Goal: Communication & Community: Share content

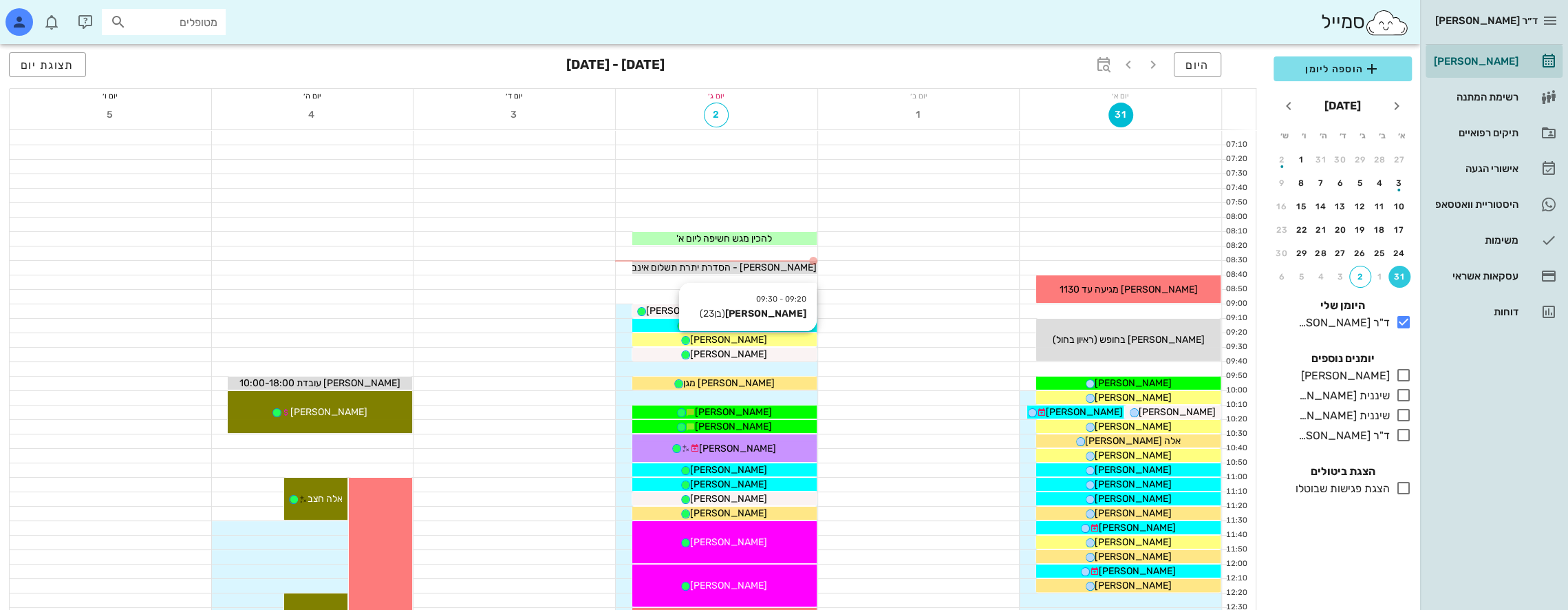
click at [750, 339] on div "[PERSON_NAME]" at bounding box center [724, 340] width 184 height 14
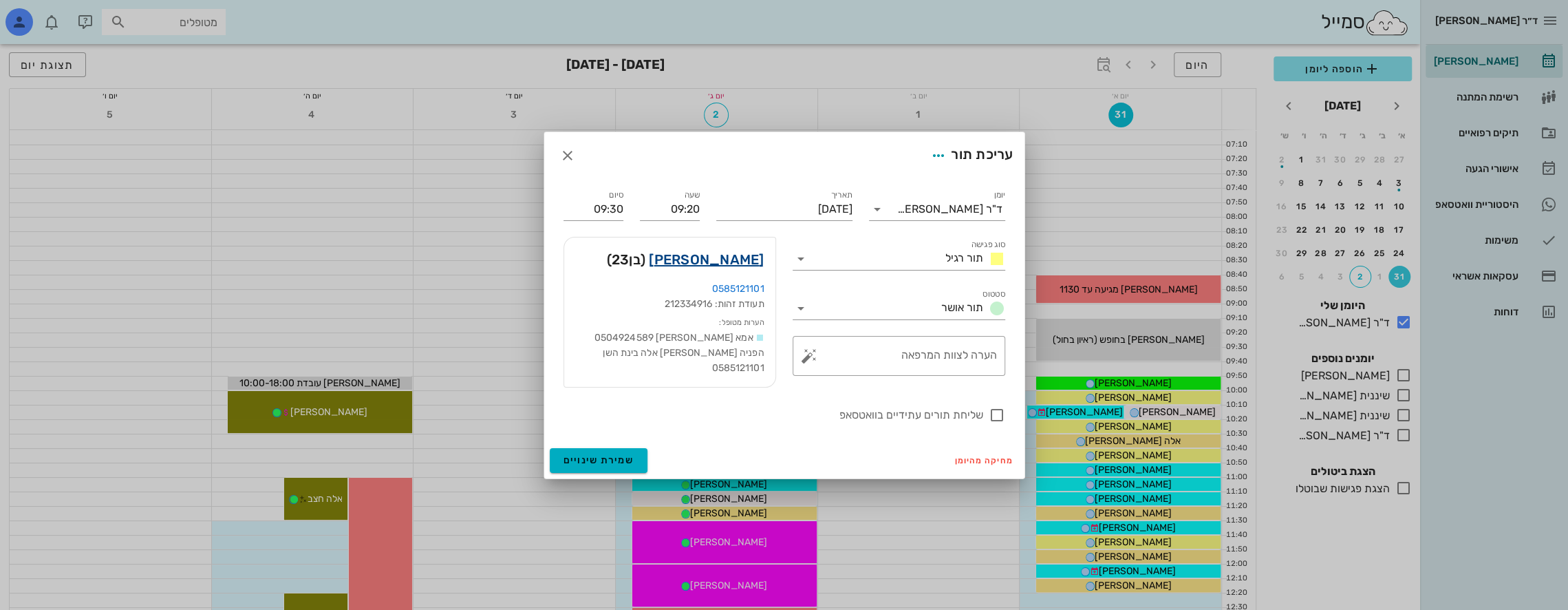
click at [734, 262] on link "יואב שטי" at bounding box center [707, 259] width 115 height 22
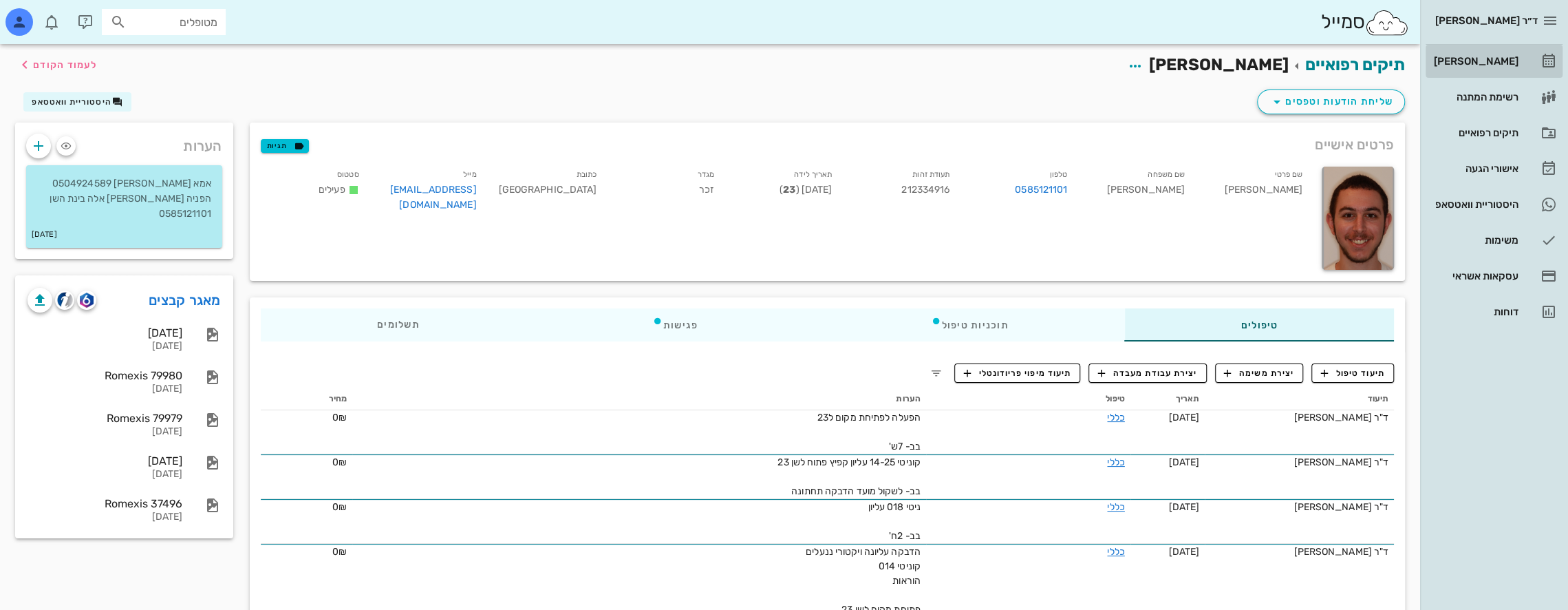
click at [1483, 59] on div "[PERSON_NAME]" at bounding box center [1474, 61] width 87 height 11
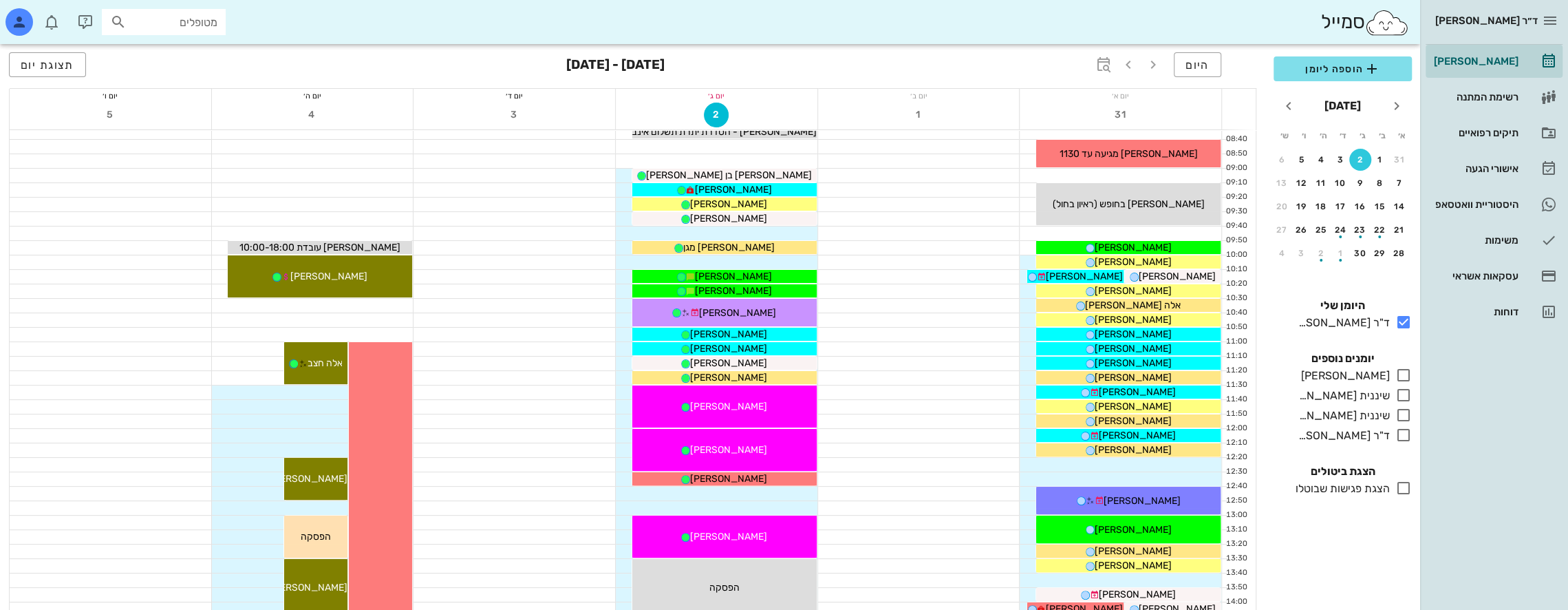
scroll to position [138, 0]
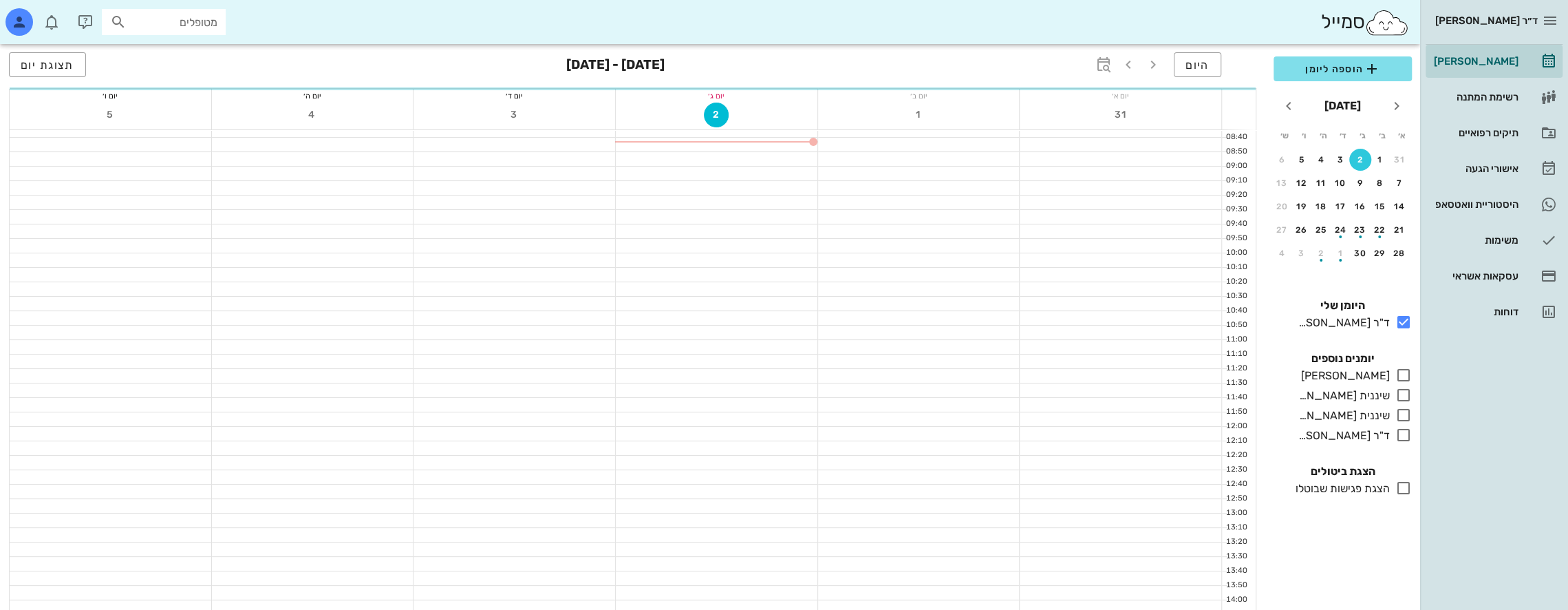
scroll to position [138, 0]
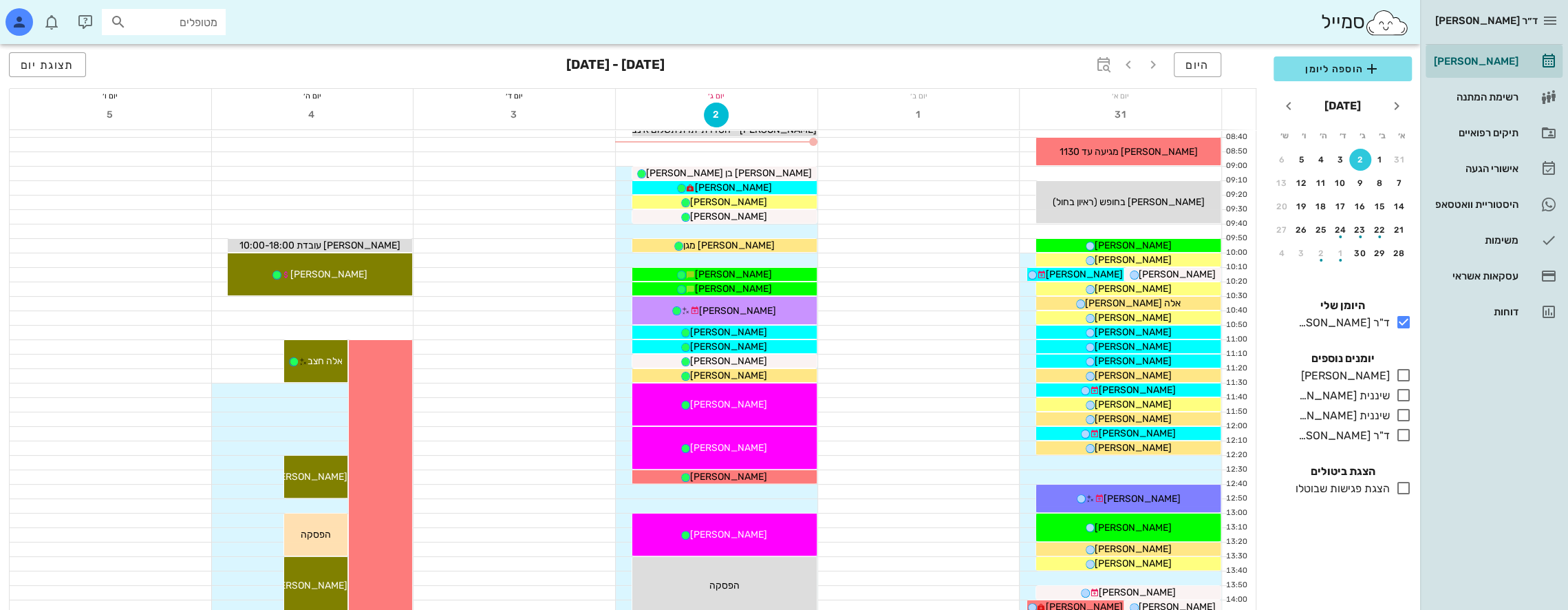
click at [206, 24] on input "מטופלים" at bounding box center [174, 22] width 88 height 18
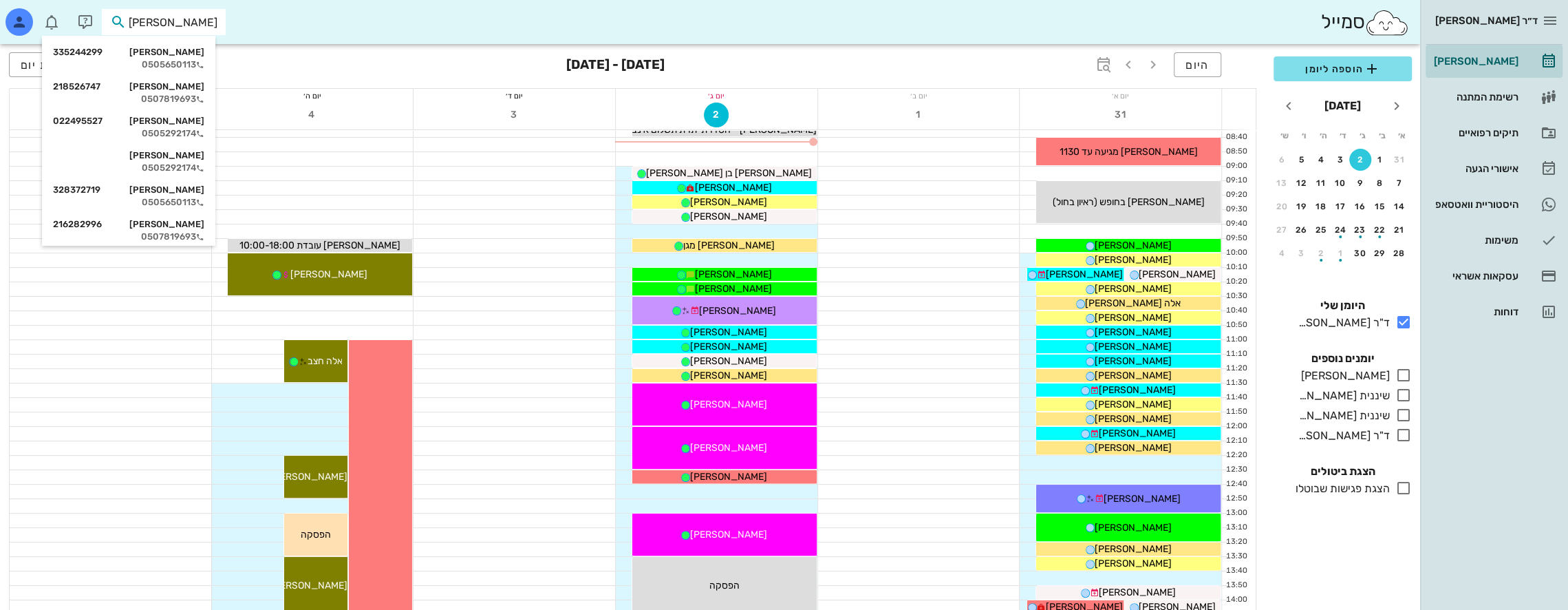
type input "[PERSON_NAME] ה"
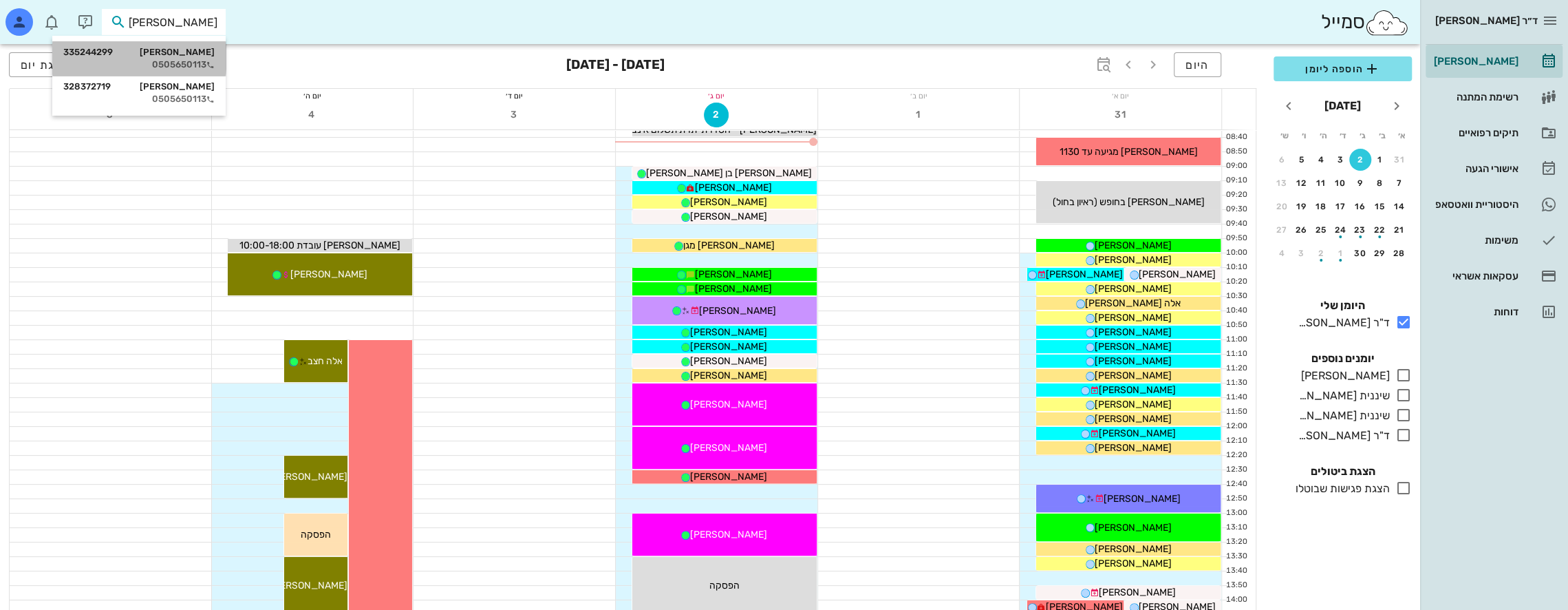
click at [186, 51] on div "[PERSON_NAME] 335244299" at bounding box center [138, 52] width 151 height 11
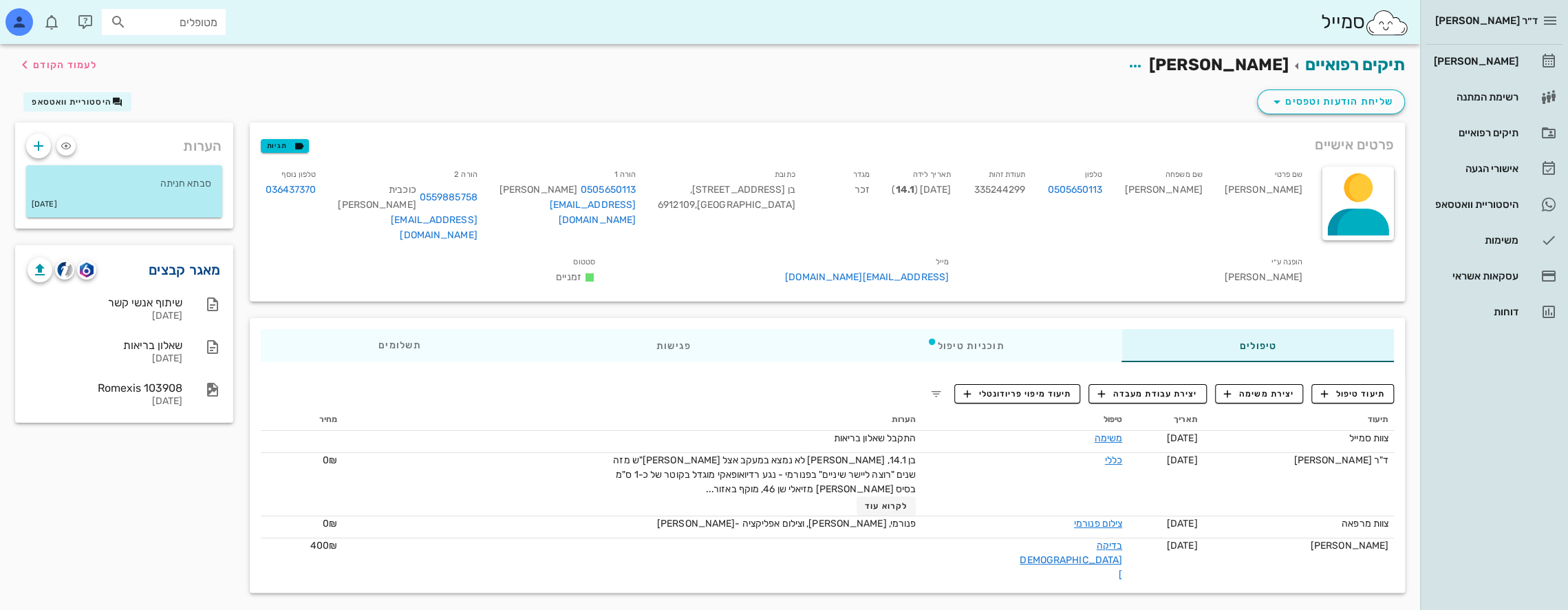
click at [171, 267] on link "מאגר קבצים" at bounding box center [184, 270] width 72 height 22
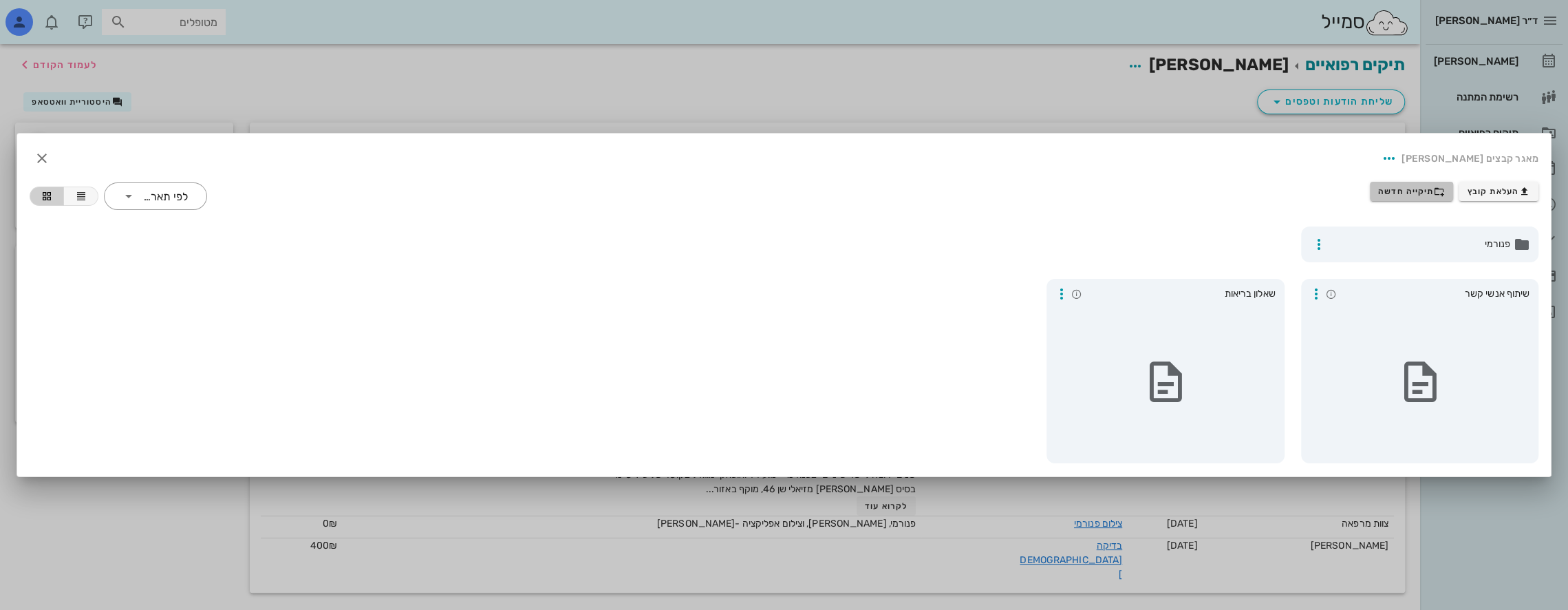
click at [1422, 189] on span "תיקייה חדשה" at bounding box center [1412, 192] width 67 height 11
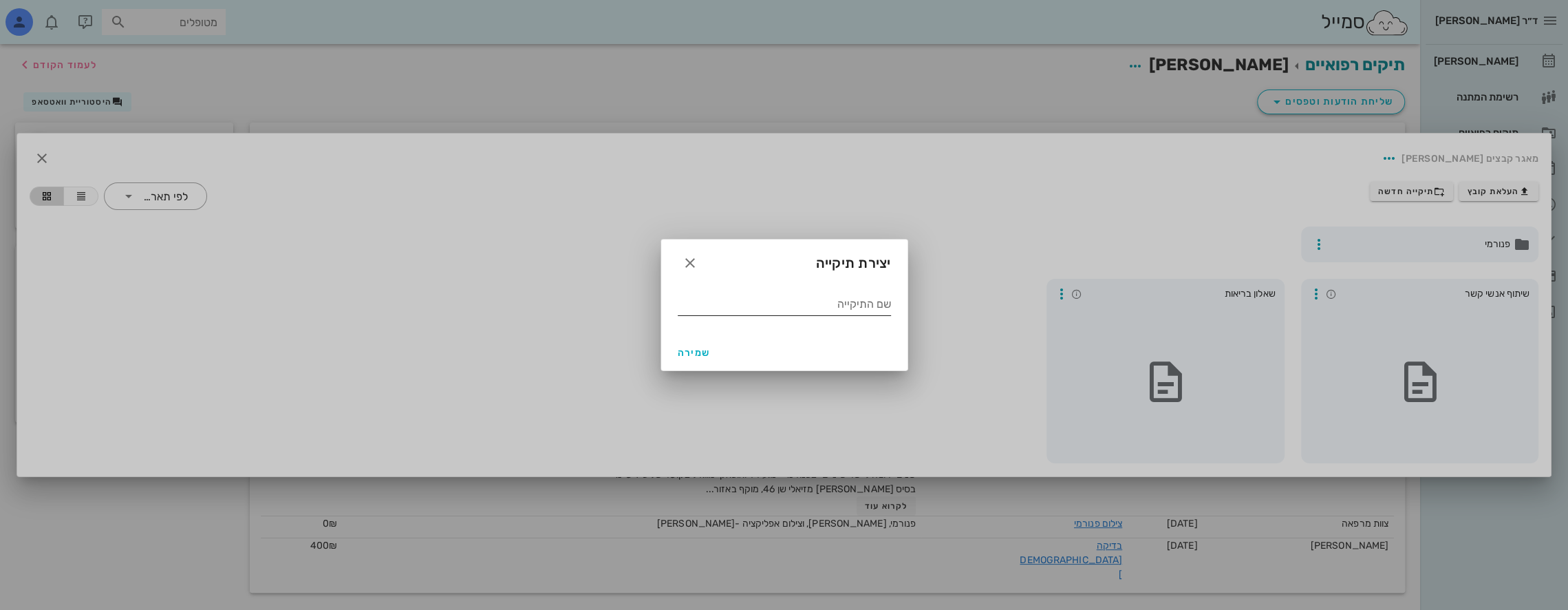
click at [881, 303] on input "שם התיקייה" at bounding box center [784, 304] width 213 height 22
type input "CBCT 2025"
click at [693, 354] on span "שמירה" at bounding box center [694, 353] width 33 height 12
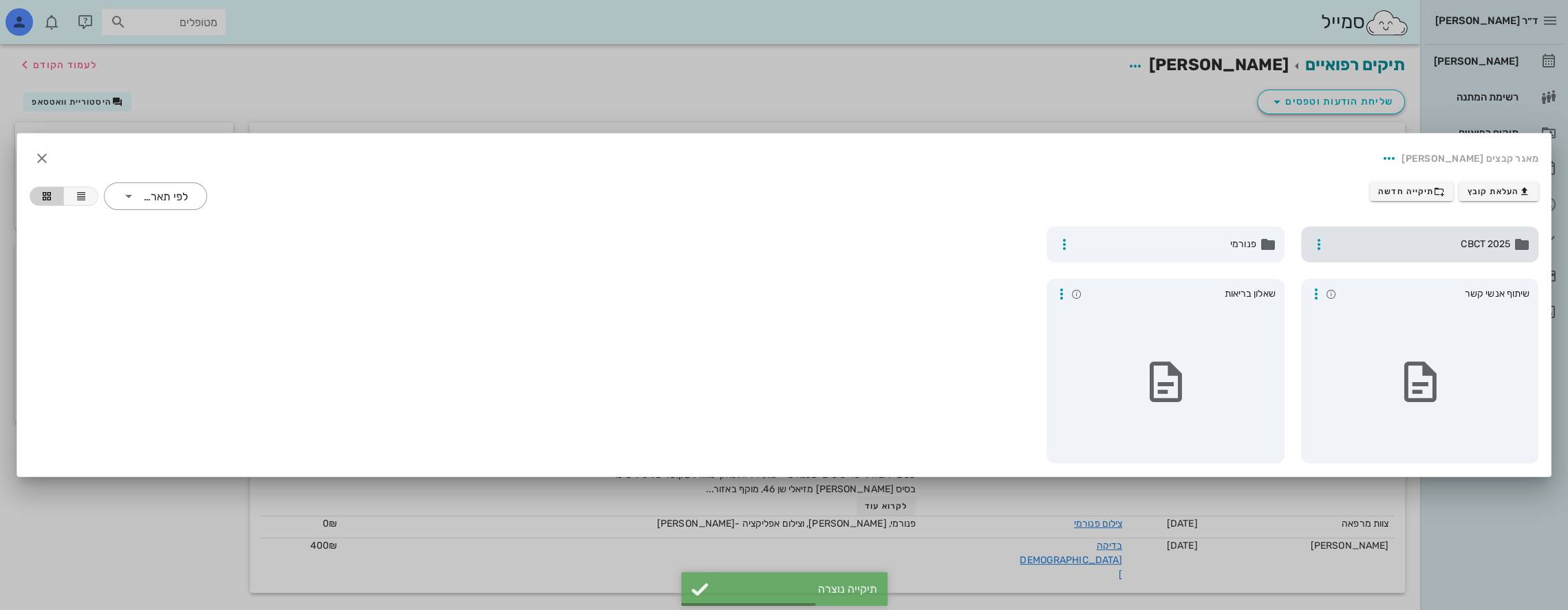
click at [1385, 242] on span "CBCT 2025" at bounding box center [1421, 244] width 179 height 15
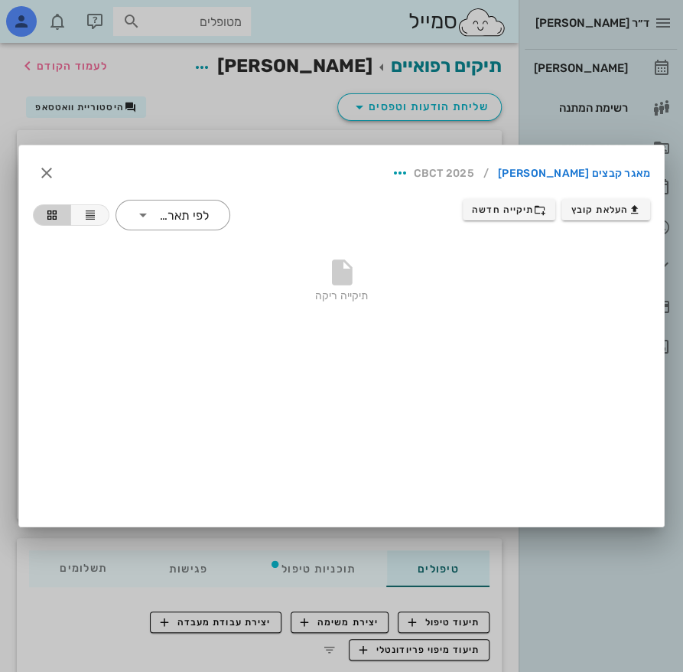
click at [563, 304] on div "תיקייה ריקה" at bounding box center [342, 283] width 618 height 107
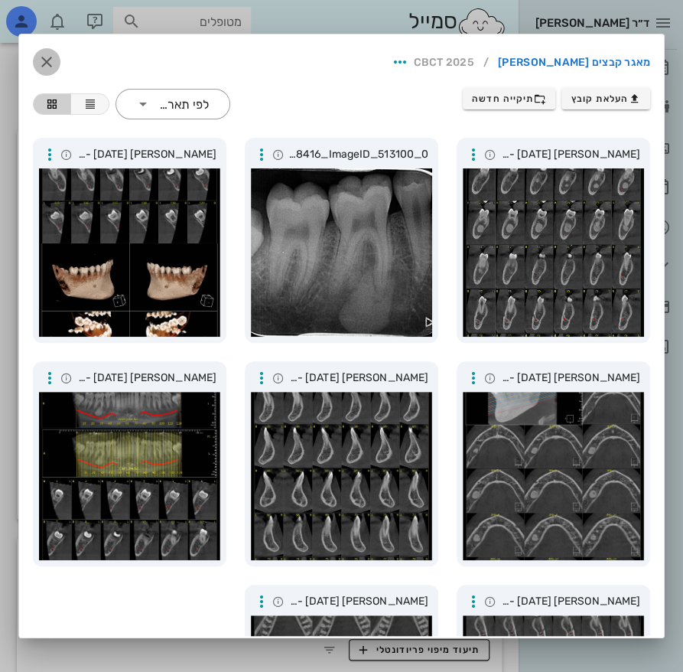
click at [56, 64] on icon "button" at bounding box center [46, 62] width 18 height 18
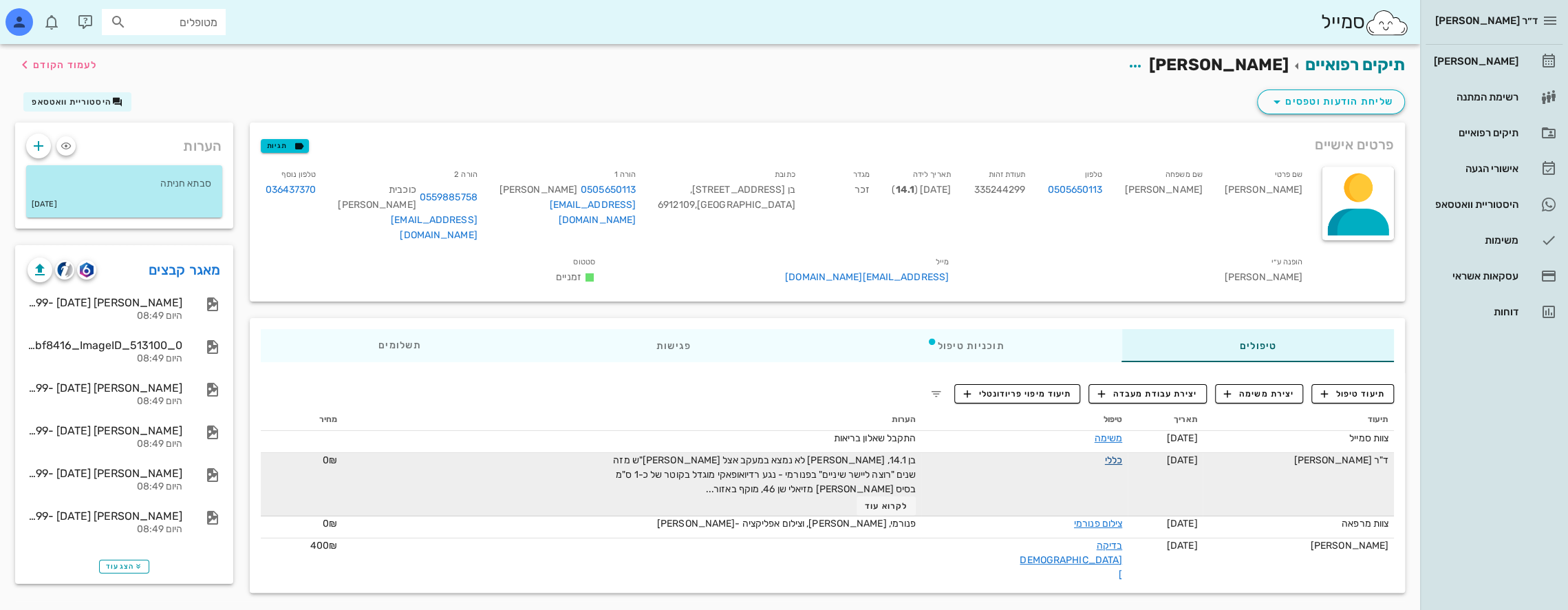
click at [1105, 454] on link "כללי" at bounding box center [1113, 460] width 17 height 12
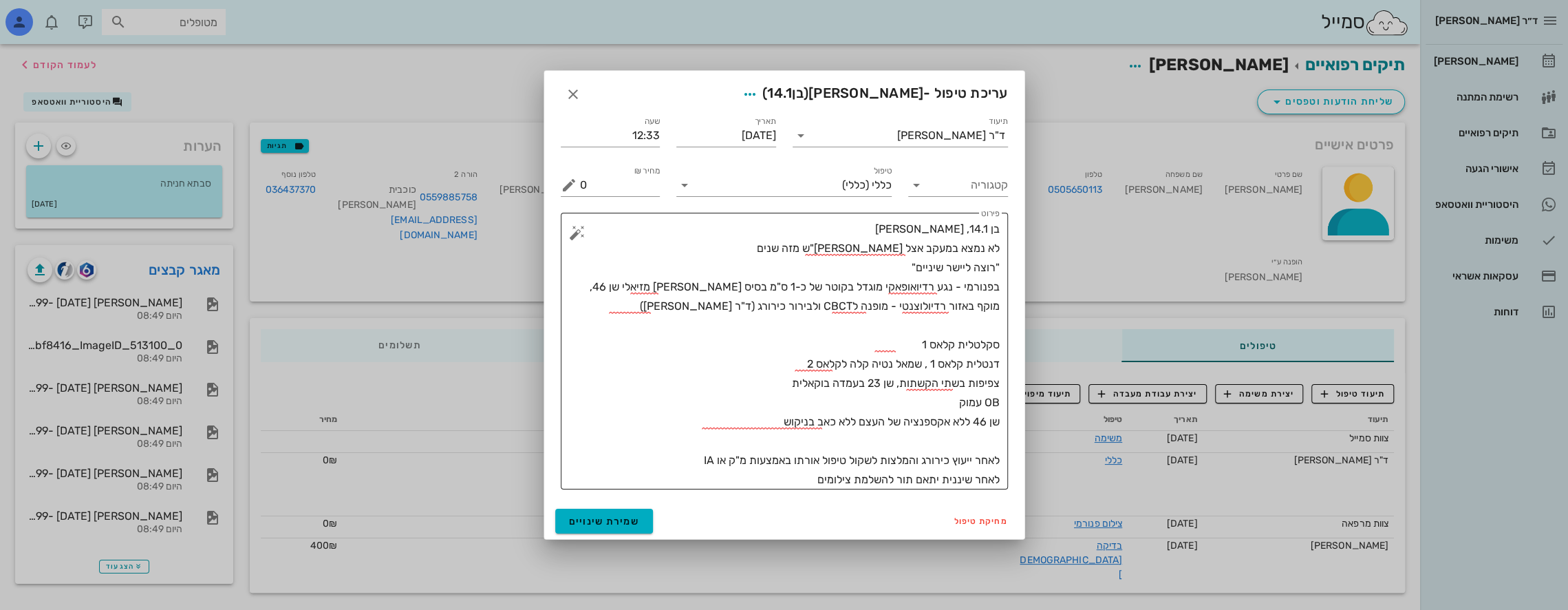
click at [646, 416] on textarea "בן 14.1, [PERSON_NAME] לא נמצא במעקב אצל [PERSON_NAME]"ש מזה שנים "רוצה ליישר ש…" at bounding box center [789, 354] width 420 height 270
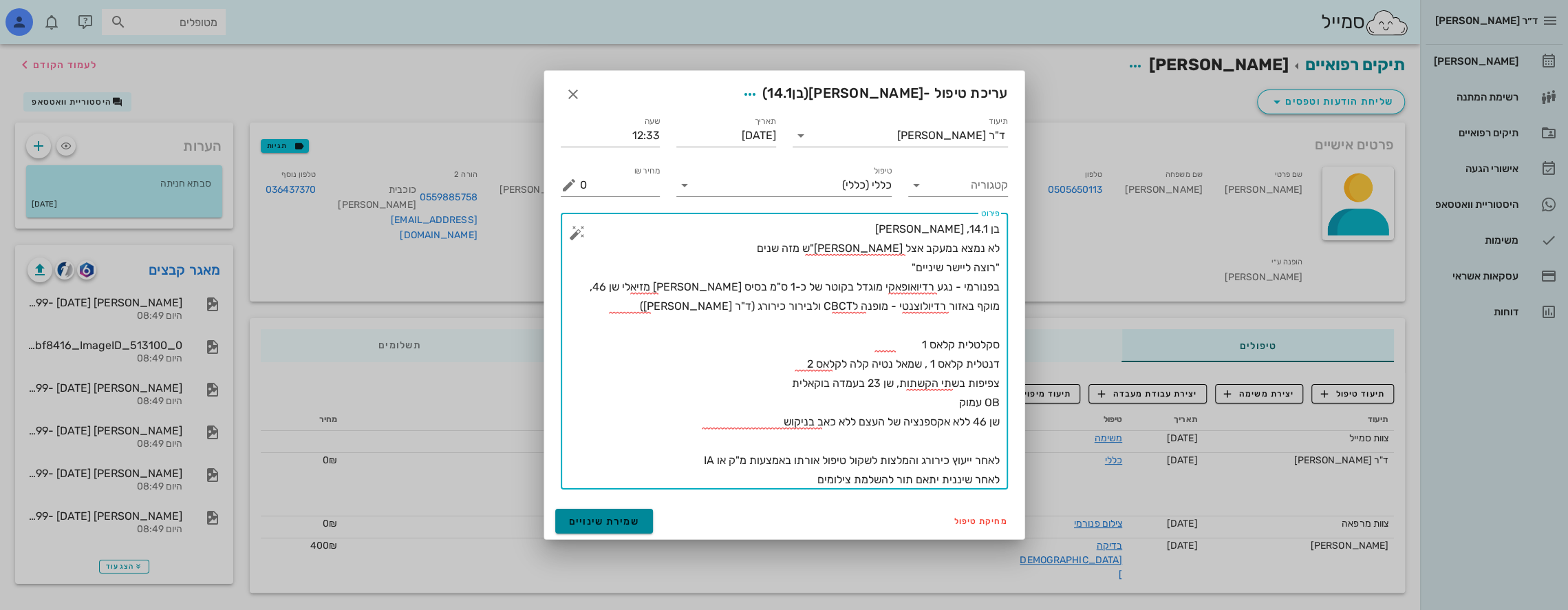
click at [623, 524] on span "שמירת שינויים" at bounding box center [604, 521] width 71 height 12
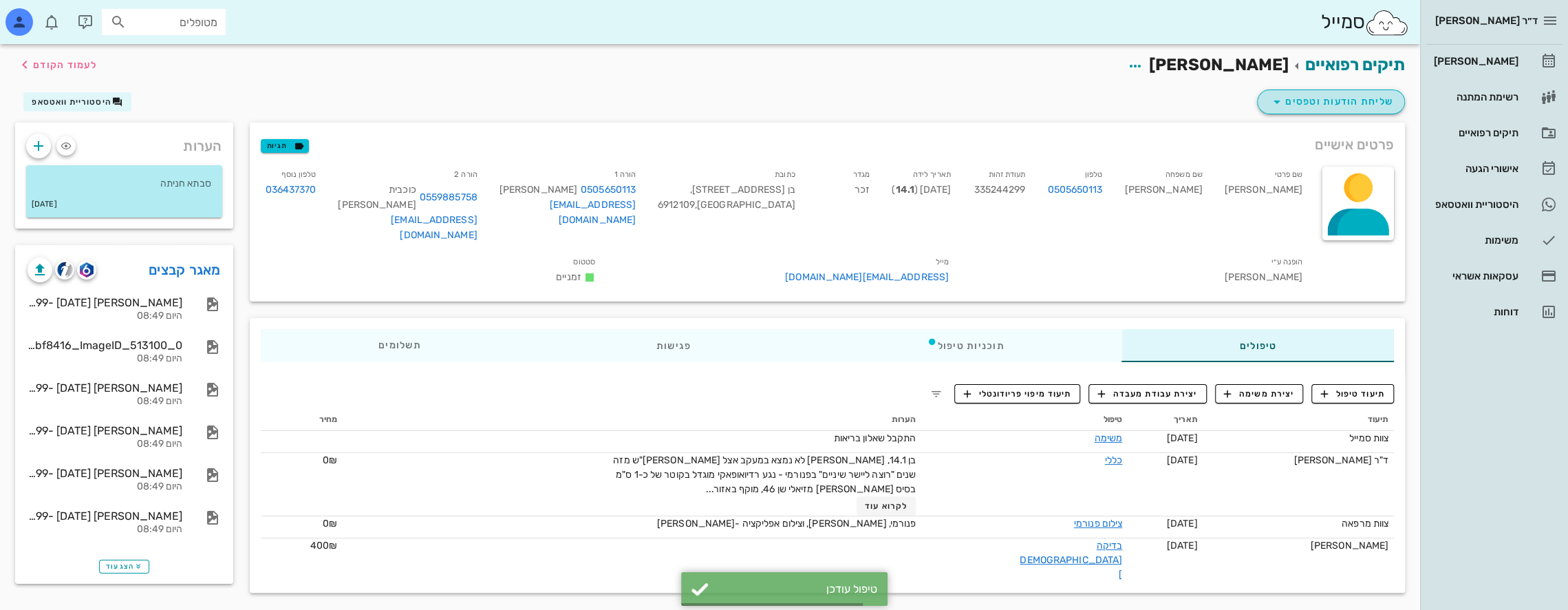
click at [1328, 99] on span "שליחת הודעות וטפסים" at bounding box center [1331, 102] width 124 height 16
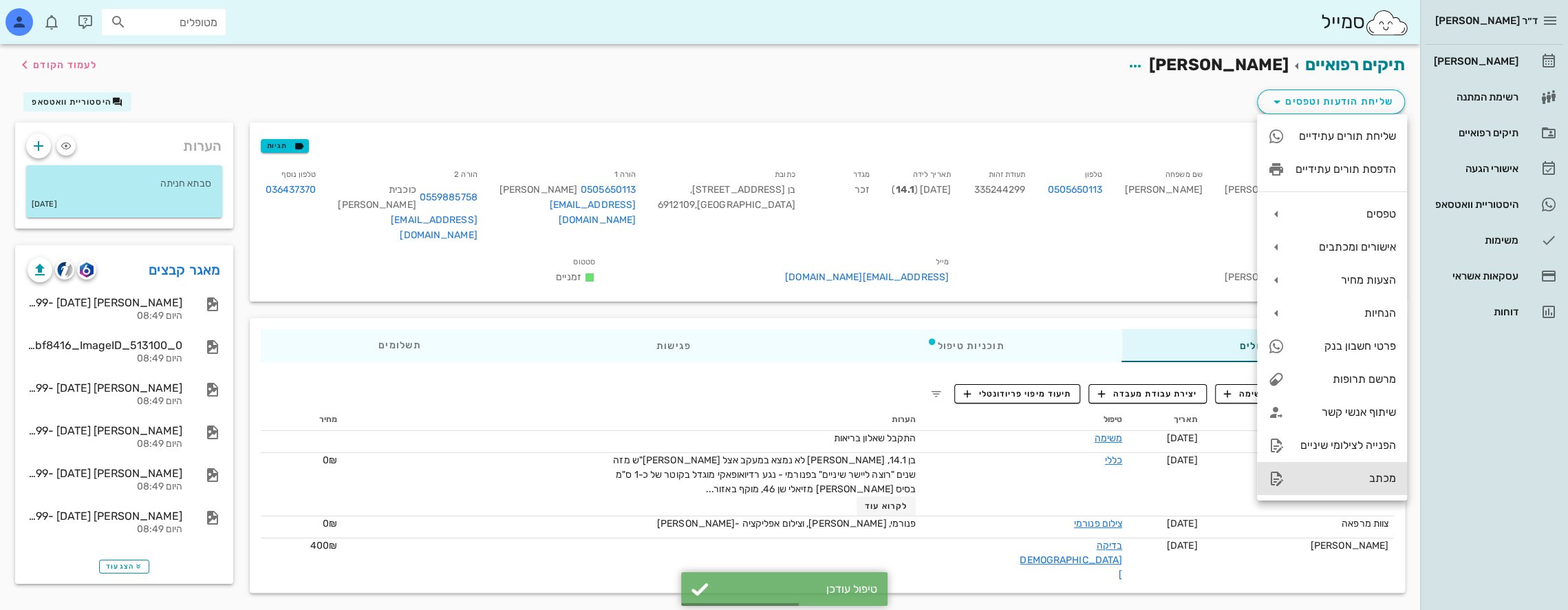
click at [1361, 479] on div "מכתב" at bounding box center [1346, 478] width 101 height 13
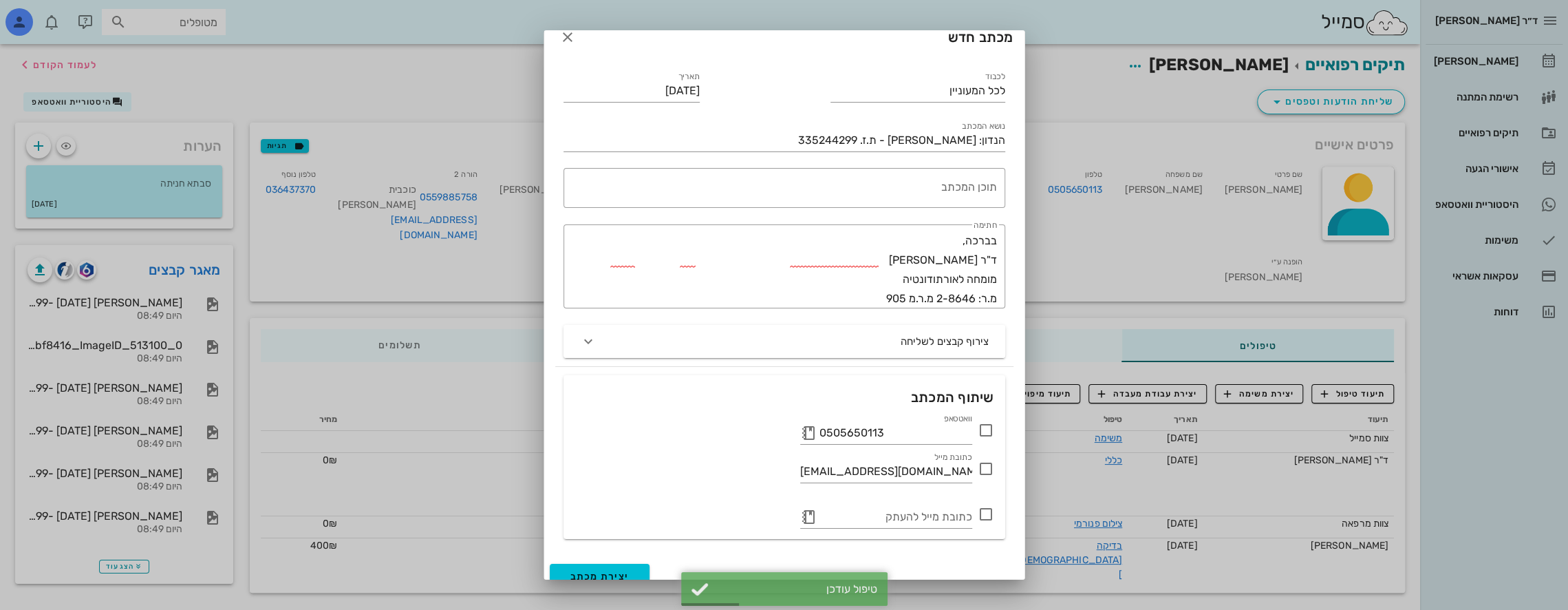
scroll to position [31, 0]
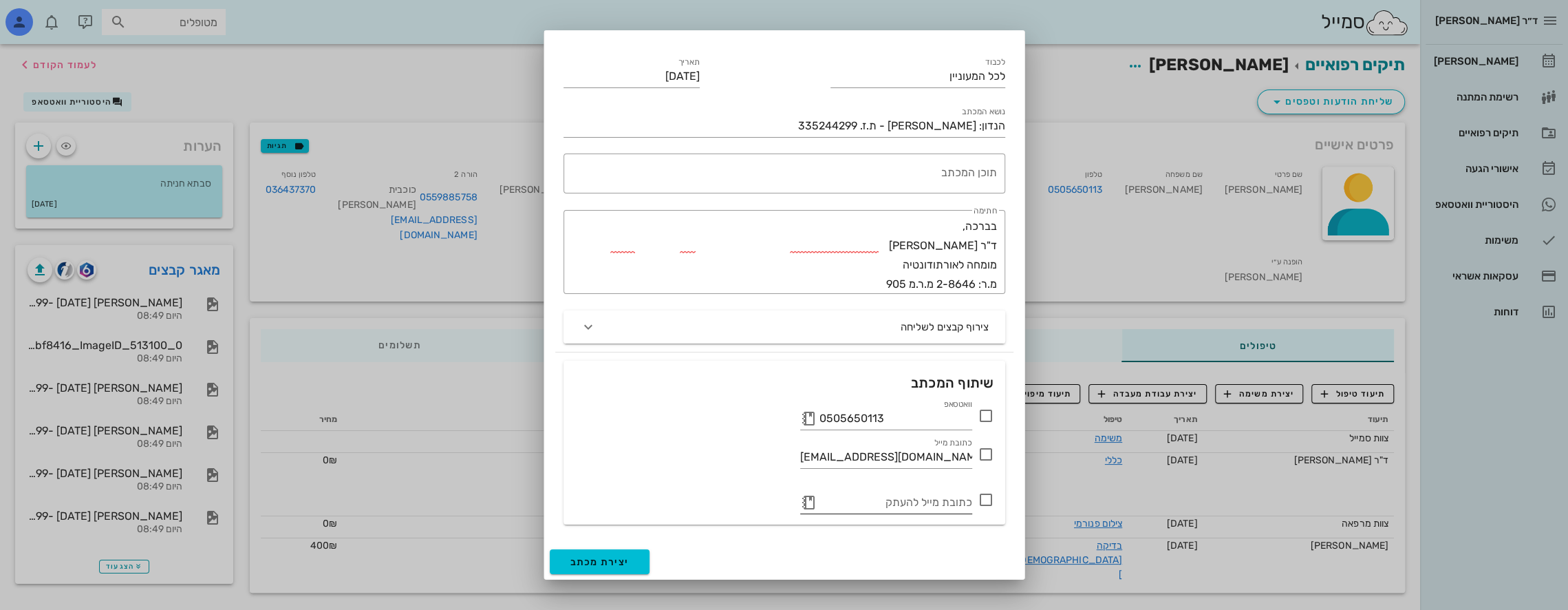
click at [810, 501] on button "button" at bounding box center [808, 502] width 16 height 16
click at [806, 500] on icon at bounding box center [808, 502] width 16 height 16
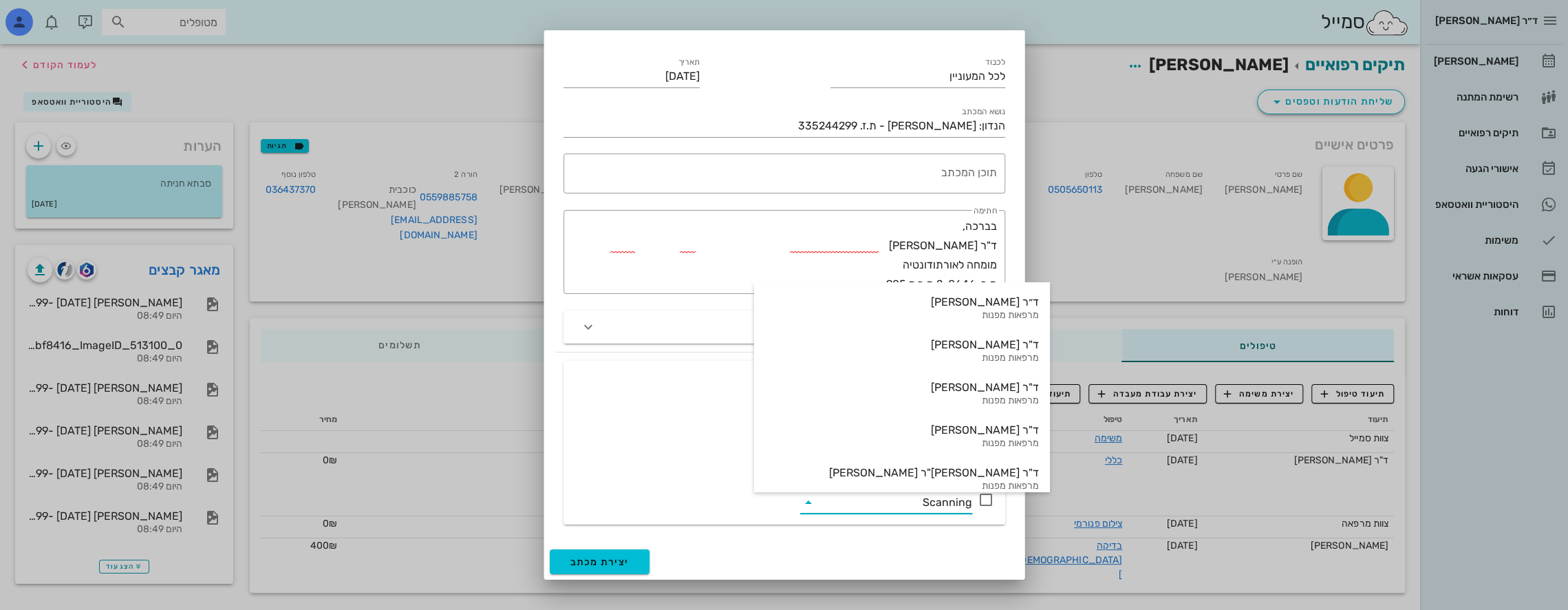
scroll to position [0, 0]
click at [563, 390] on div "לכבוד לכל המעוניין תאריך [DATE] נושא המכתב הנדון: [PERSON_NAME] - ת.ז. 33524429…" at bounding box center [784, 294] width 480 height 498
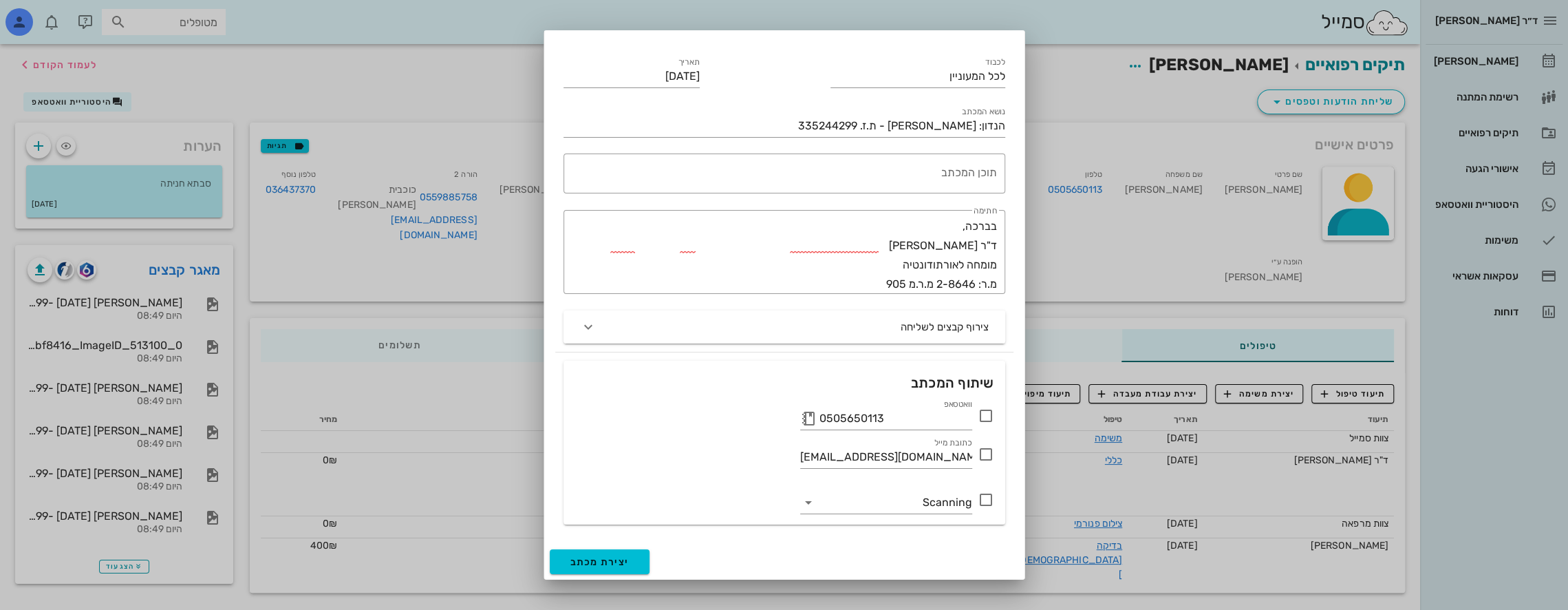
click at [1014, 291] on div "לכבוד לכל המעוניין תאריך [DATE] נושא המכתב הנדון: [PERSON_NAME] - ת.ז. 33524429…" at bounding box center [784, 294] width 480 height 498
click at [864, 501] on input "Scanning" at bounding box center [895, 502] width 153 height 22
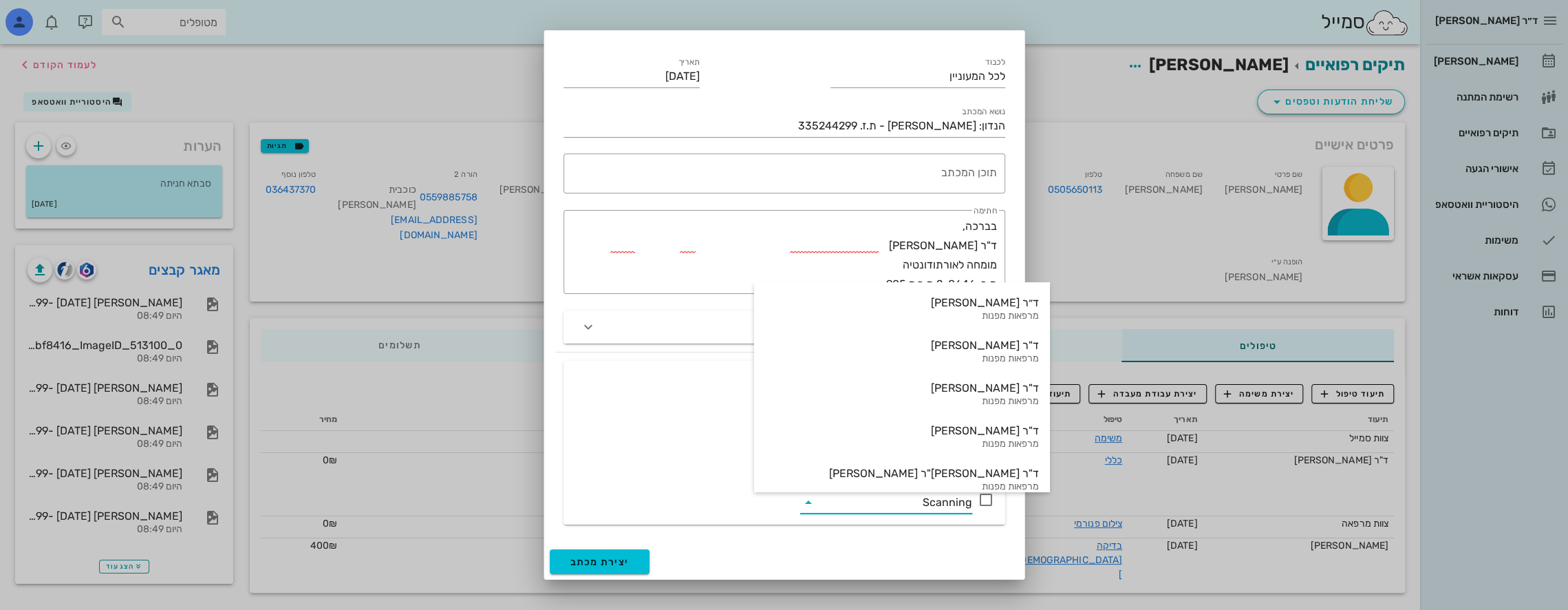
paste input "[EMAIL_ADDRESS][PERSON_NAME][DOMAIN_NAME]"
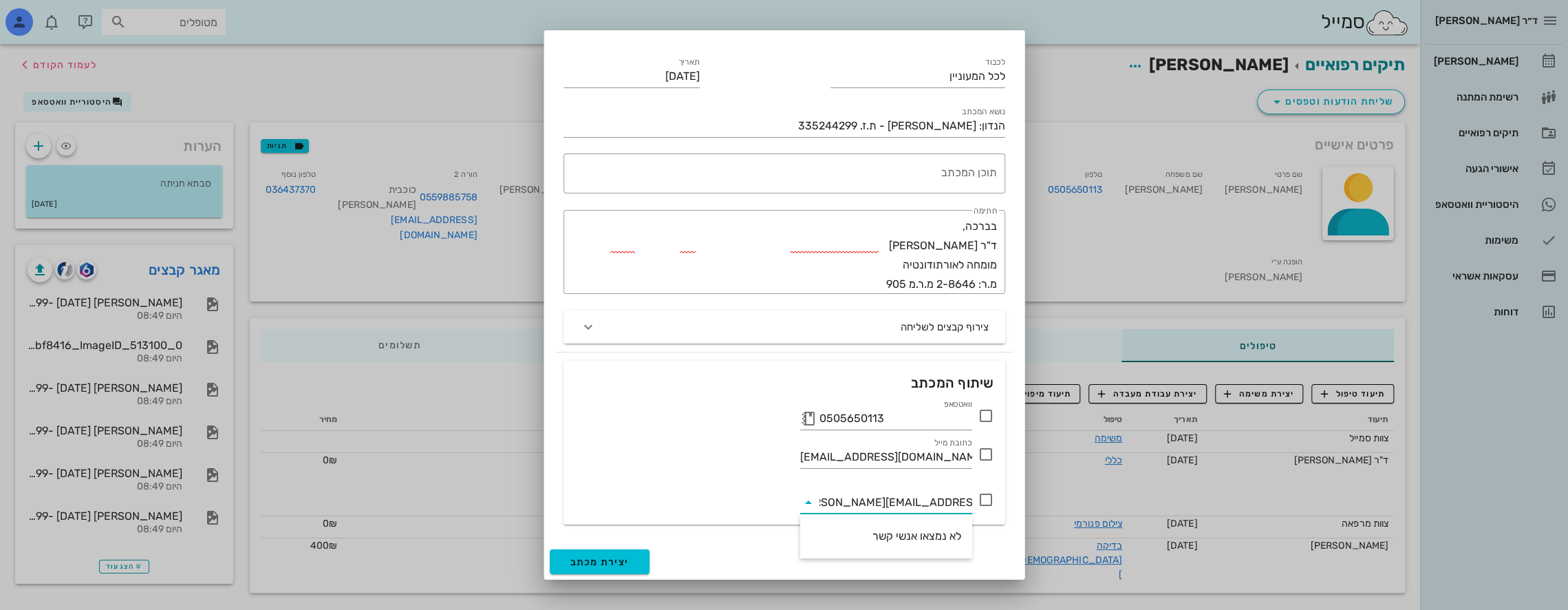
type input "[EMAIL_ADDRESS][PERSON_NAME][DOMAIN_NAME]"
click at [693, 480] on div "כתובת מייל [EMAIL_ADDRESS][DOMAIN_NAME]" at bounding box center [784, 457] width 436 height 49
click at [984, 498] on icon at bounding box center [985, 499] width 16 height 16
paste input "[EMAIL_ADDRESS][PERSON_NAME][DOMAIN_NAME]"
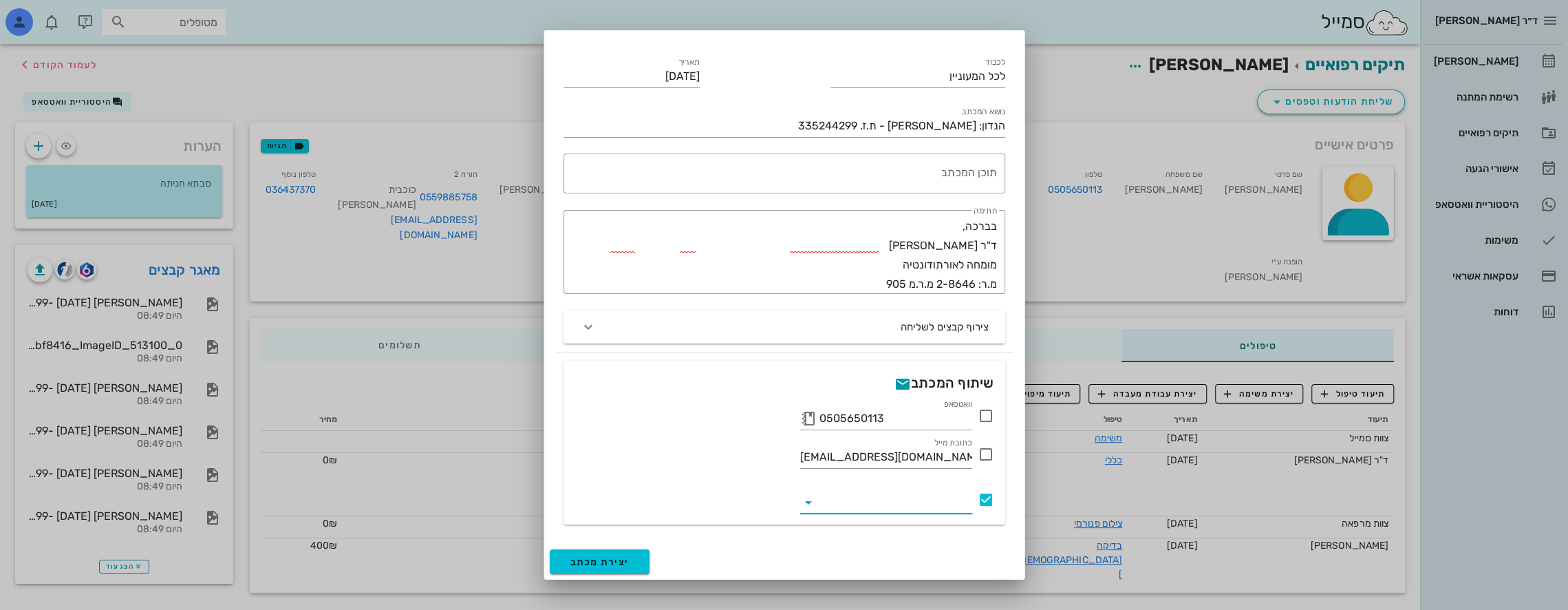
type input "[EMAIL_ADDRESS][PERSON_NAME][DOMAIN_NAME]"
click at [842, 498] on input "[EMAIL_ADDRESS][PERSON_NAME][DOMAIN_NAME]" at bounding box center [895, 502] width 153 height 22
click at [953, 501] on input "[EMAIL_ADDRESS][PERSON_NAME][DOMAIN_NAME]" at bounding box center [895, 502] width 153 height 22
click at [968, 501] on input "[EMAIL_ADDRESS][PERSON_NAME][DOMAIN_NAME]" at bounding box center [895, 502] width 153 height 22
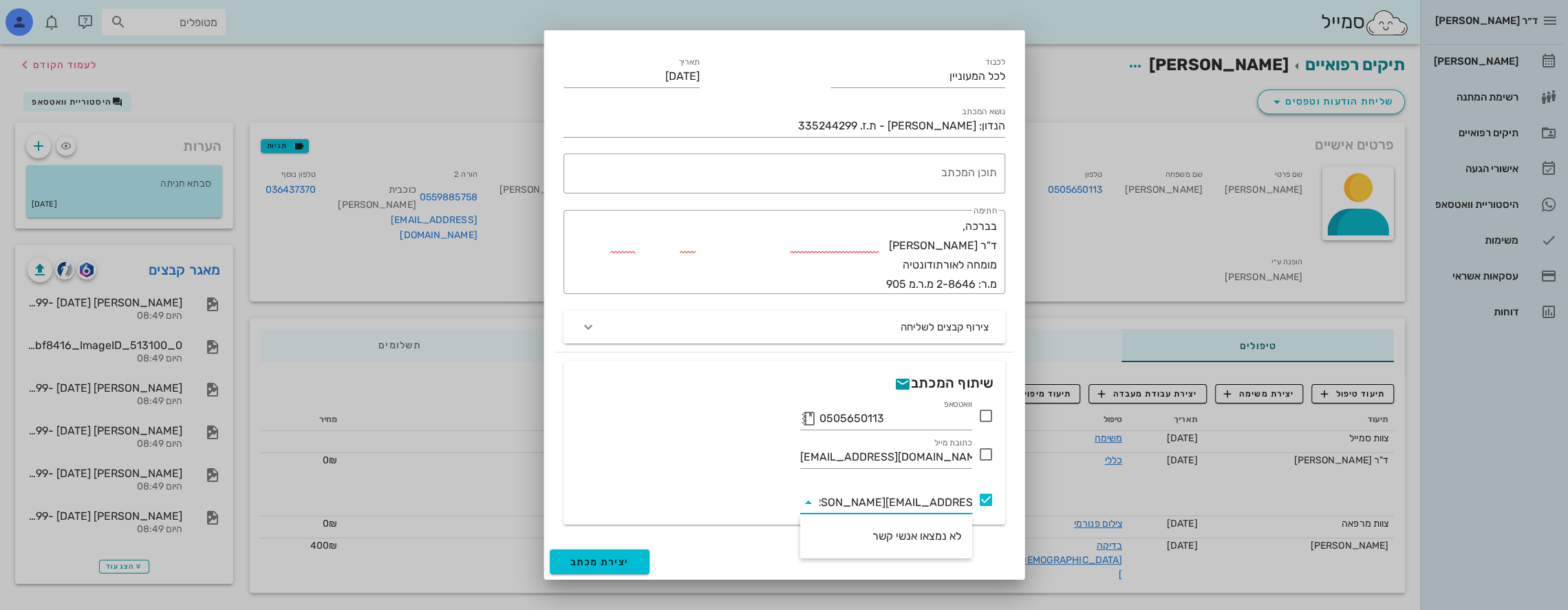
click at [809, 502] on icon at bounding box center [808, 502] width 16 height 16
click at [987, 415] on icon at bounding box center [985, 416] width 16 height 16
click at [985, 453] on div at bounding box center [985, 454] width 23 height 23
checkbox input "true"
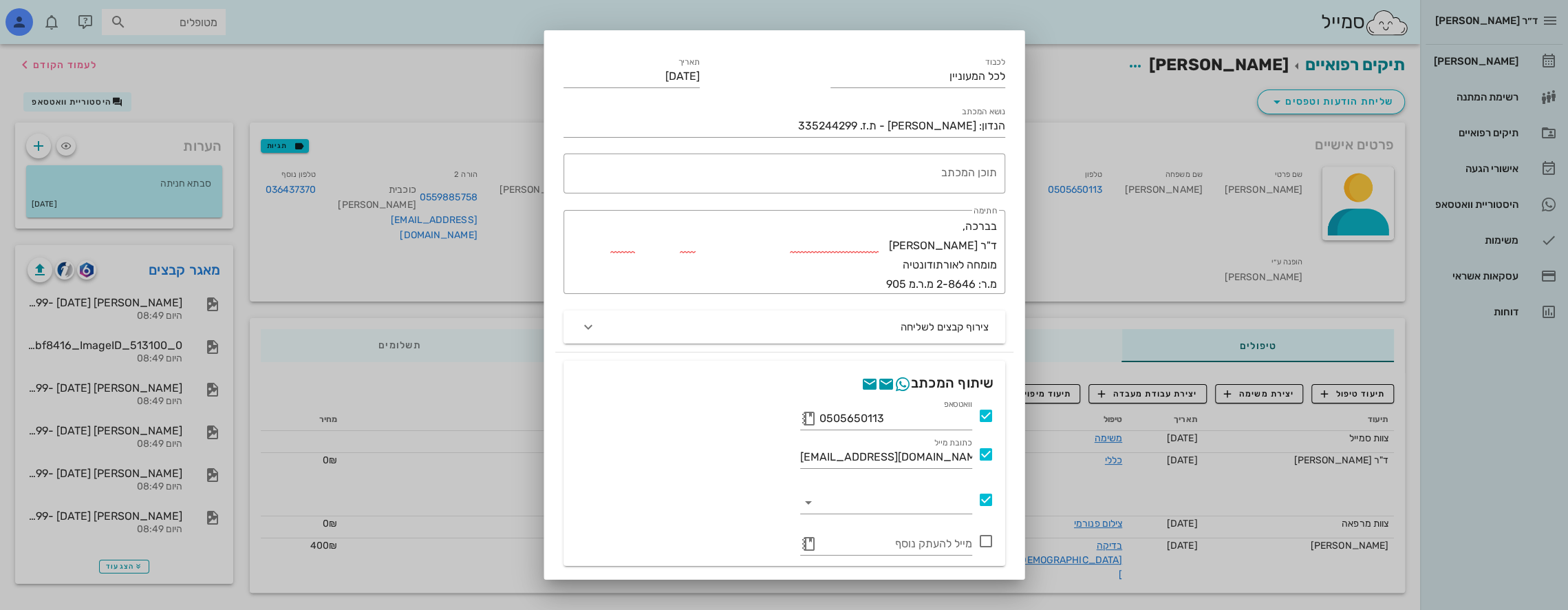
scroll to position [73, 0]
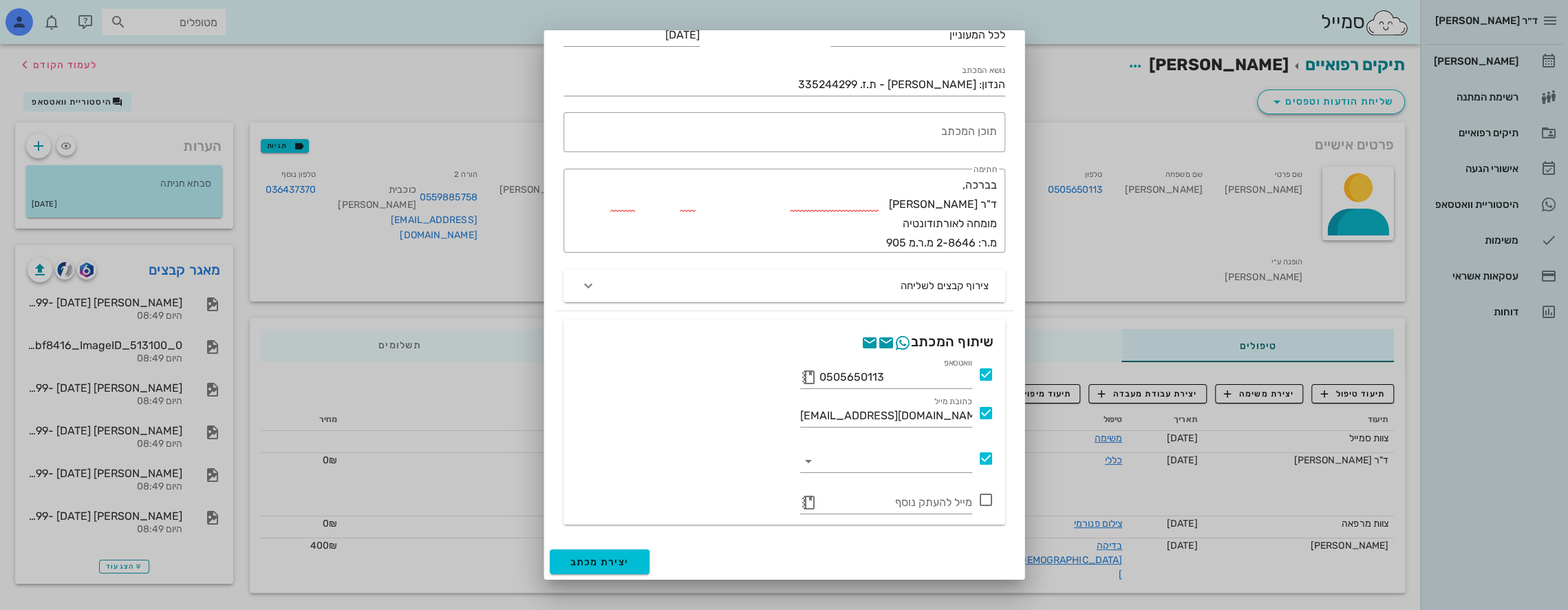
click at [985, 504] on icon at bounding box center [985, 499] width 16 height 16
paste input "[EMAIL_ADDRESS][PERSON_NAME][DOMAIN_NAME]"
type input "[EMAIL_ADDRESS][PERSON_NAME][DOMAIN_NAME]"
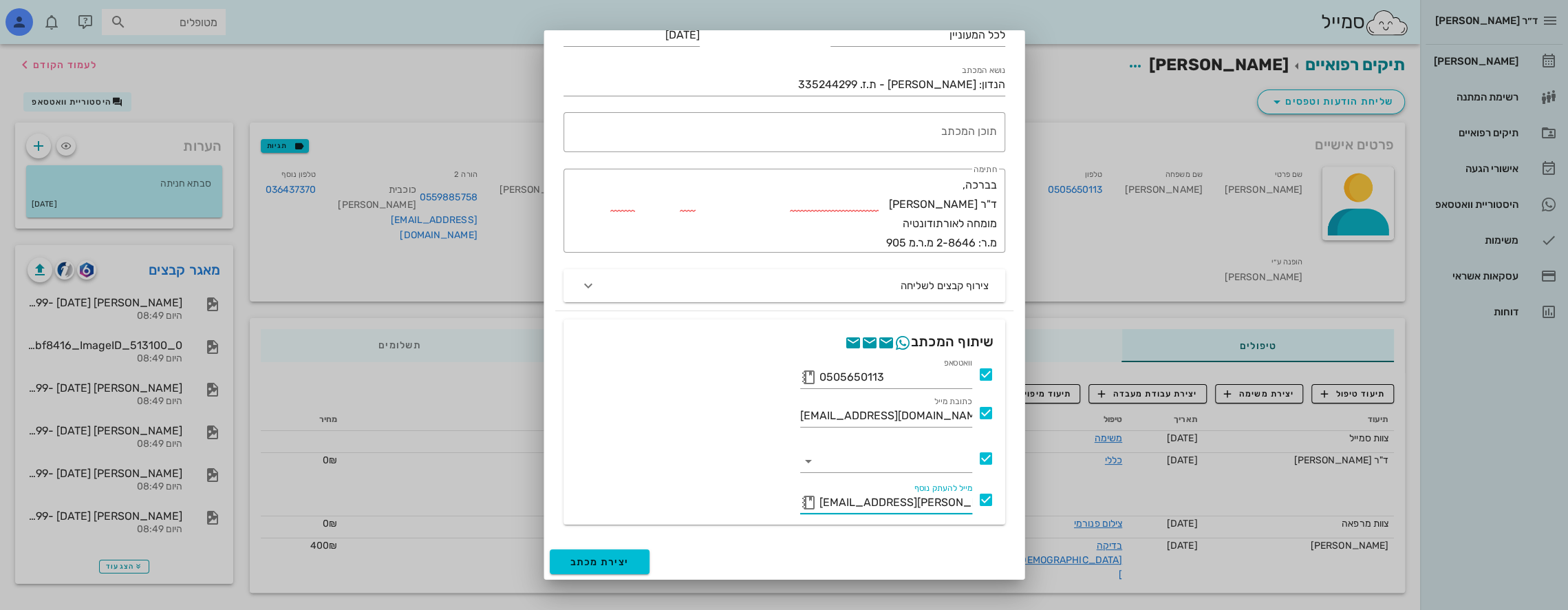
click at [724, 454] on div at bounding box center [784, 455] width 420 height 33
click at [991, 456] on icon at bounding box center [985, 458] width 16 height 16
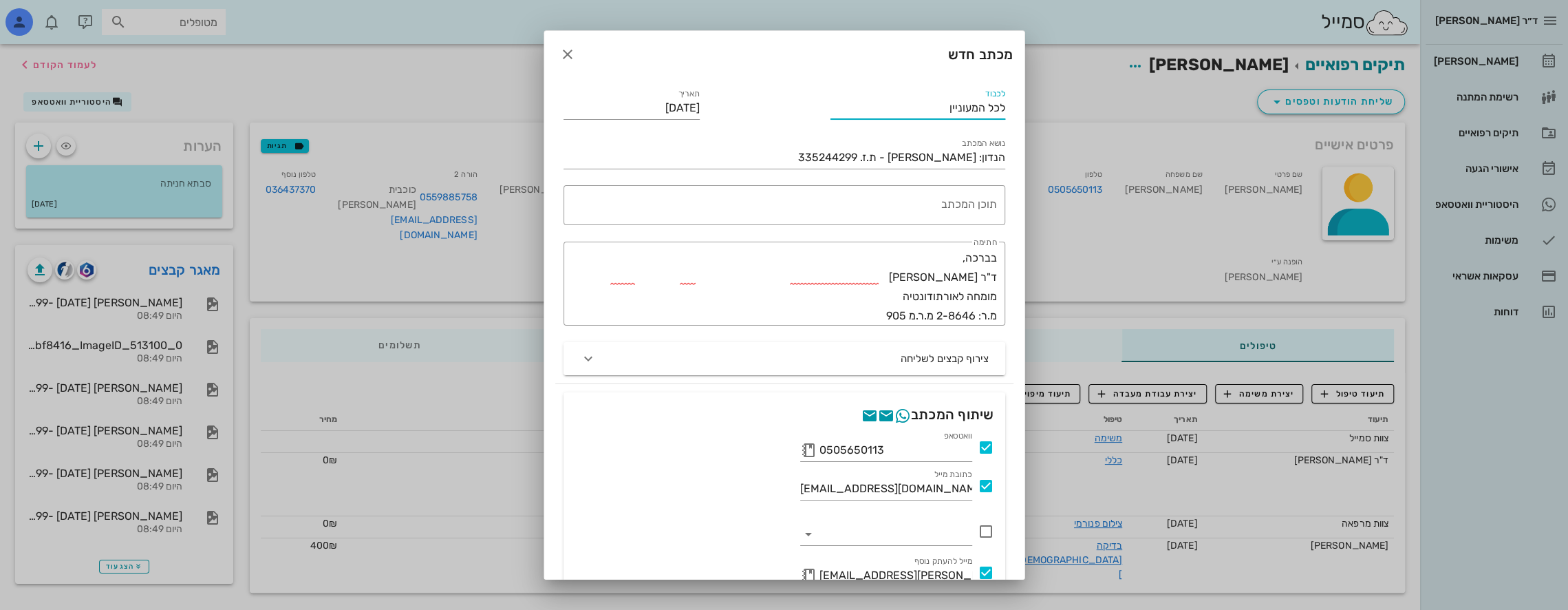
drag, startPoint x: 944, startPoint y: 107, endPoint x: 1139, endPoint y: 128, distance: 196.1
click at [1138, 128] on div "ד״ר [PERSON_NAME] [PERSON_NAME] רשימת המתנה תיקים רפואיים אישורי הגעה היסטוריית…" at bounding box center [784, 307] width 1568 height 614
type input "s"
type input "ד"ר [PERSON_NAME]"
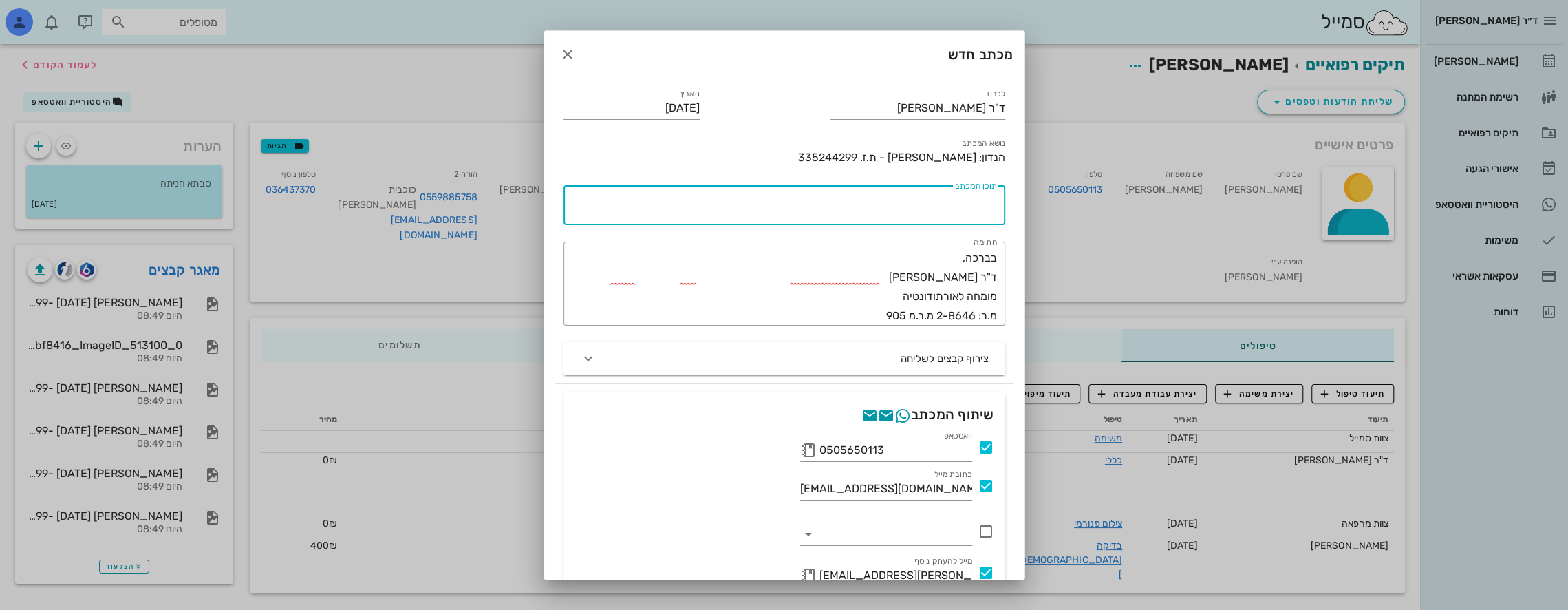
click at [980, 207] on textarea "תוכן המכתב" at bounding box center [781, 208] width 431 height 33
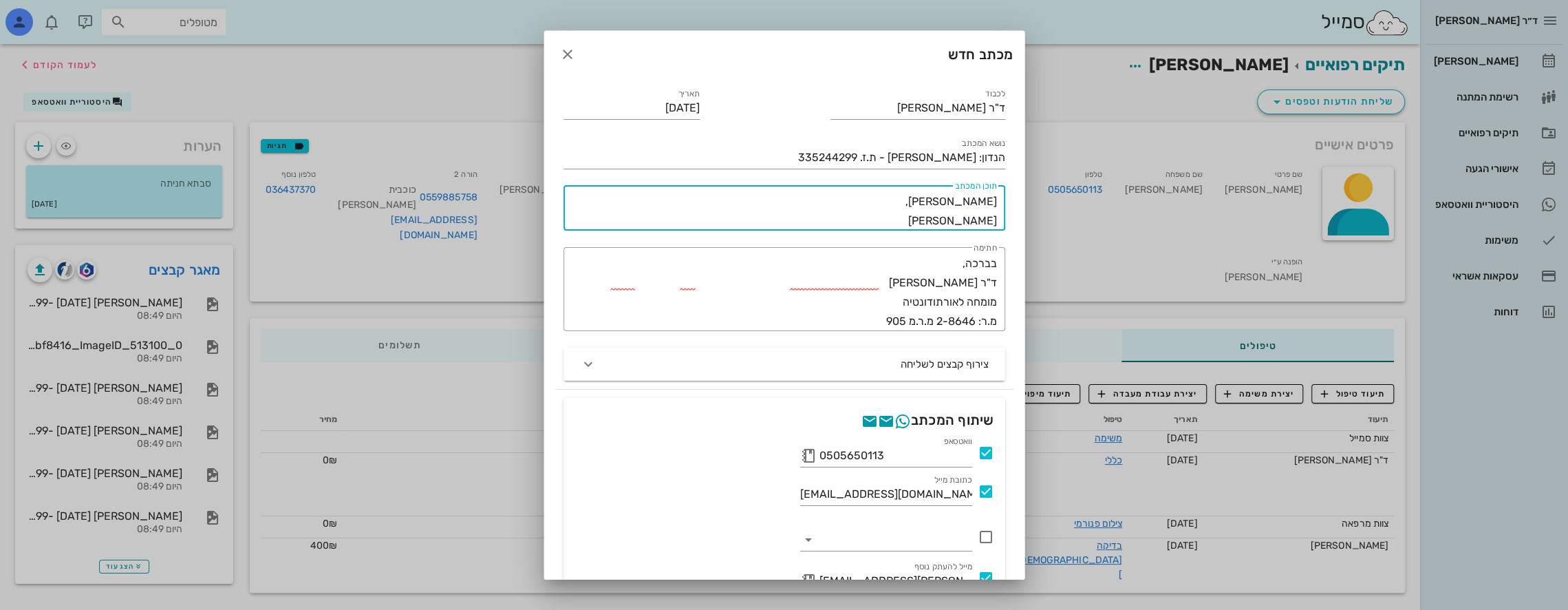
paste textarea "[EMAIL_ADDRESS][PERSON_NAME][DOMAIN_NAME]"
drag, startPoint x: 819, startPoint y: 224, endPoint x: 966, endPoint y: 224, distance: 147.0
click at [966, 224] on textarea "[PERSON_NAME], [PERSON_NAME] [EMAIL_ADDRESS][PERSON_NAME][DOMAIN_NAME]" at bounding box center [781, 211] width 431 height 39
type textarea "[PERSON_NAME],"
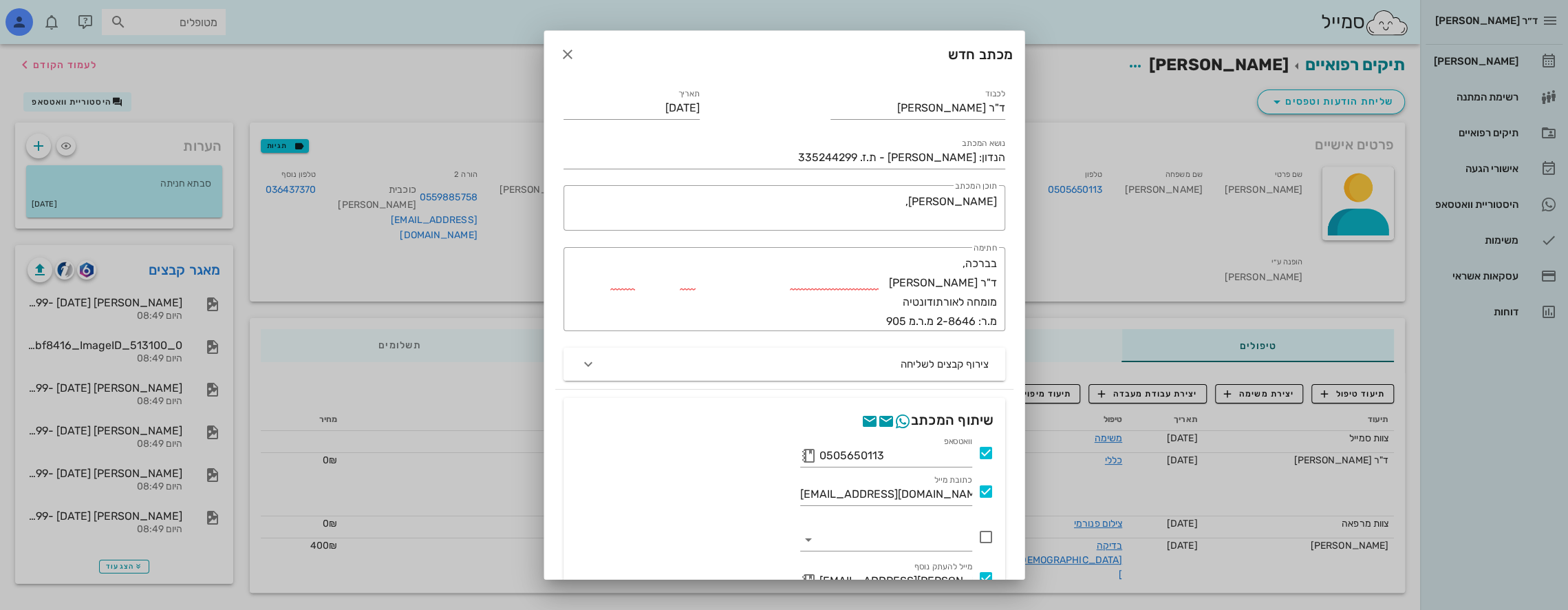
click at [1516, 57] on div at bounding box center [784, 305] width 1568 height 610
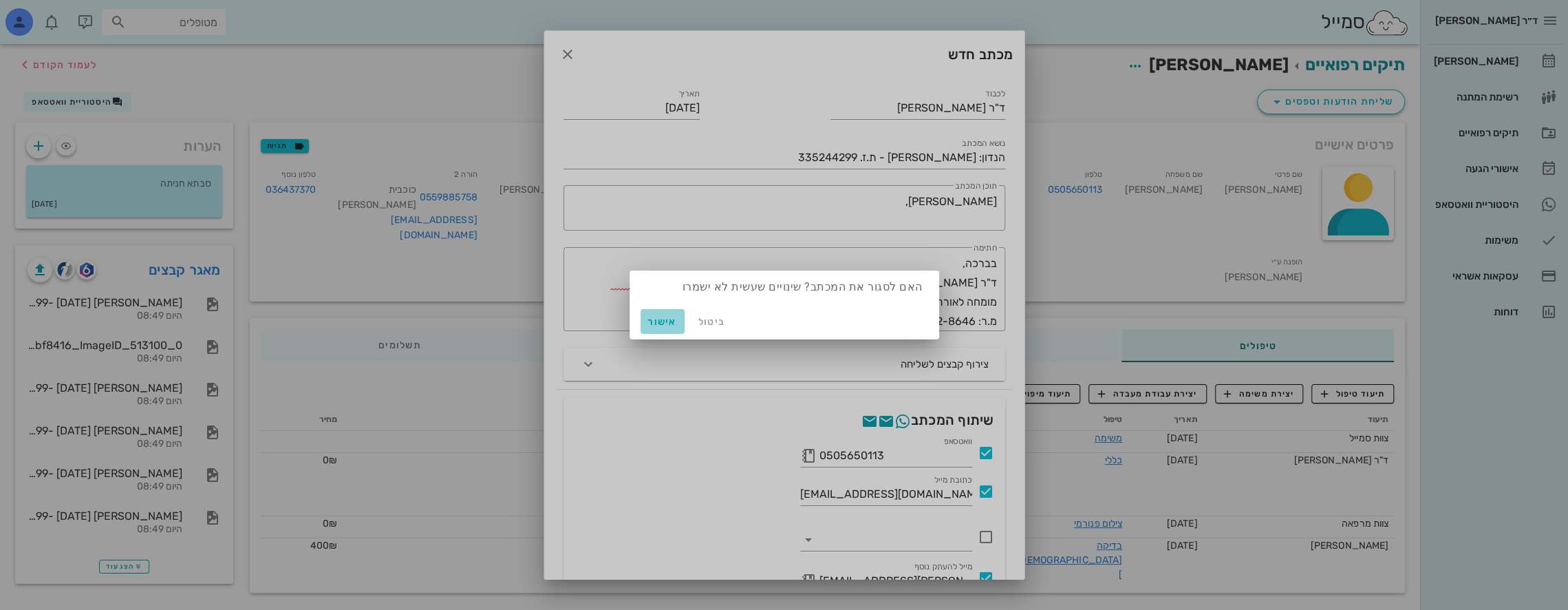
click at [671, 319] on span "אישור" at bounding box center [663, 321] width 33 height 12
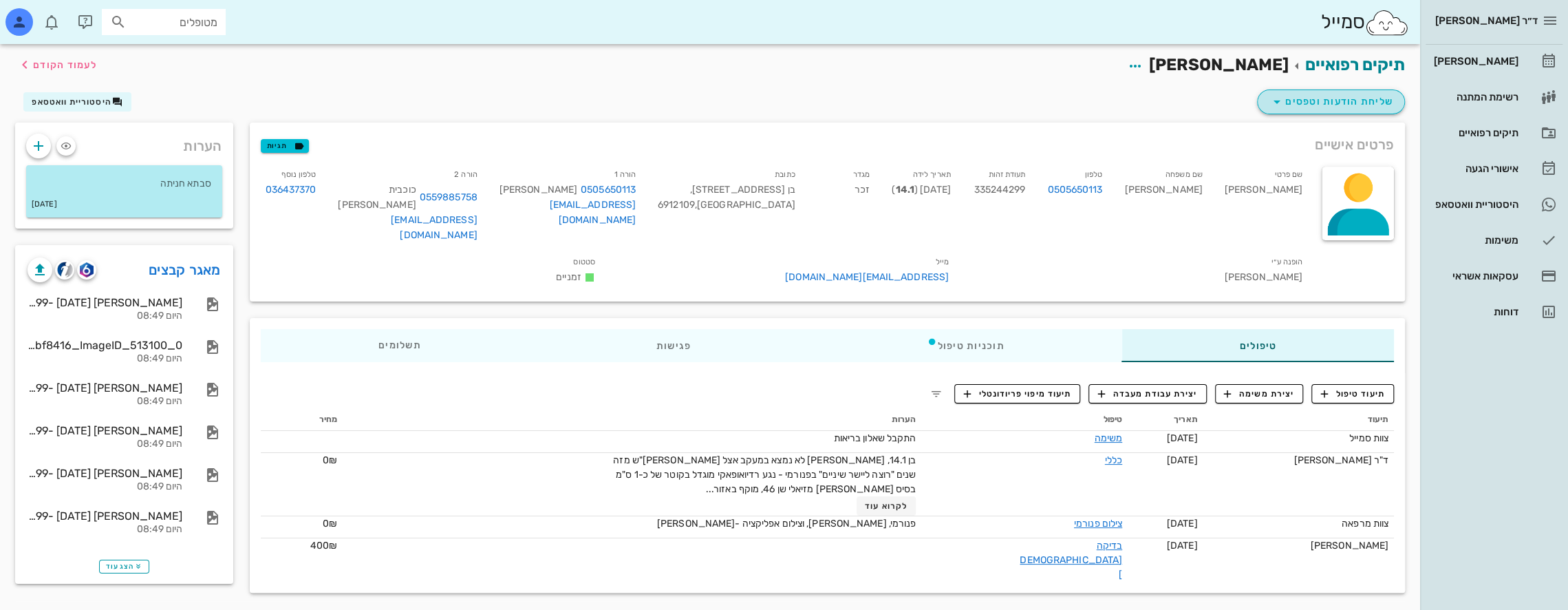
click at [1369, 93] on button "שליחת הודעות וטפסים" at bounding box center [1331, 102] width 148 height 25
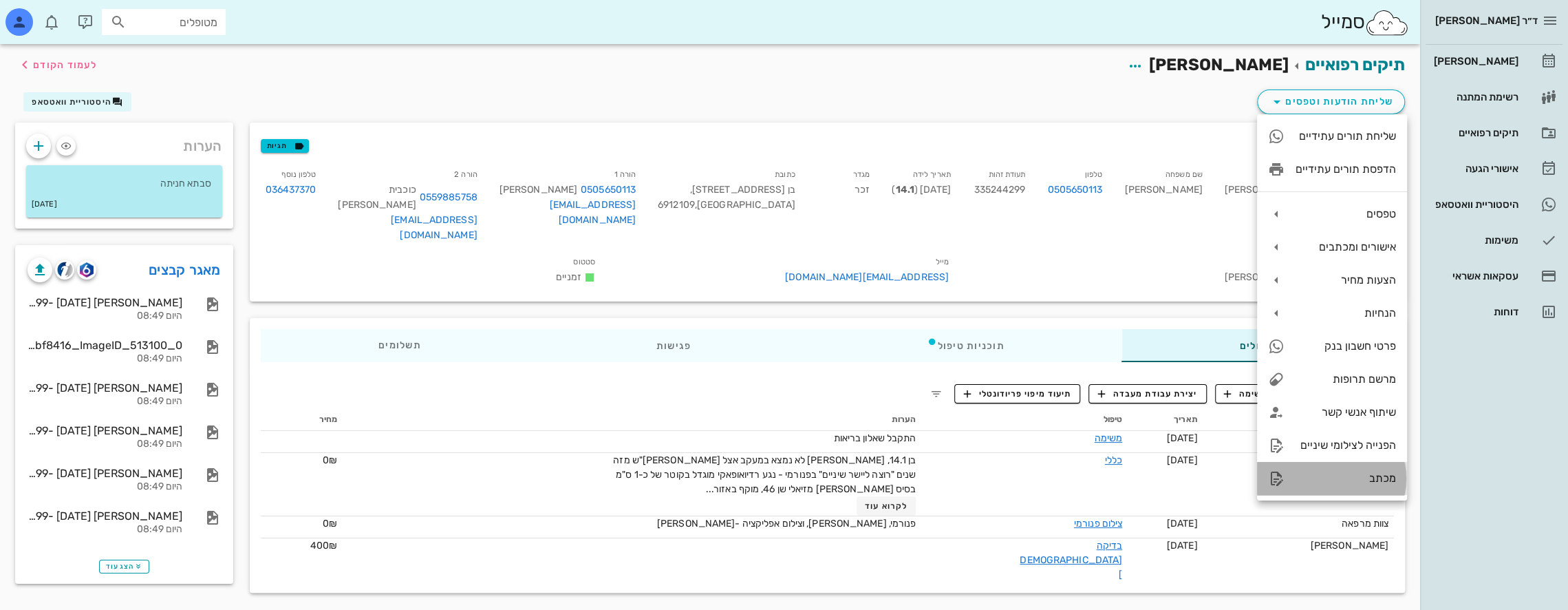
click at [1354, 480] on div "מכתב" at bounding box center [1346, 478] width 101 height 13
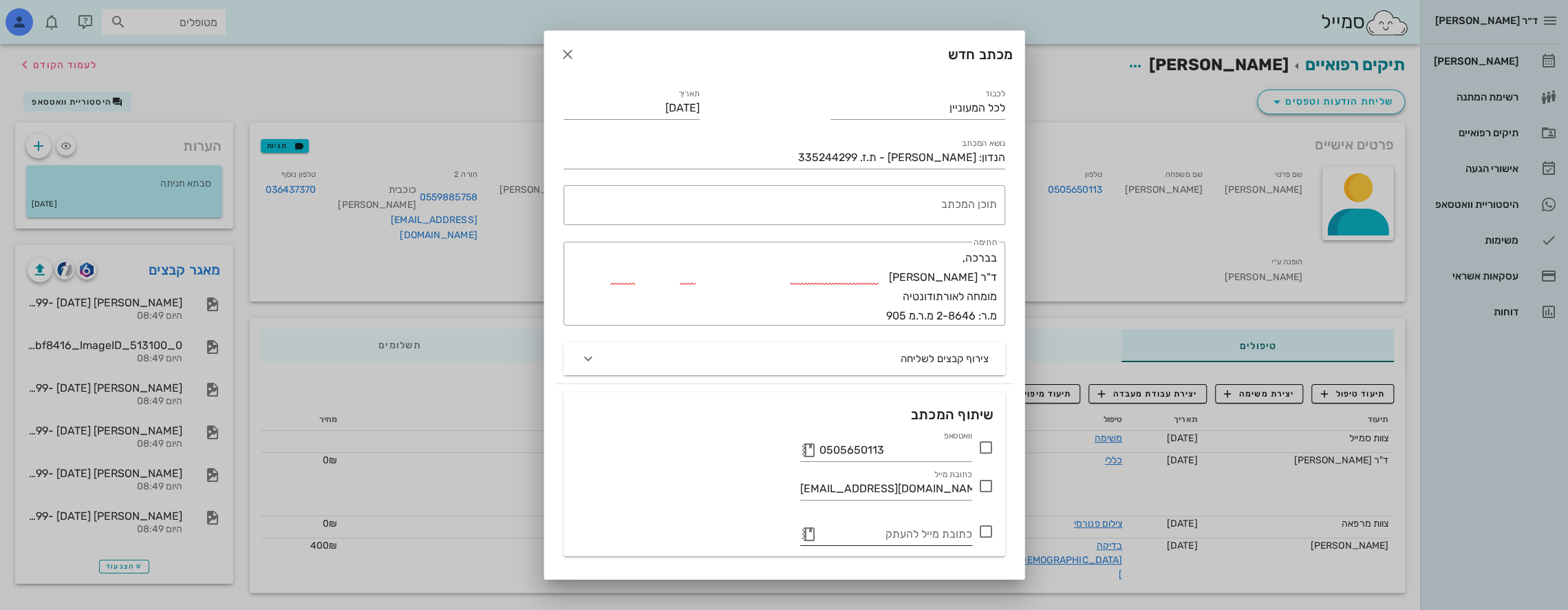
click at [807, 534] on button "button" at bounding box center [808, 534] width 16 height 16
click at [808, 535] on icon at bounding box center [808, 534] width 16 height 16
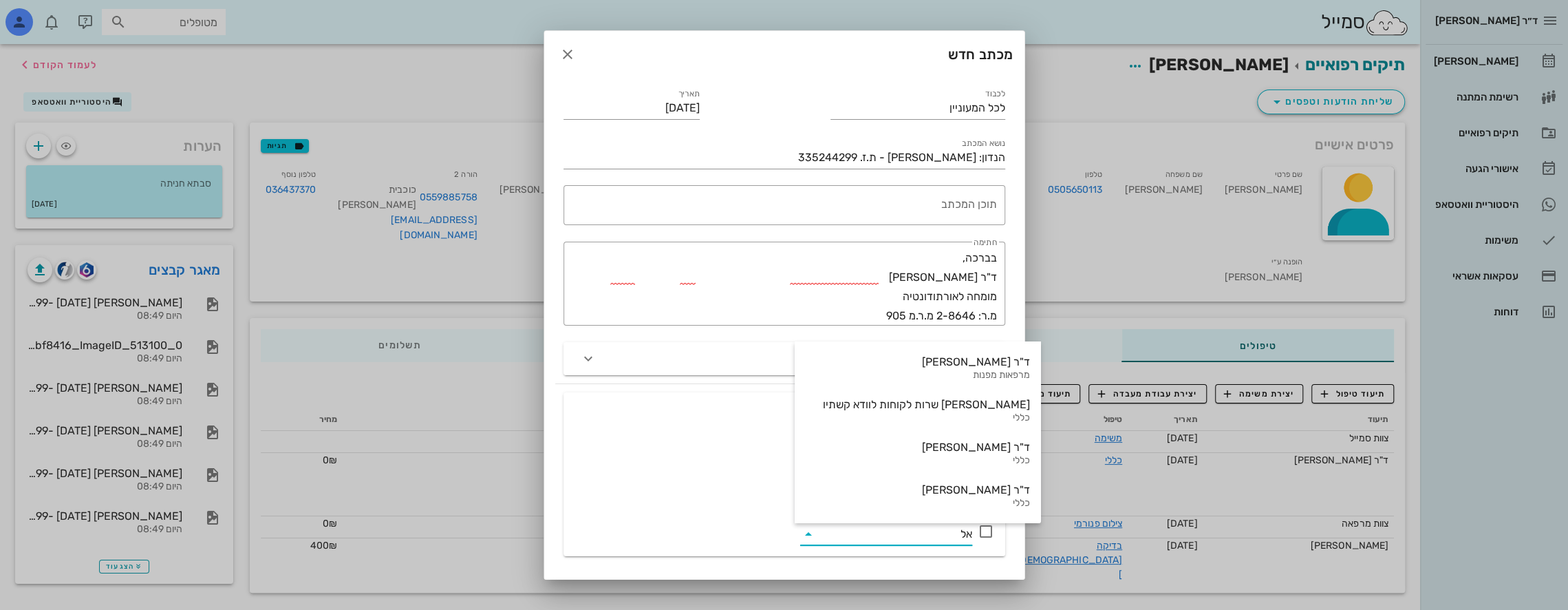
type input "א"
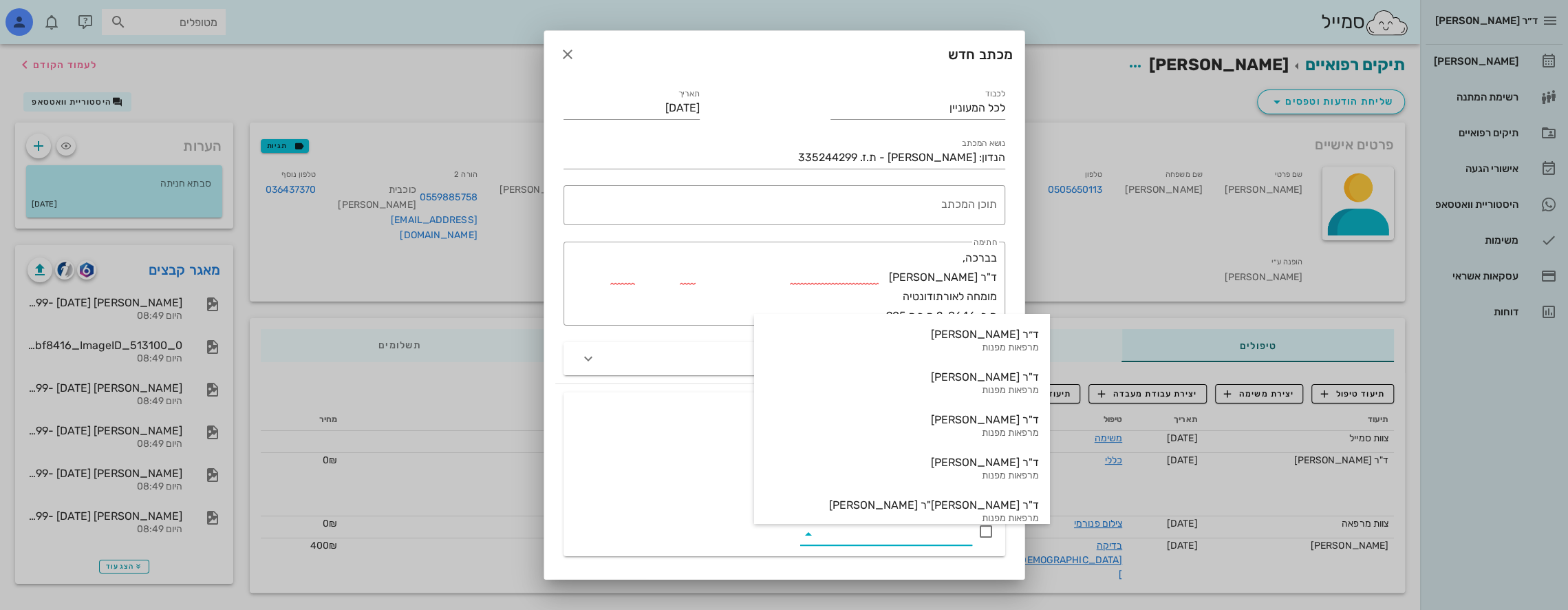
click at [472, 283] on div at bounding box center [784, 305] width 1568 height 610
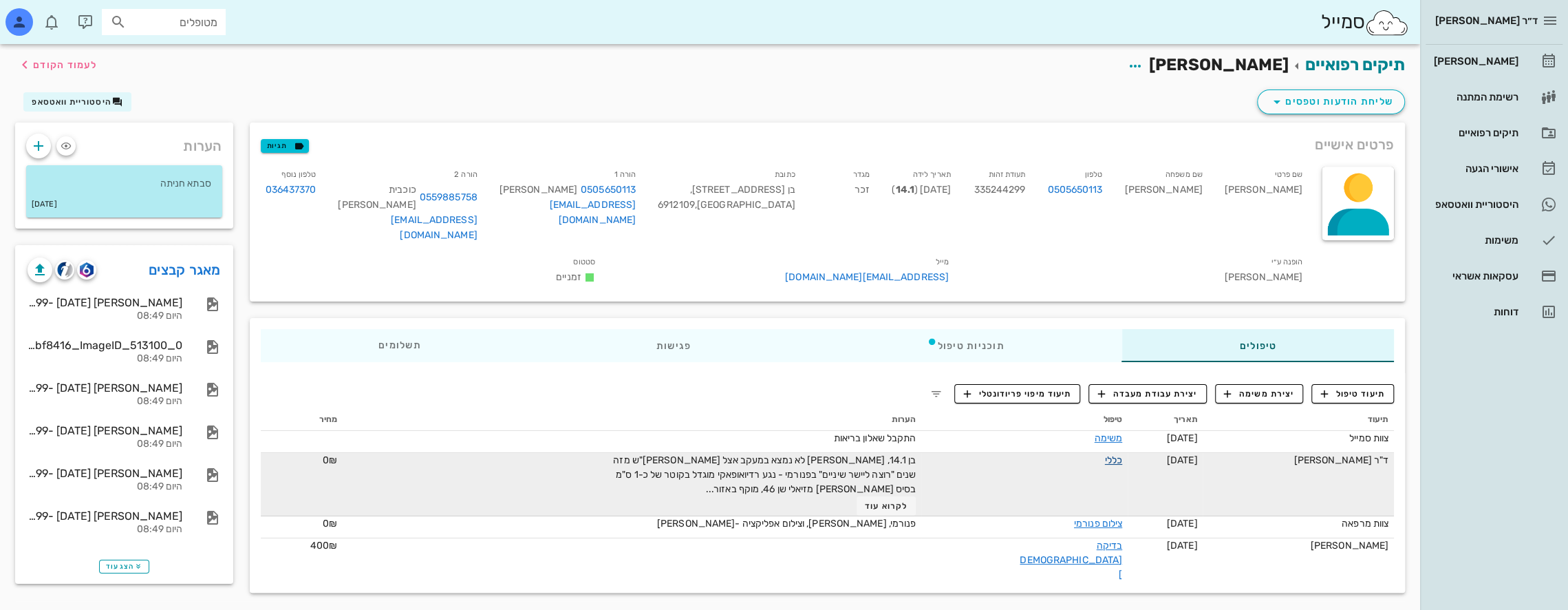
click at [1105, 454] on link "כללי" at bounding box center [1113, 460] width 17 height 12
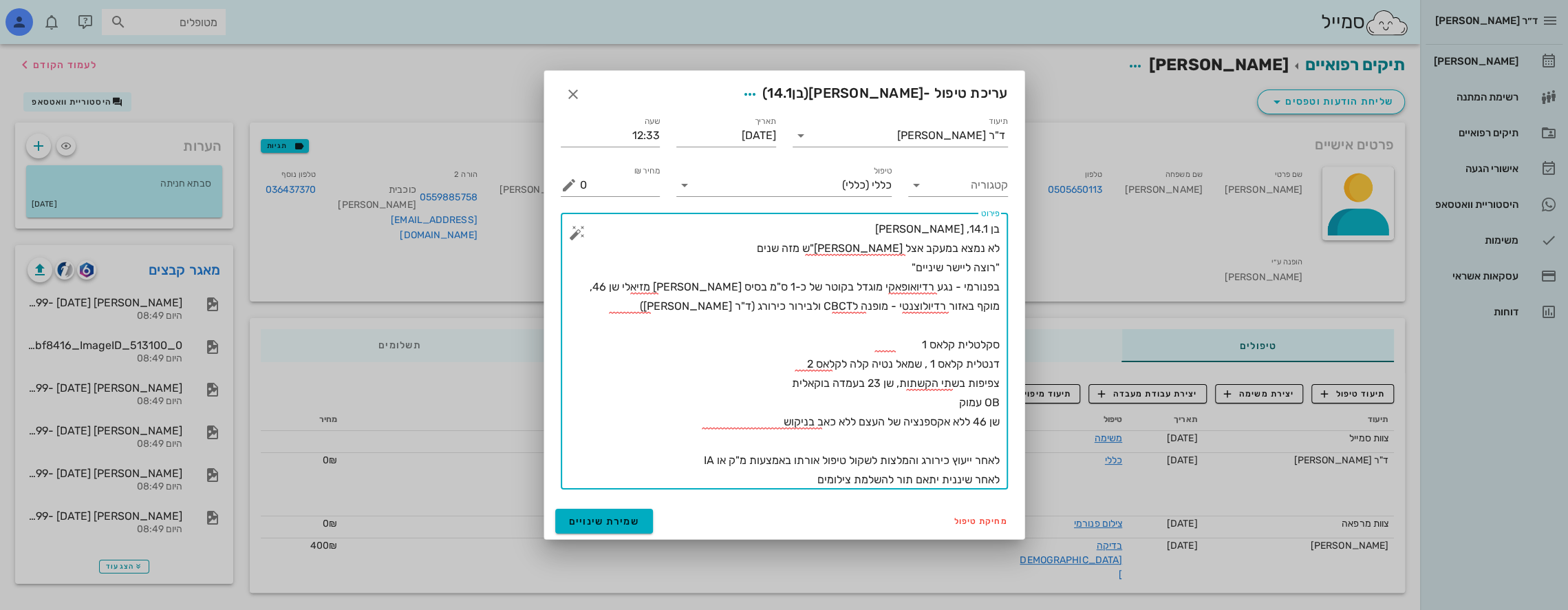
click at [838, 402] on textarea "בן 14.1, [PERSON_NAME] לא נמצא במעקב אצל [PERSON_NAME]"ש מזה שנים "רוצה ליישר ש…" at bounding box center [789, 354] width 420 height 270
click at [576, 93] on icon "button" at bounding box center [573, 94] width 16 height 16
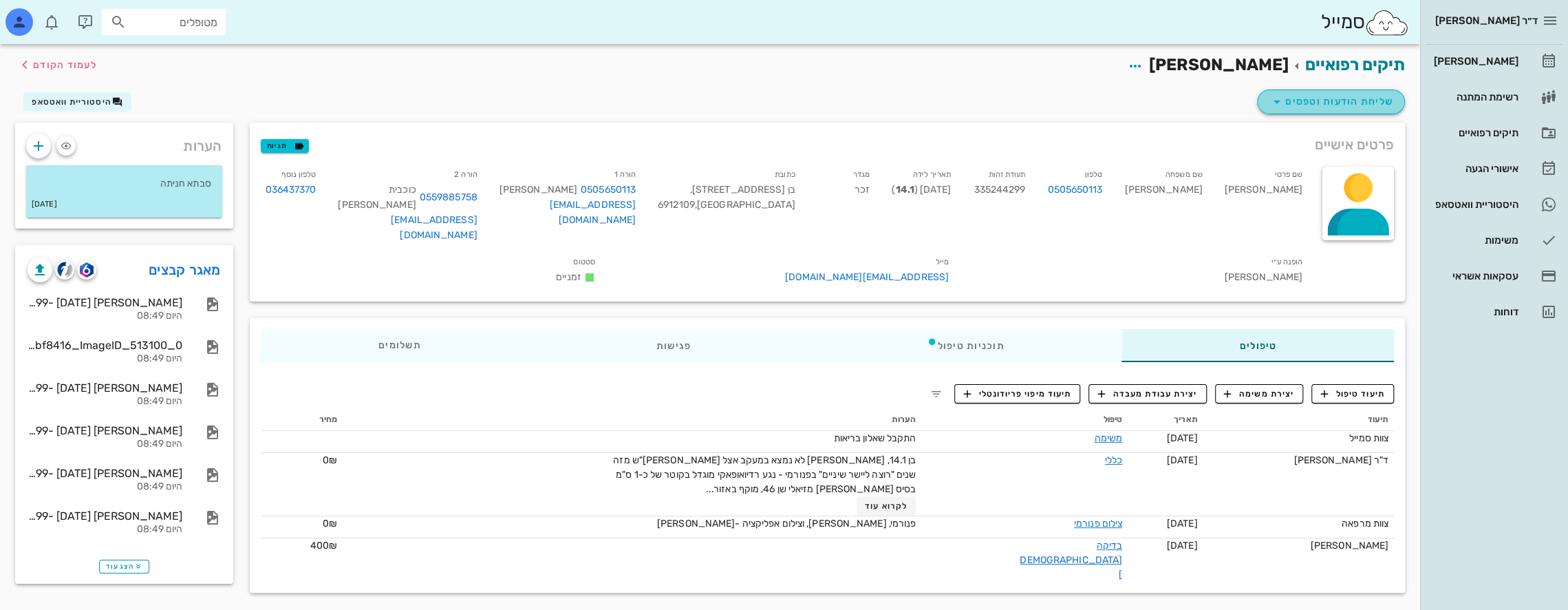
click at [1287, 97] on span "שליחת הודעות וטפסים" at bounding box center [1331, 102] width 124 height 16
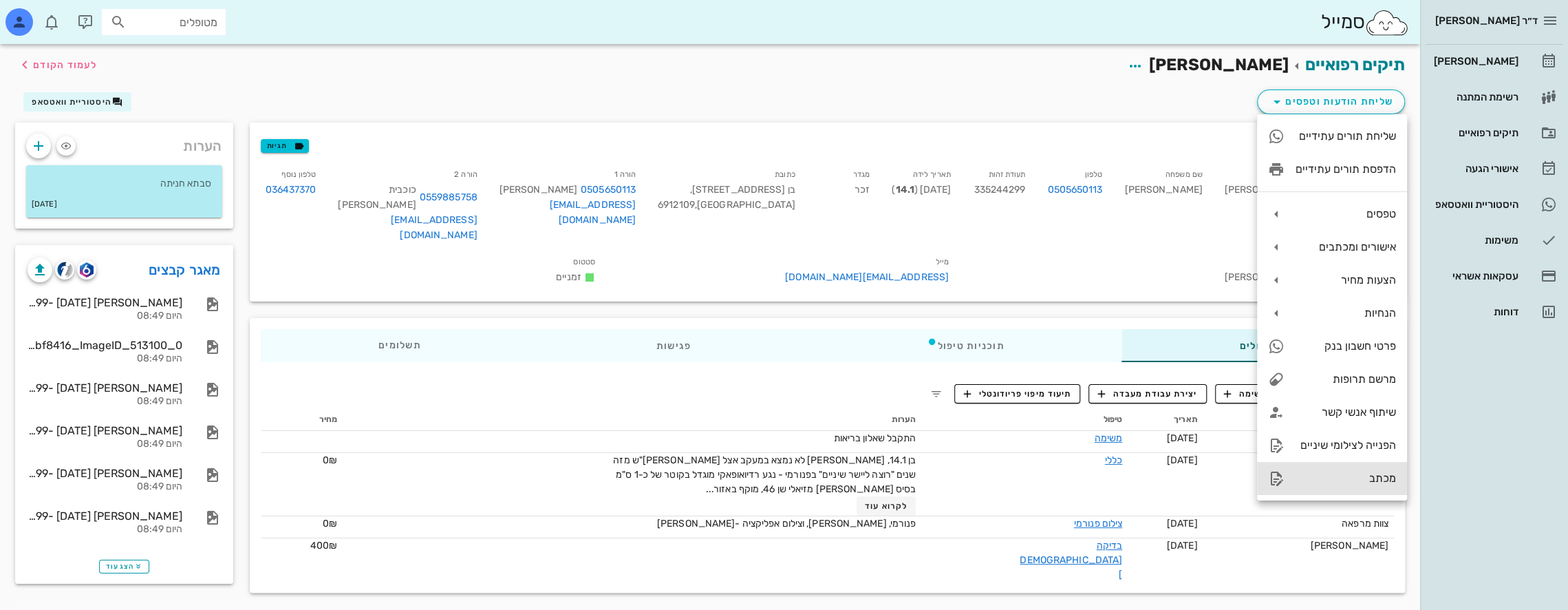
click at [1360, 482] on div "מכתב" at bounding box center [1346, 478] width 101 height 13
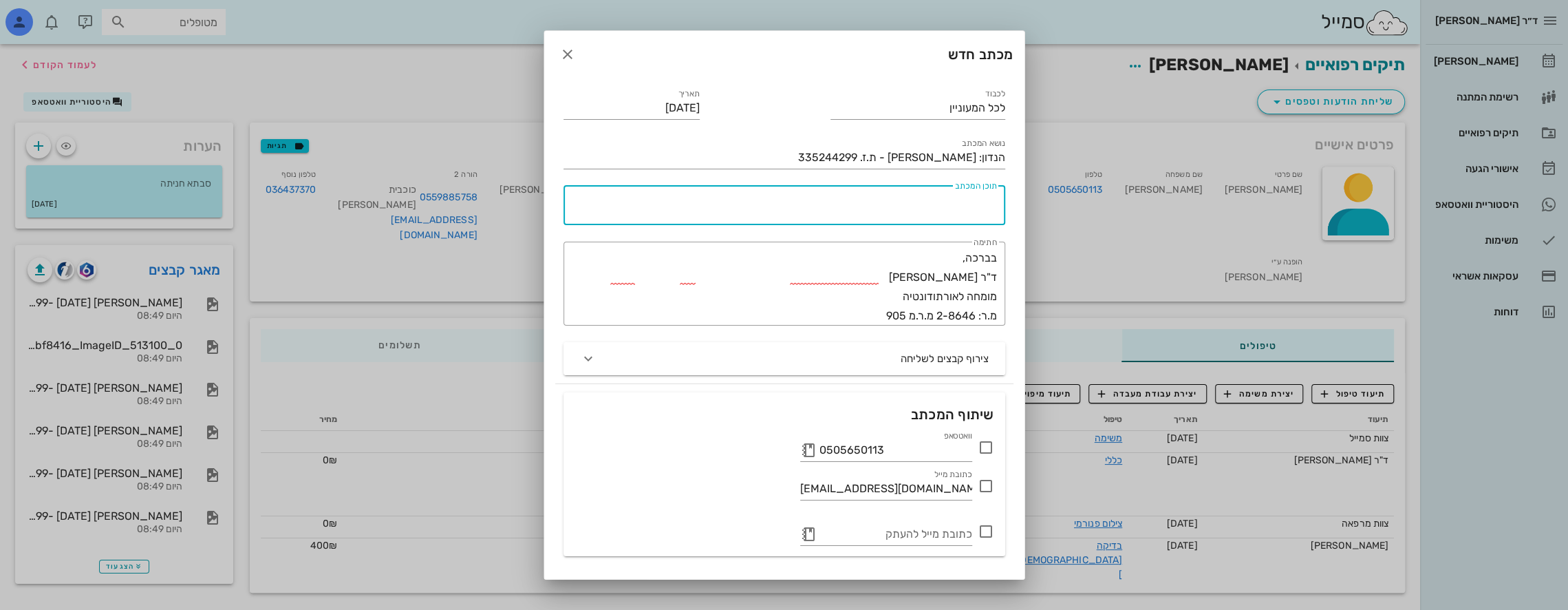
click at [949, 205] on textarea "תוכן המכתב" at bounding box center [781, 208] width 431 height 33
paste textarea "בן 14.1, [PERSON_NAME] לא נמצא במעקב אצל [PERSON_NAME]"ש מזה שנים "רוצה ליישר ש…"
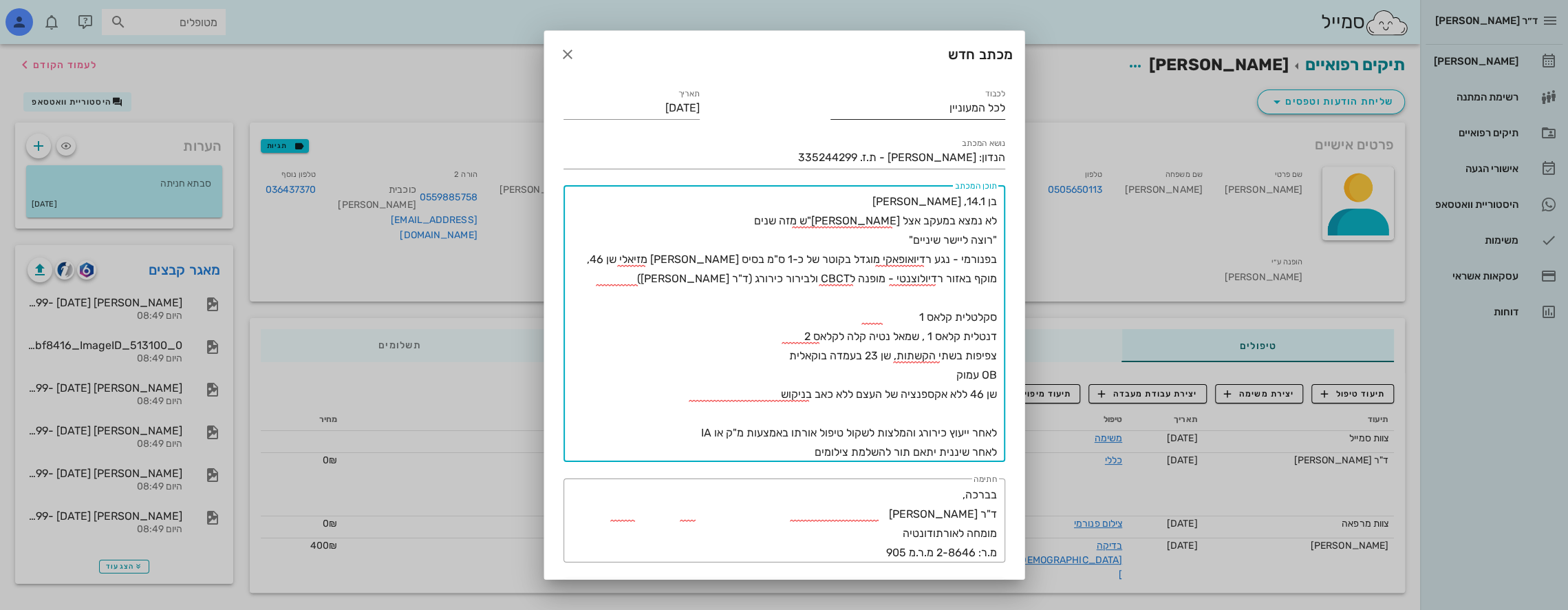
type textarea "בן 14.1, [PERSON_NAME] לא נמצא במעקב אצל [PERSON_NAME]"ש מזה שנים "רוצה ליישר ש…"
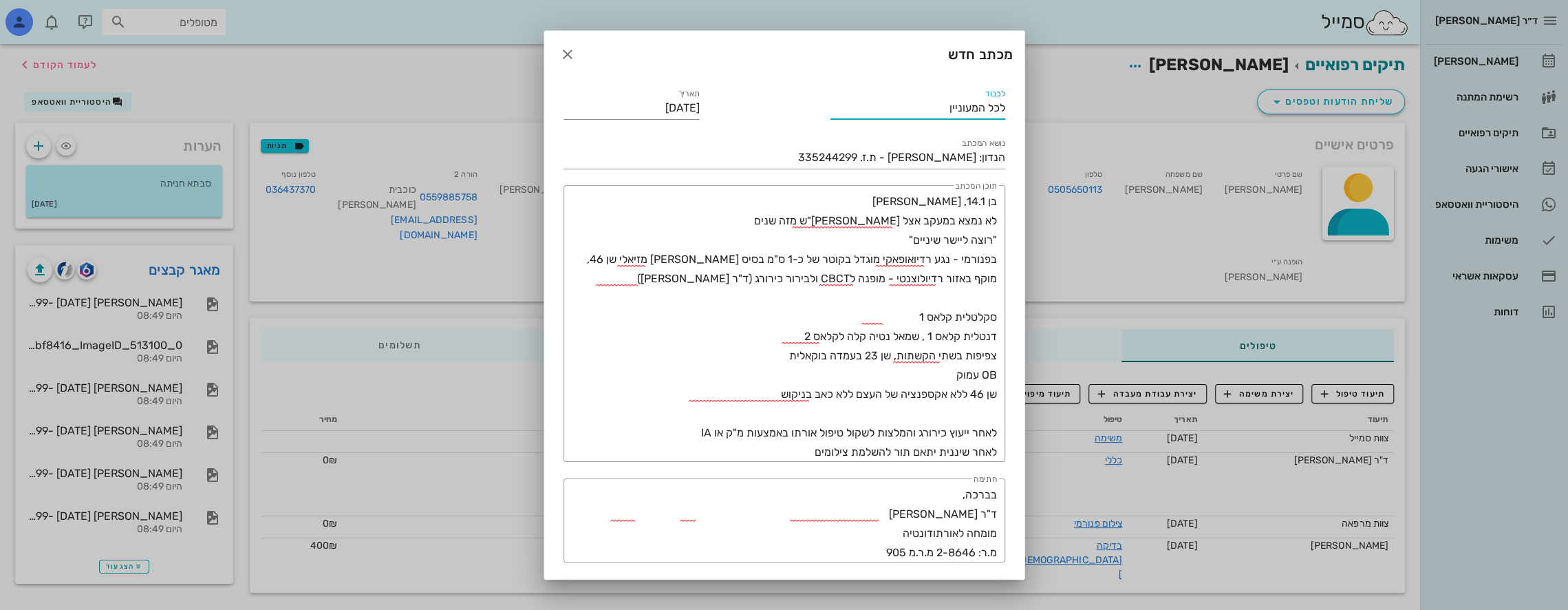
drag, startPoint x: 940, startPoint y: 109, endPoint x: 1220, endPoint y: 110, distance: 280.0
click at [1220, 110] on div "ד״ר [PERSON_NAME] [PERSON_NAME] רשימת המתנה תיקים רפואיים אישורי הגעה היסטוריית…" at bounding box center [784, 307] width 1568 height 614
type input "ד"ר [PERSON_NAME]"
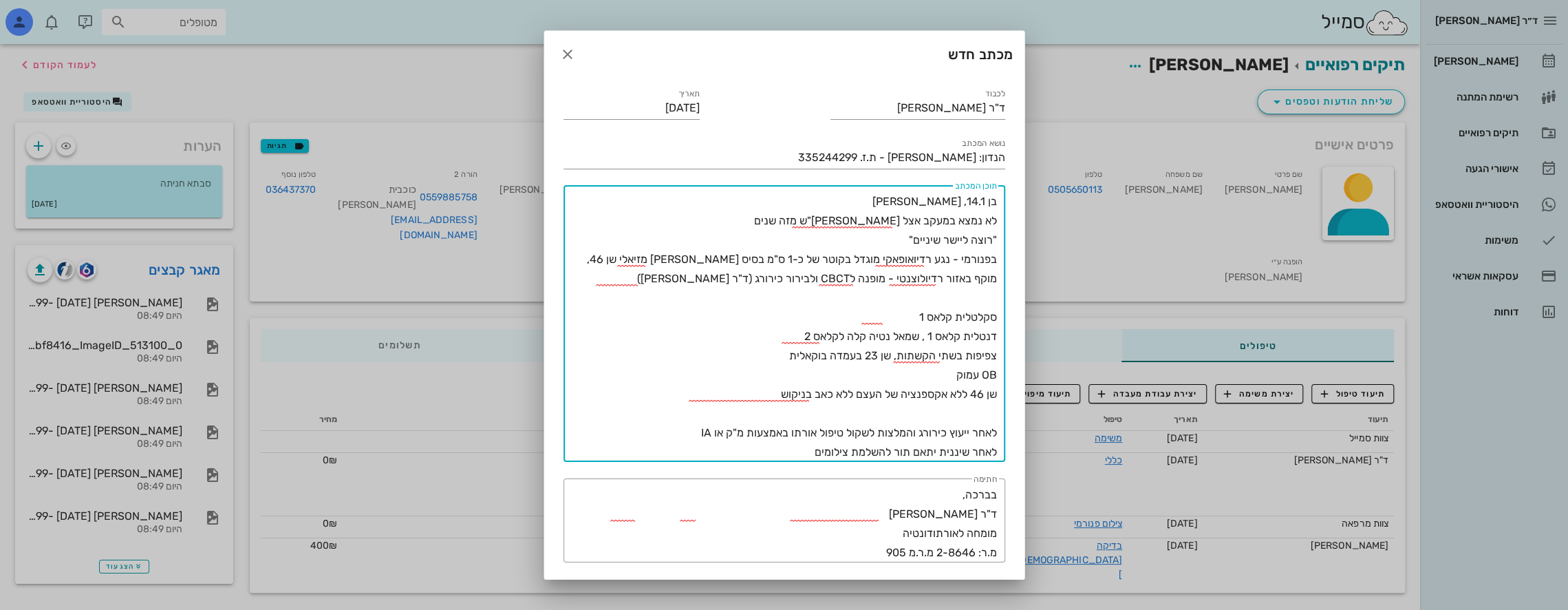
click at [931, 195] on textarea "בן 14.1, [PERSON_NAME] לא נמצא במעקב אצל [PERSON_NAME]"ש מזה שנים "רוצה ליישר ש…" at bounding box center [781, 327] width 431 height 270
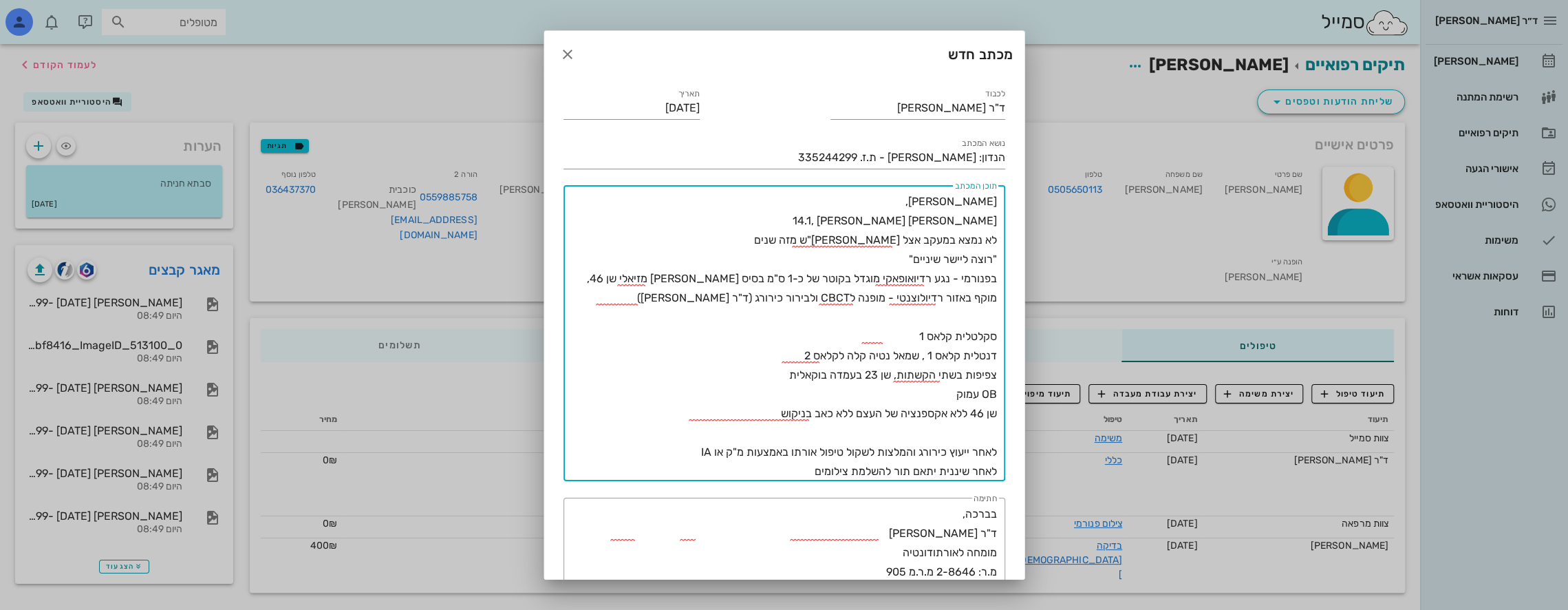
click at [903, 224] on textarea "[PERSON_NAME], [PERSON_NAME] 14.1, [PERSON_NAME] לא נמצא במעקב אצל [PERSON_NAME…" at bounding box center [781, 336] width 431 height 289
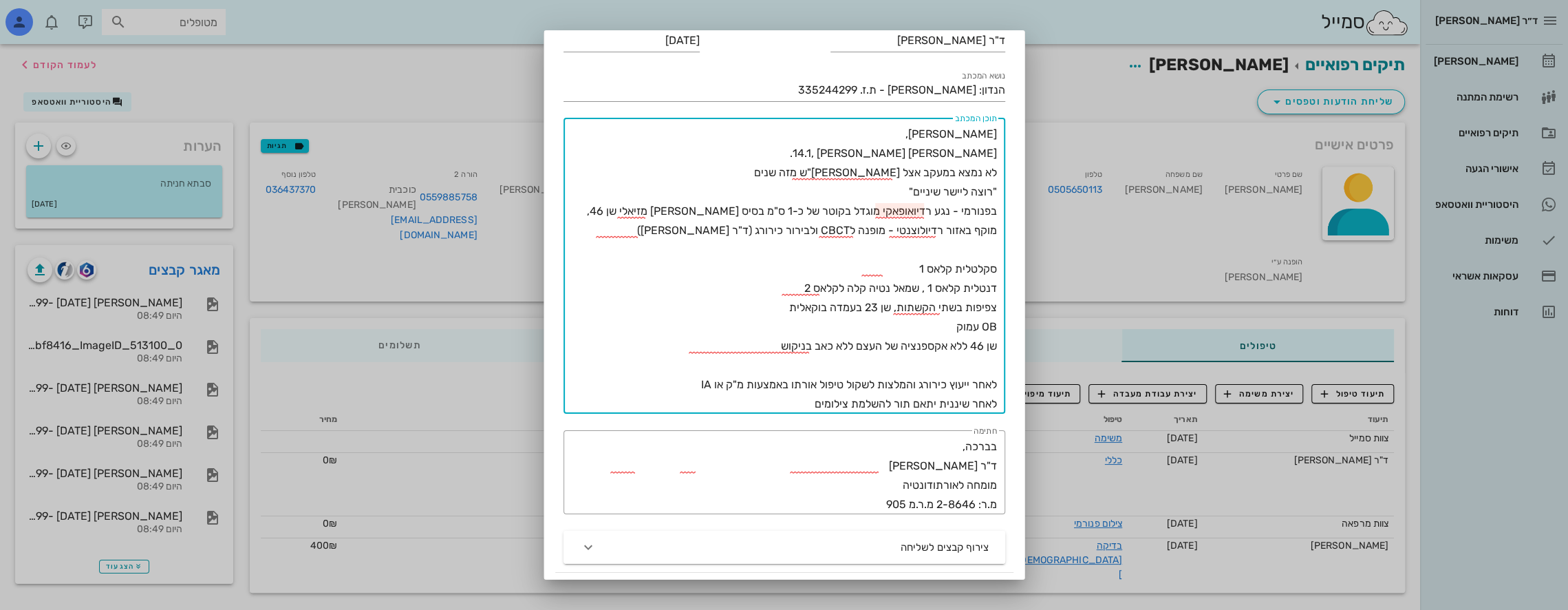
scroll to position [69, 0]
drag, startPoint x: 688, startPoint y: 236, endPoint x: 872, endPoint y: 234, distance: 184.0
click at [872, 234] on textarea "[PERSON_NAME], [PERSON_NAME] 14.1, [PERSON_NAME]. לא נמצא במעקב אצל [PERSON_NAM…" at bounding box center [781, 267] width 431 height 289
click at [919, 228] on textarea "[PERSON_NAME], [PERSON_NAME] 14.1, [PERSON_NAME]. לא נמצא במעקב אצל [PERSON_NAM…" at bounding box center [781, 267] width 431 height 289
click at [914, 231] on textarea "[PERSON_NAME], [PERSON_NAME] 14.1, [PERSON_NAME]. לא נמצא במעקב אצל [PERSON_NAM…" at bounding box center [781, 267] width 431 height 289
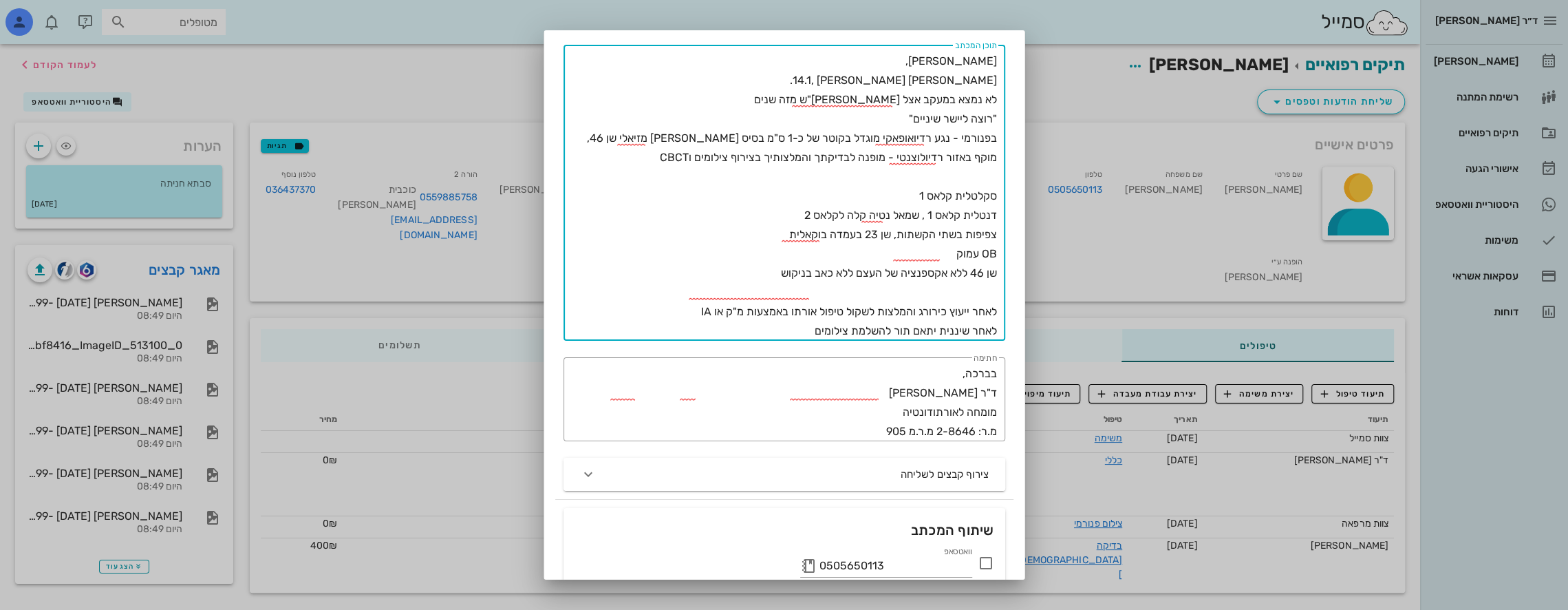
scroll to position [207, 0]
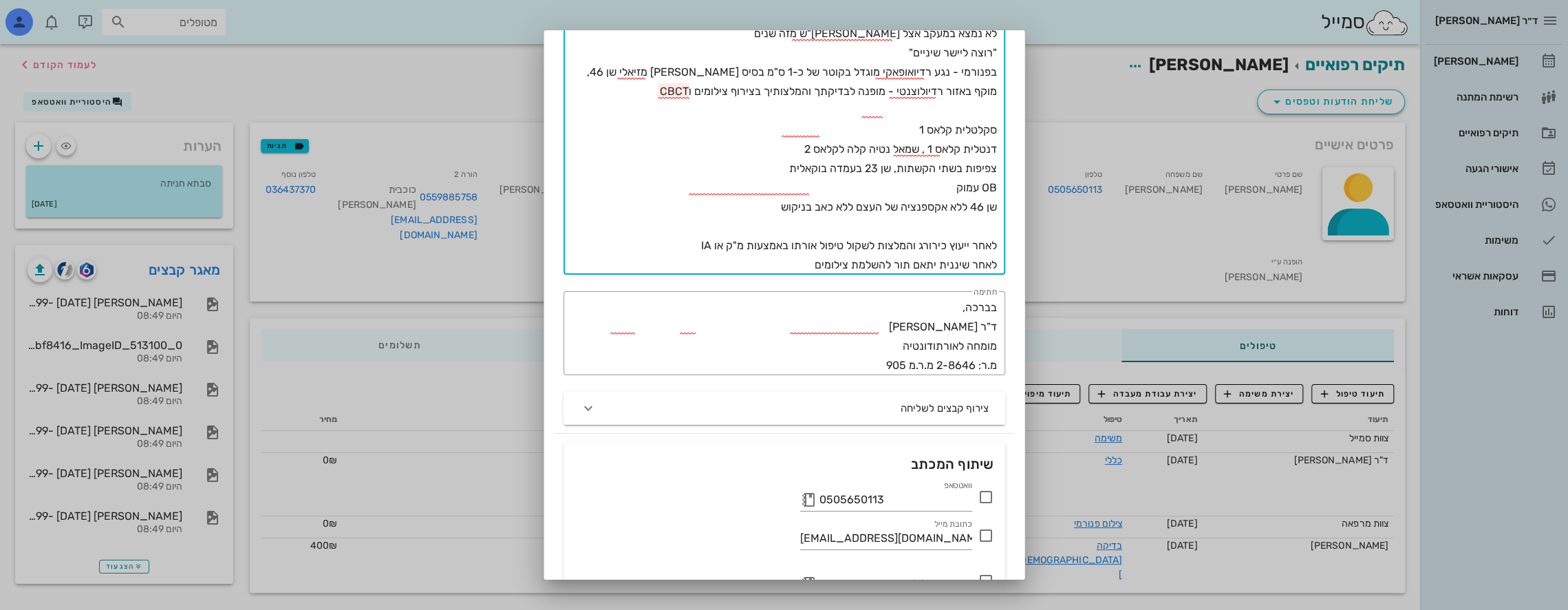
drag, startPoint x: 912, startPoint y: 234, endPoint x: 1003, endPoint y: 117, distance: 148.2
click at [1003, 117] on div "​ תוכן המכתב [PERSON_NAME], [PERSON_NAME] 14.1, [PERSON_NAME]. לא נמצא במעקב אצ…" at bounding box center [784, 126] width 441 height 296
click at [954, 180] on textarea "[PERSON_NAME], [PERSON_NAME] 14.1, [PERSON_NAME]. לא נמצא במעקב אצל [PERSON_NAM…" at bounding box center [781, 130] width 431 height 289
drag, startPoint x: 950, startPoint y: 193, endPoint x: 994, endPoint y: 136, distance: 72.0
click at [994, 136] on textarea "[PERSON_NAME], [PERSON_NAME] 14.1, [PERSON_NAME]. לא נמצא במעקב אצל [PERSON_NAM…" at bounding box center [781, 130] width 431 height 289
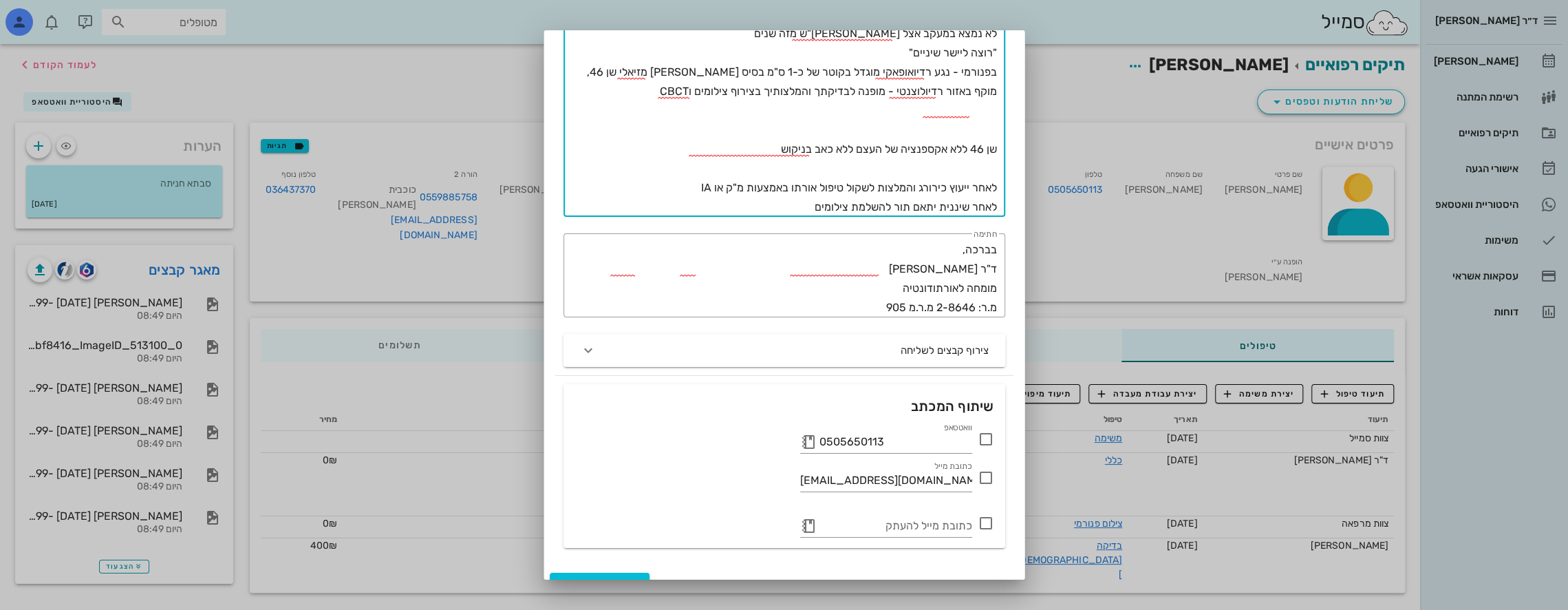
drag, startPoint x: 806, startPoint y: 213, endPoint x: 1032, endPoint y: 192, distance: 227.0
click at [1032, 192] on div "ד״ר [PERSON_NAME] [PERSON_NAME] רשימת המתנה תיקים רפואיים אישורי הגעה היסטוריית…" at bounding box center [784, 307] width 1568 height 614
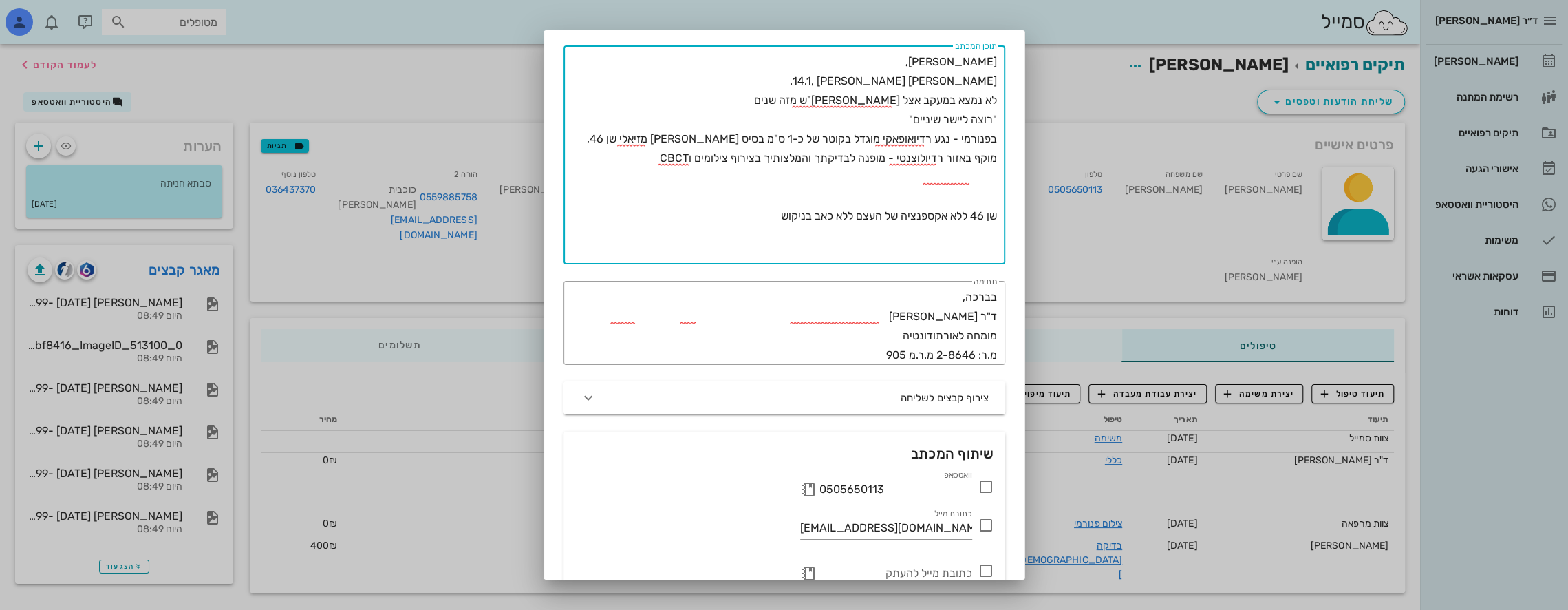
scroll to position [69, 0]
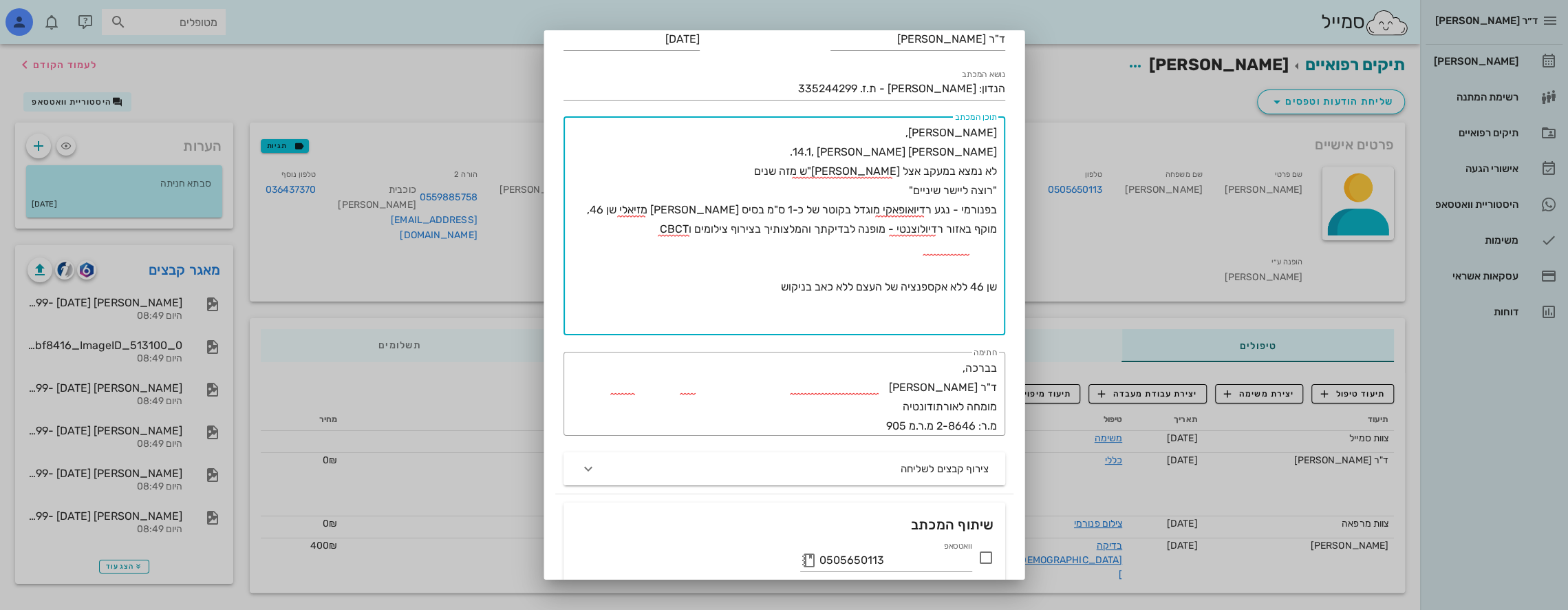
drag, startPoint x: 939, startPoint y: 228, endPoint x: 584, endPoint y: 238, distance: 355.1
click at [584, 238] on textarea "[PERSON_NAME], [PERSON_NAME] 14.1, [PERSON_NAME]. לא נמצא במעקב אצל [PERSON_NAM…" at bounding box center [781, 229] width 431 height 212
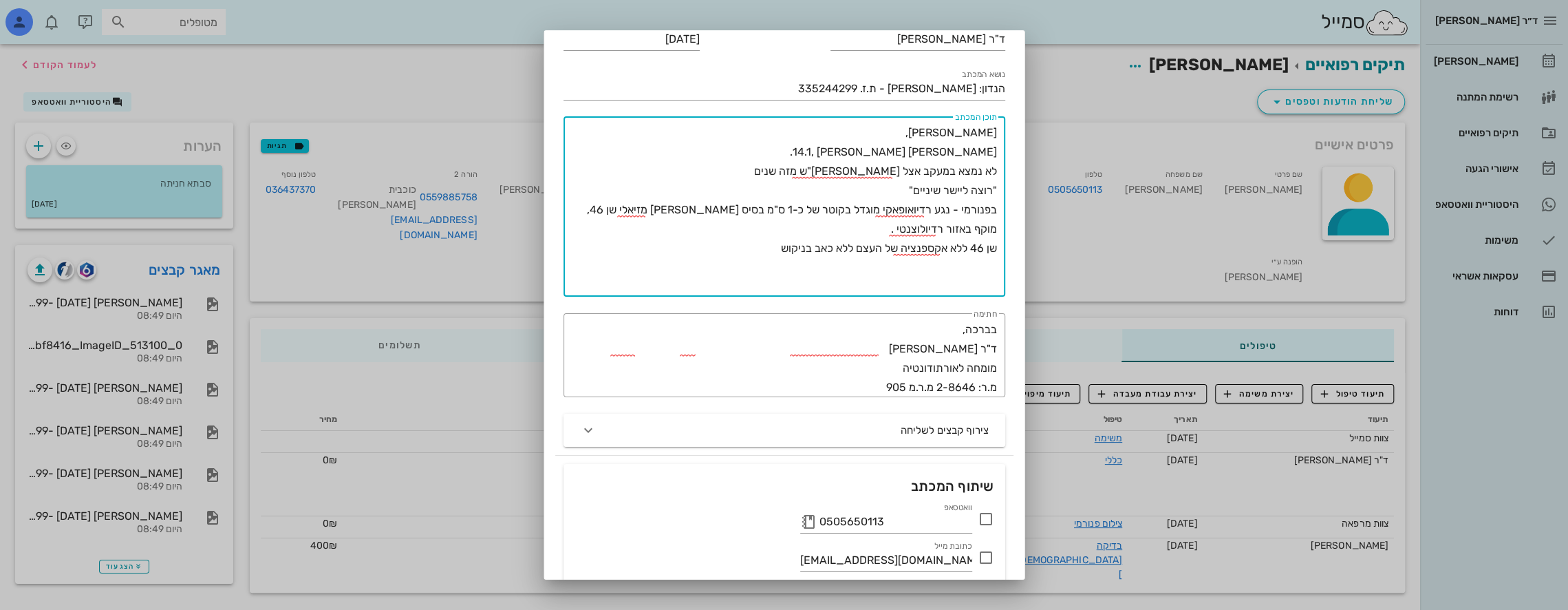
click at [766, 253] on textarea "[PERSON_NAME], [PERSON_NAME] 14.1, [PERSON_NAME]. לא נמצא במעקב אצל [PERSON_NAM…" at bounding box center [781, 210] width 431 height 174
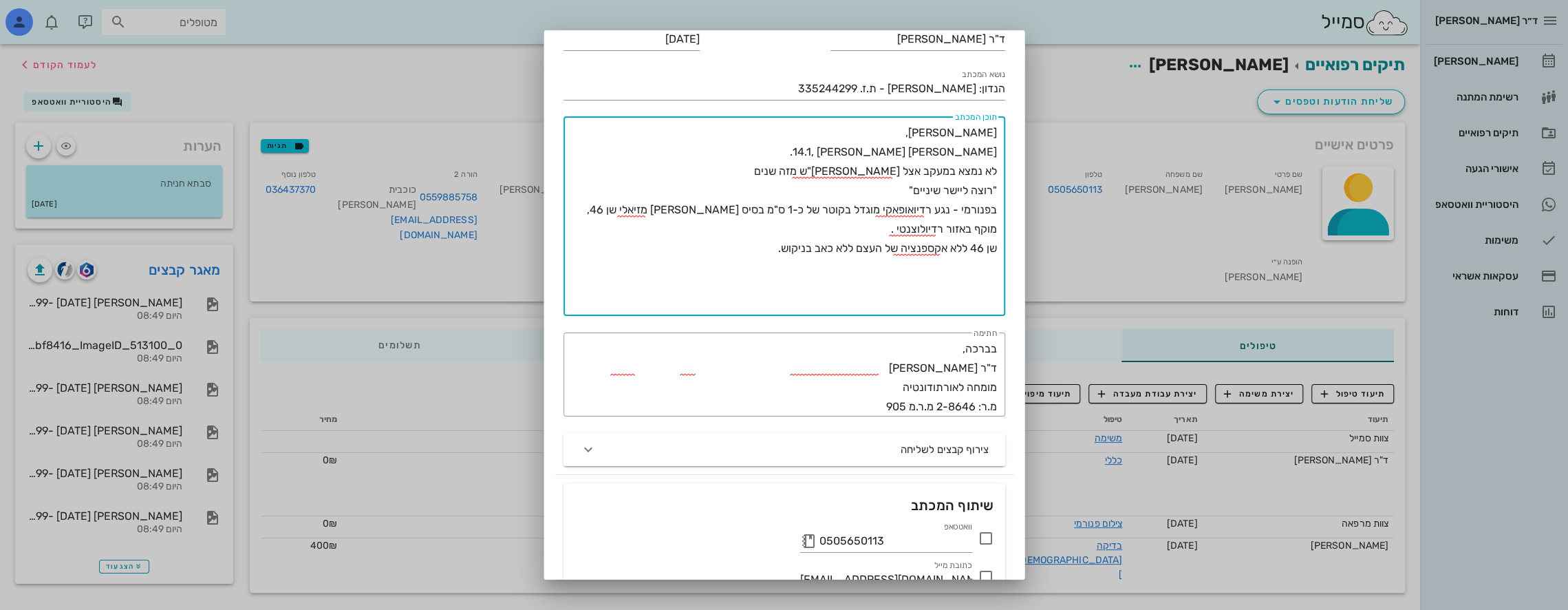
paste textarea "מופנה לבדיקתך והמלצותיך בצירוף צילומים וCBCT"
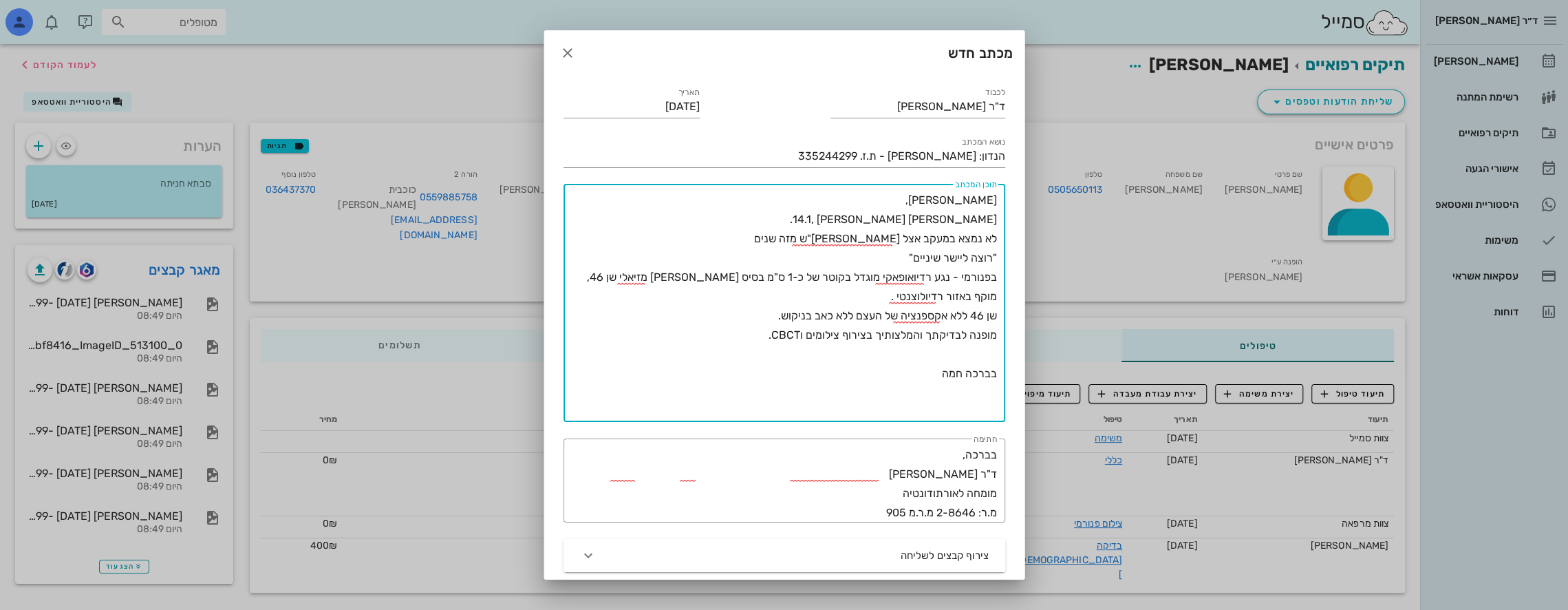
scroll to position [0, 0]
click at [968, 319] on textarea "[PERSON_NAME], [PERSON_NAME] 14.1, [PERSON_NAME]. לא נמצא במעקב אצל [PERSON_NAM…" at bounding box center [781, 307] width 431 height 231
click at [994, 322] on textarea "[PERSON_NAME], [PERSON_NAME] 14.1, [PERSON_NAME]. לא נמצא במעקב אצל [PERSON_NAM…" at bounding box center [781, 307] width 431 height 231
click at [717, 323] on textarea "[PERSON_NAME], [PERSON_NAME] 14.1, [PERSON_NAME]. לא נמצא במעקב אצל [PERSON_NAM…" at bounding box center [781, 307] width 431 height 231
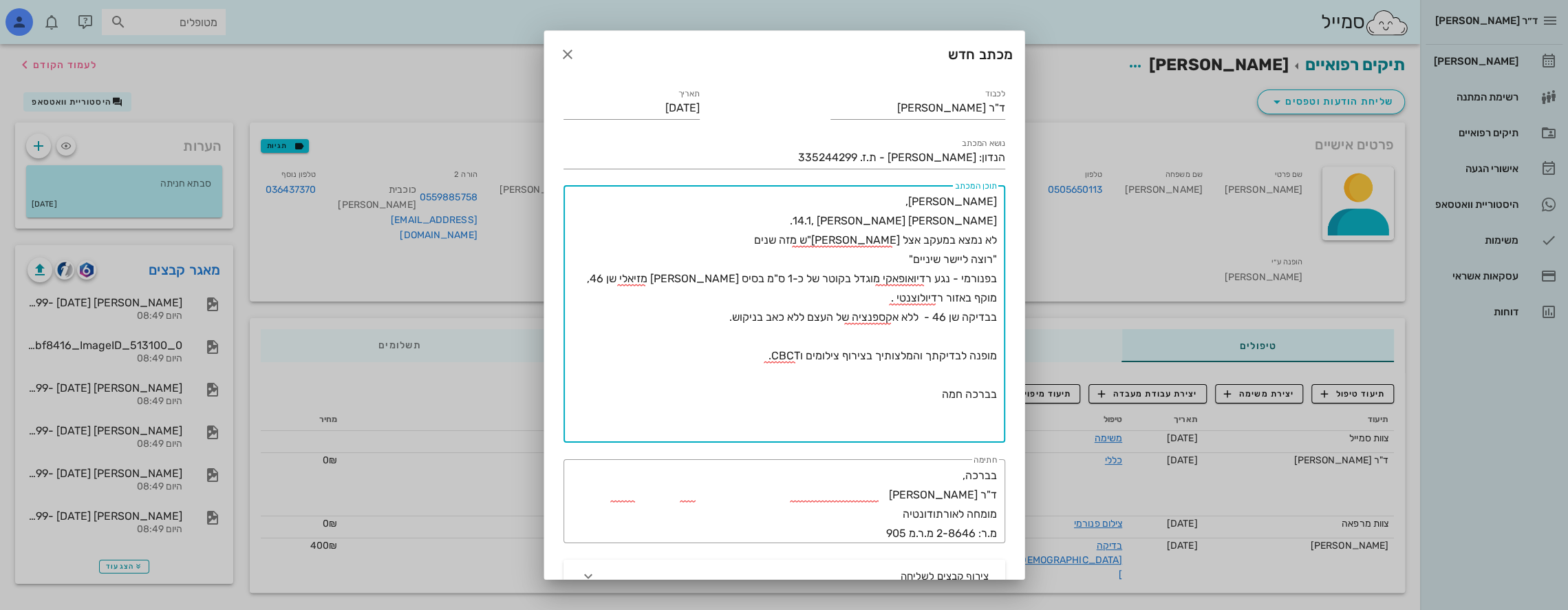
click at [898, 202] on textarea "[PERSON_NAME], [PERSON_NAME] 14.1, [PERSON_NAME]. לא נמצא במעקב אצל [PERSON_NAM…" at bounding box center [781, 317] width 431 height 251
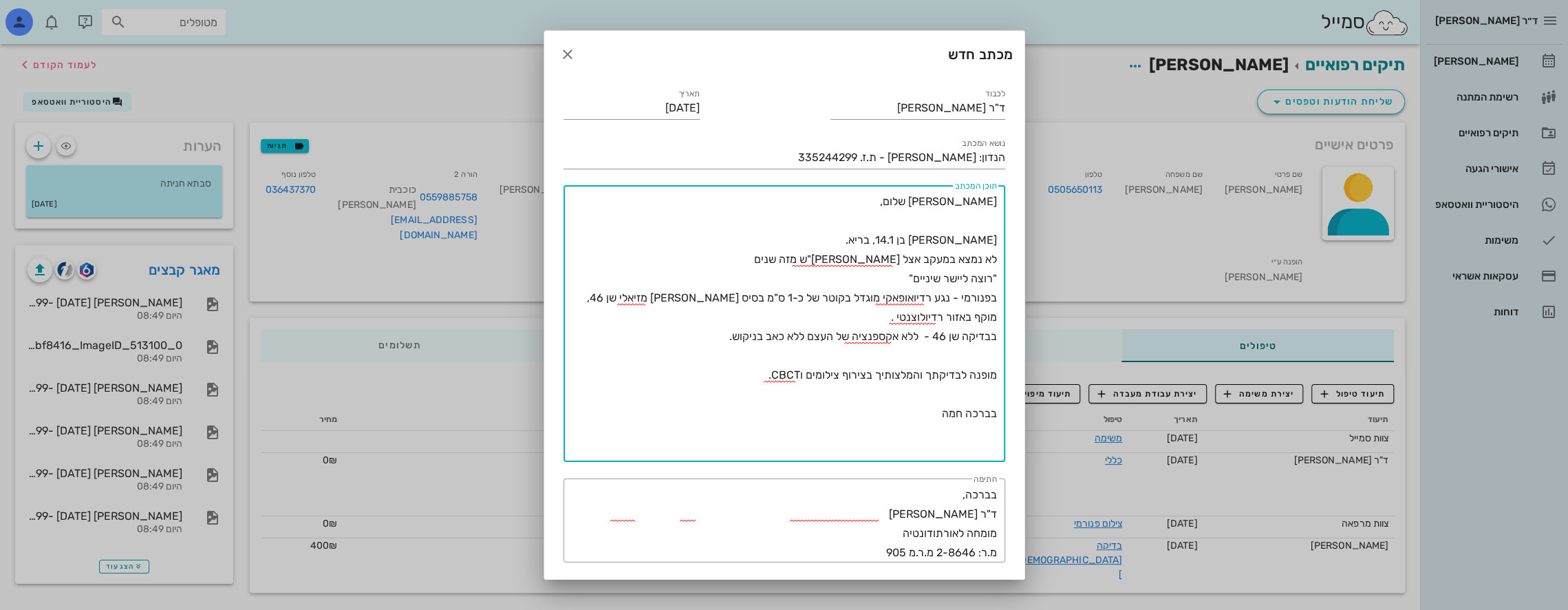
click at [859, 239] on textarea "[PERSON_NAME] שלום, [PERSON_NAME] בן 14.1, בריא. לא נמצא במעקב אצל [PERSON_NAME…" at bounding box center [781, 327] width 431 height 270
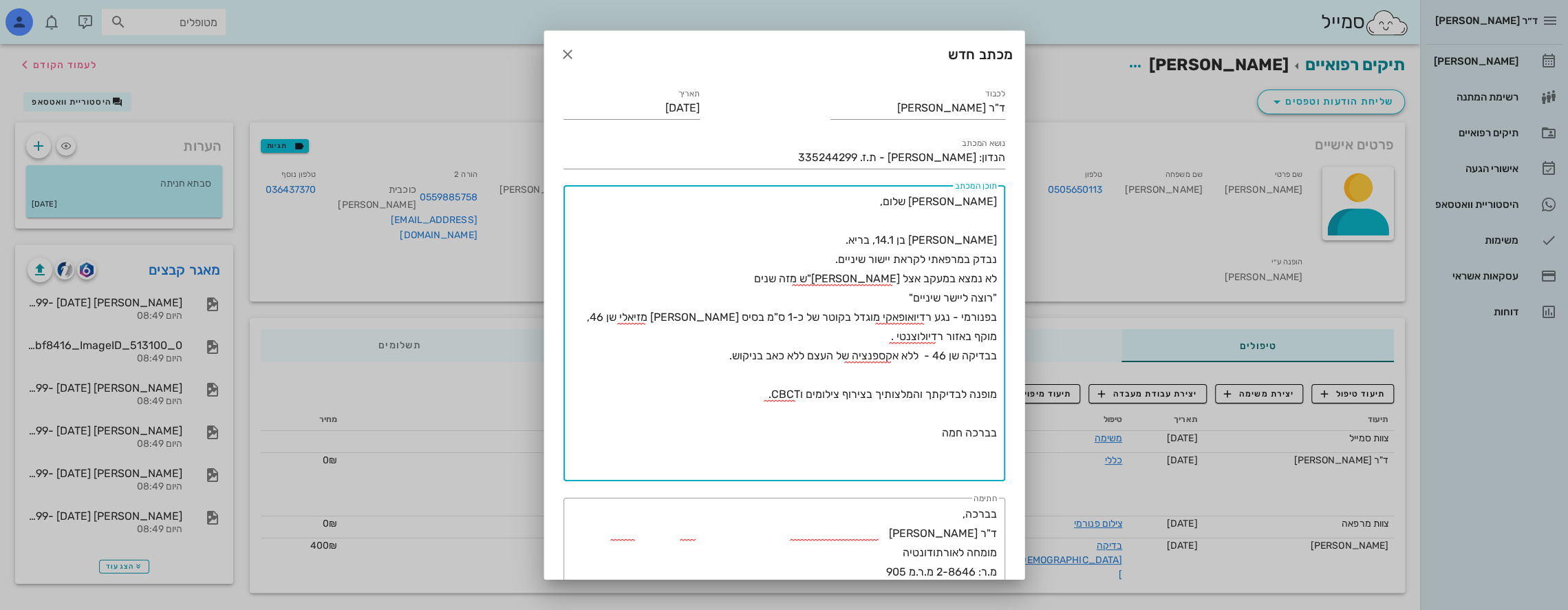
click at [824, 275] on textarea "[PERSON_NAME] שלום, [PERSON_NAME] בן 14.1, בריא. נבדק במרפאתי לקראת יישור שיניי…" at bounding box center [781, 336] width 431 height 289
drag, startPoint x: 903, startPoint y: 297, endPoint x: 1089, endPoint y: 309, distance: 186.4
click at [1089, 309] on div "ד״ר [PERSON_NAME] [PERSON_NAME] רשימת המתנה תיקים רפואיים אישורי הגעה היסטוריית…" at bounding box center [784, 307] width 1568 height 614
click at [911, 289] on textarea "[PERSON_NAME] שלום, [PERSON_NAME] בן 14.1, בריא. נבדק במרפאתי לקראת יישור שיניי…" at bounding box center [781, 336] width 431 height 289
drag, startPoint x: 905, startPoint y: 298, endPoint x: 1006, endPoint y: 298, distance: 101.0
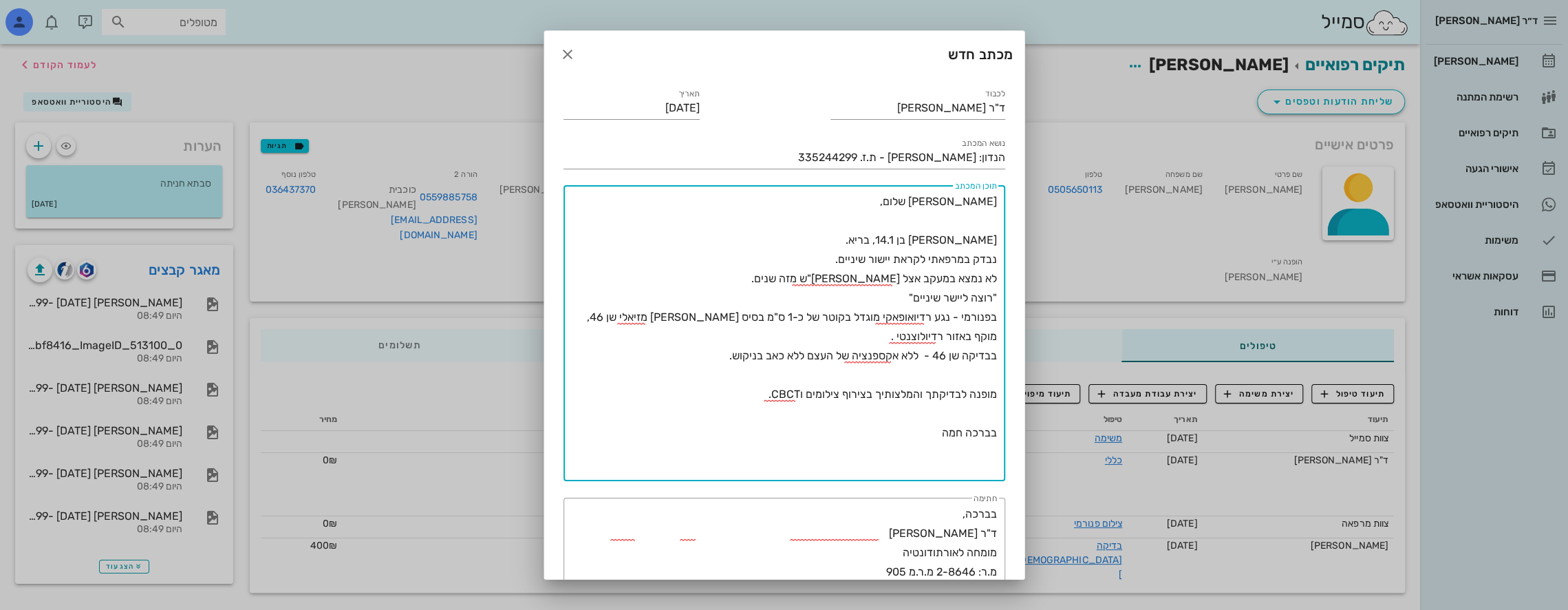
click at [1006, 298] on div "​ תוכן המכתב [PERSON_NAME], [PERSON_NAME] בן 14.1, בריא. נבדק במרפאתי לקראת ייש…" at bounding box center [785, 333] width 459 height 312
click at [958, 318] on textarea "[PERSON_NAME] שלום, [PERSON_NAME] בן 14.1, בריא. נבדק במרפאתי לקראת יישור שיניי…" at bounding box center [781, 336] width 431 height 289
drag, startPoint x: 666, startPoint y: 317, endPoint x: 690, endPoint y: 319, distance: 24.1
click at [690, 319] on textarea "[PERSON_NAME] שלום, [PERSON_NAME] בן 14.1, בריא. נבדק במרפאתי לקראת יישור שיניי…" at bounding box center [781, 336] width 431 height 289
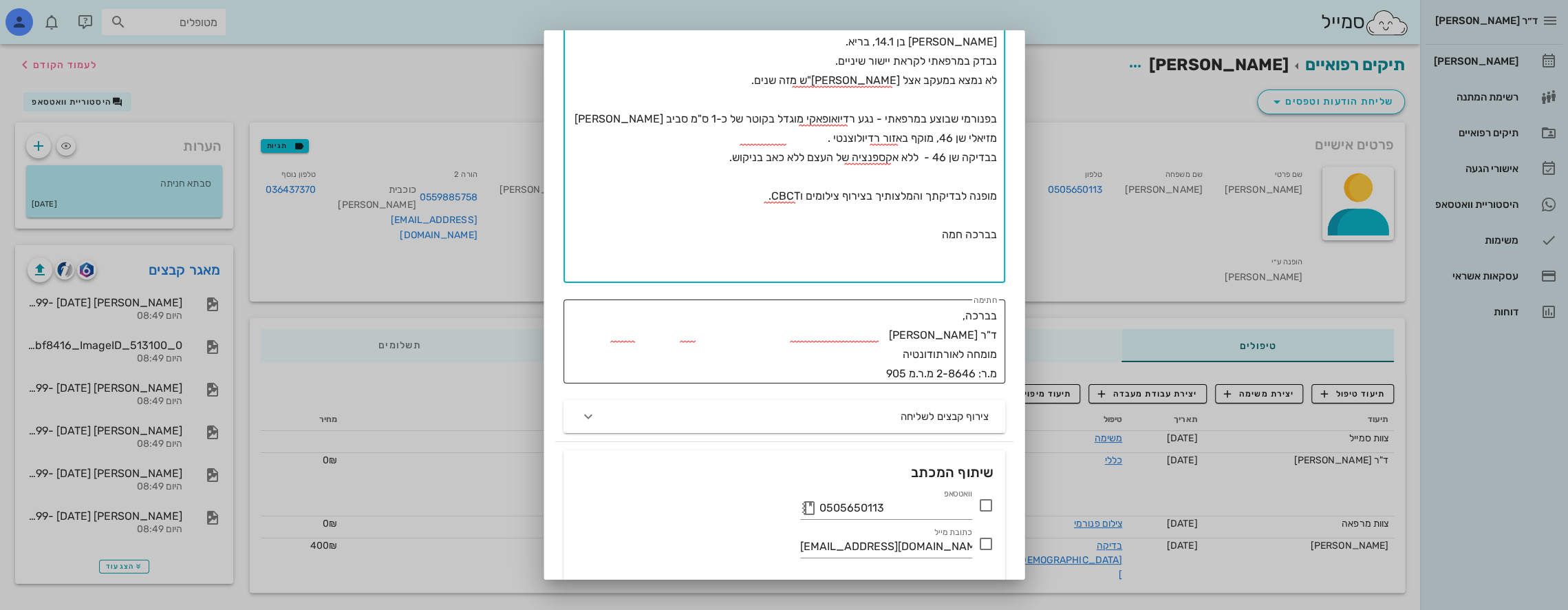
scroll to position [275, 0]
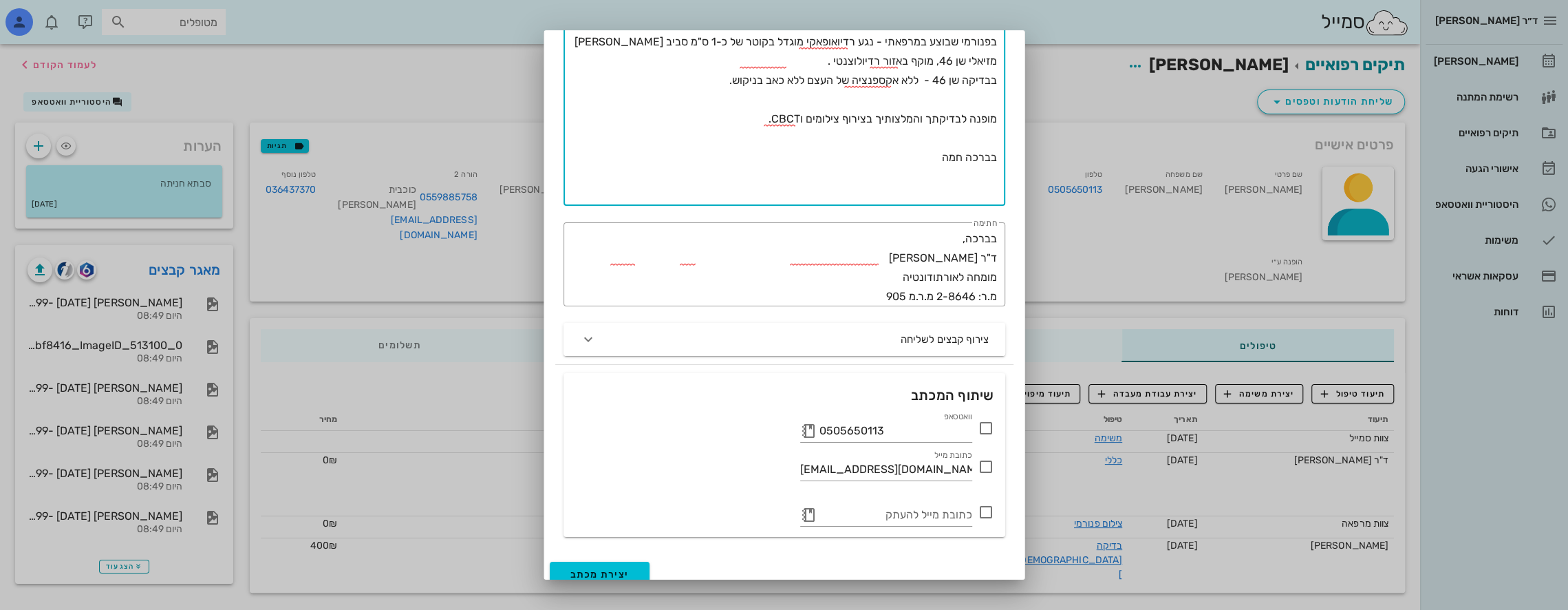
type textarea "[PERSON_NAME] שלום, [PERSON_NAME] בן 14.1, בריא. נבדק במרפאתי לקראת יישור שיניי…"
click at [1017, 429] on div "לכבוד ד"ר [PERSON_NAME] [DATE] נושא המכתב הנדון: [PERSON_NAME] - ת.ז. 335244299…" at bounding box center [784, 179] width 480 height 754
click at [989, 427] on icon at bounding box center [985, 428] width 16 height 16
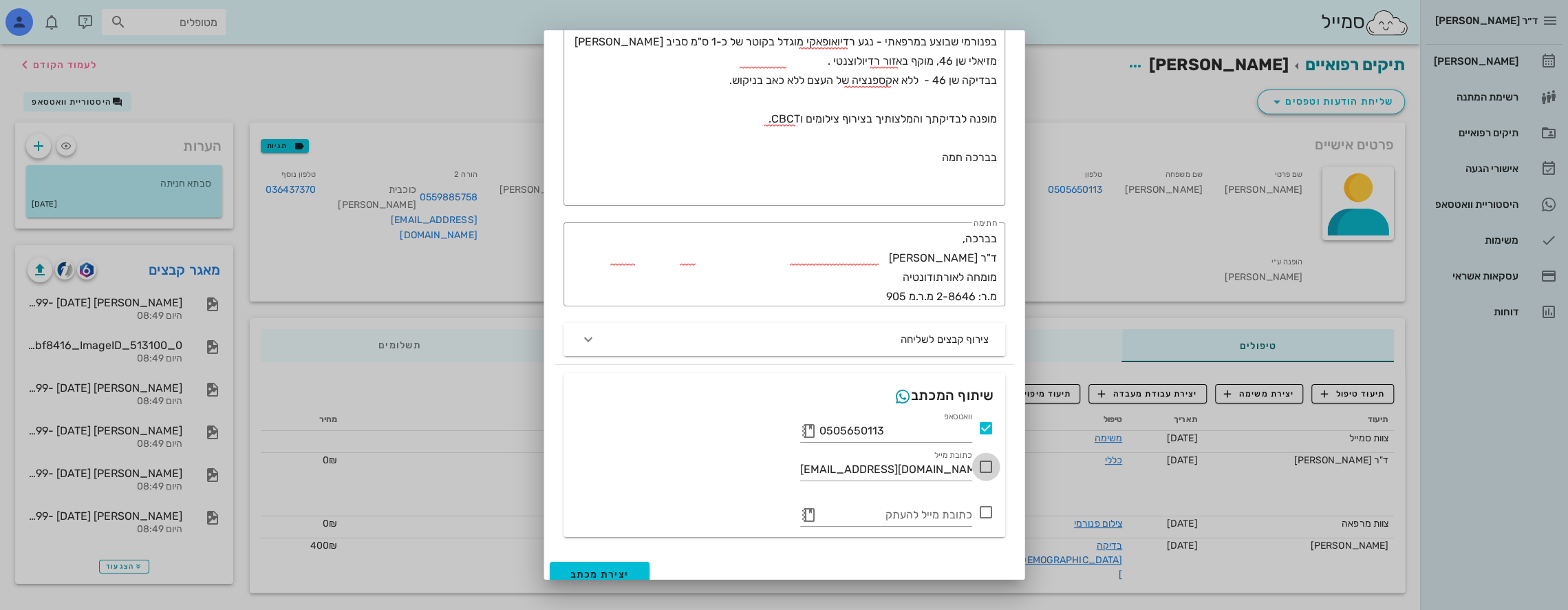
click at [984, 464] on div at bounding box center [985, 467] width 23 height 23
checkbox input "true"
click at [984, 512] on icon at bounding box center [985, 512] width 16 height 16
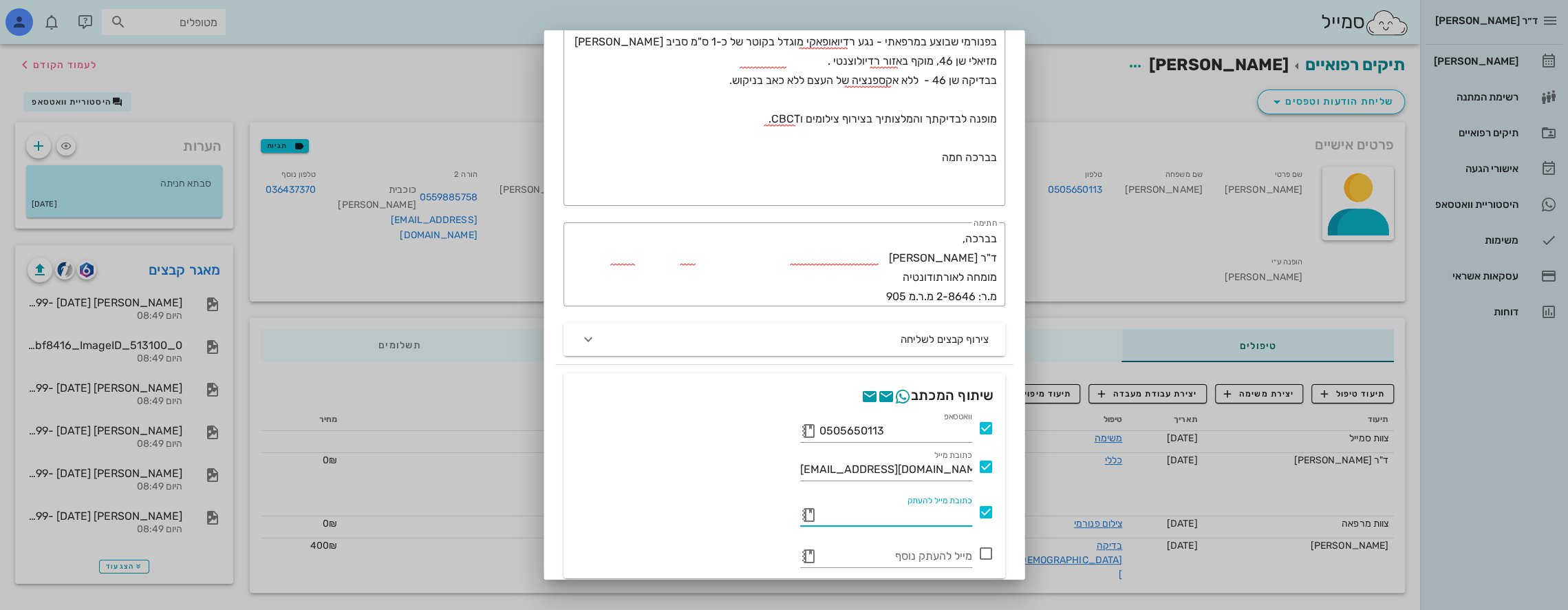
paste input "[EMAIL_ADDRESS][PERSON_NAME][DOMAIN_NAME]"
type input "[EMAIL_ADDRESS][PERSON_NAME][DOMAIN_NAME]"
click at [714, 525] on div "כתובת מייל להעתק [EMAIL_ADDRESS][PERSON_NAME][DOMAIN_NAME] ד"ר [PERSON_NAME]" at bounding box center [784, 517] width 420 height 49
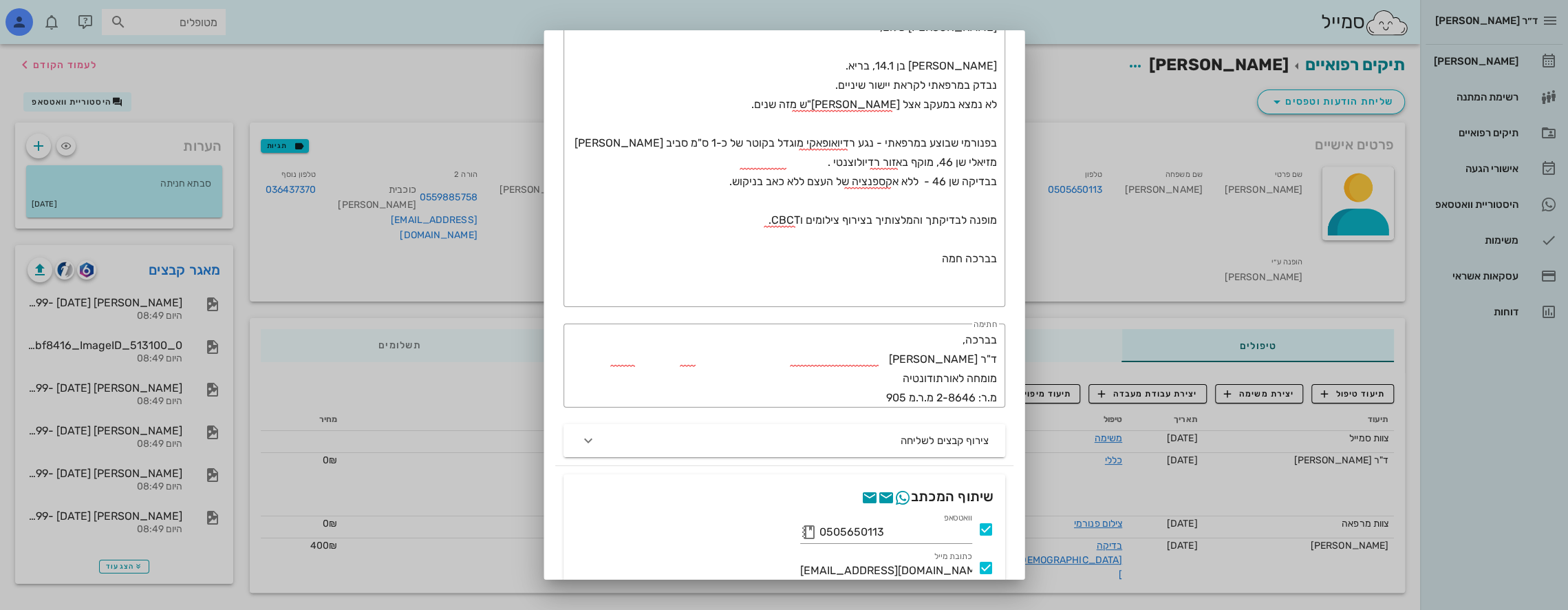
scroll to position [207, 0]
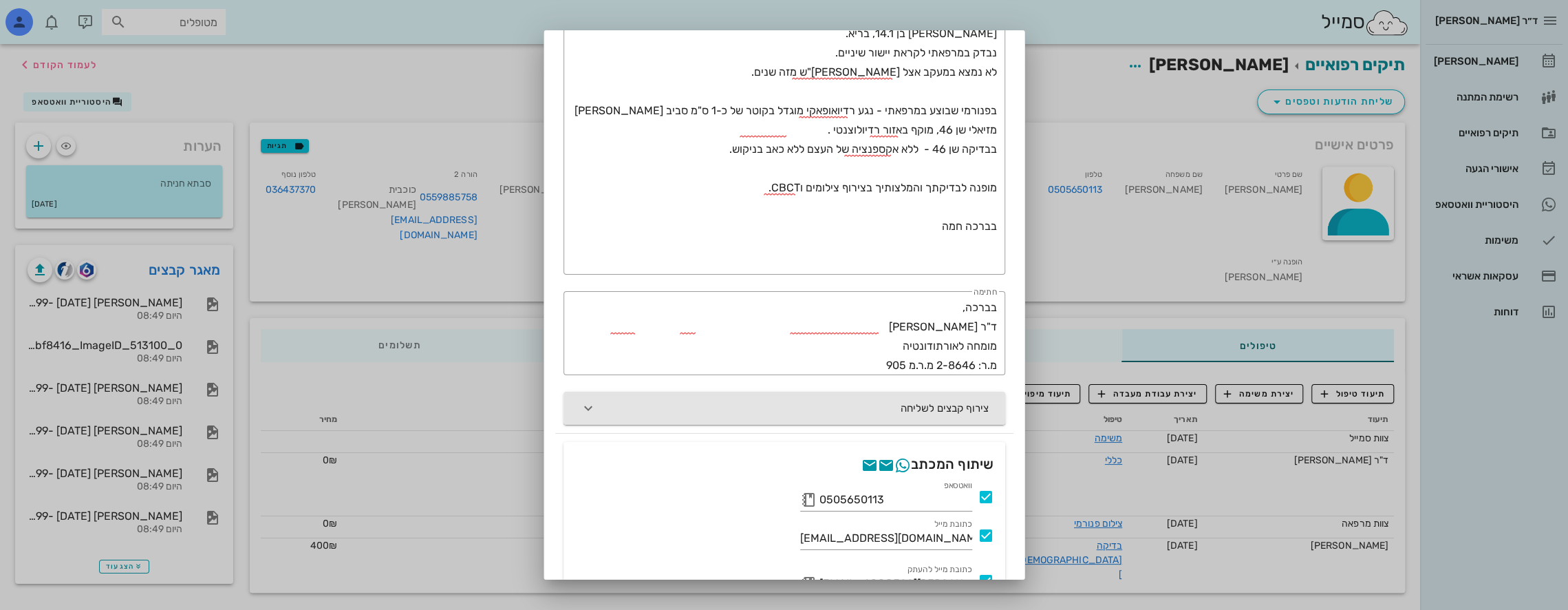
click at [596, 405] on icon "button" at bounding box center [588, 408] width 16 height 16
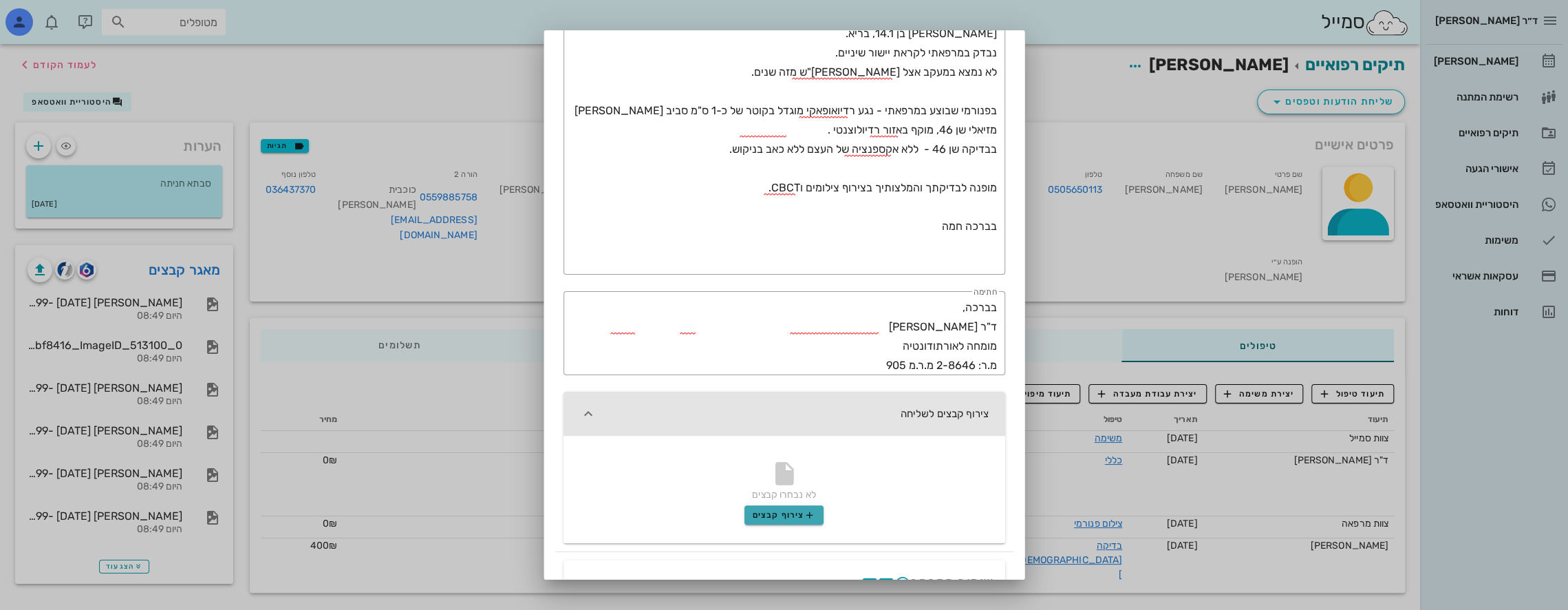
click at [791, 518] on span "צירוף קבצים" at bounding box center [784, 515] width 63 height 11
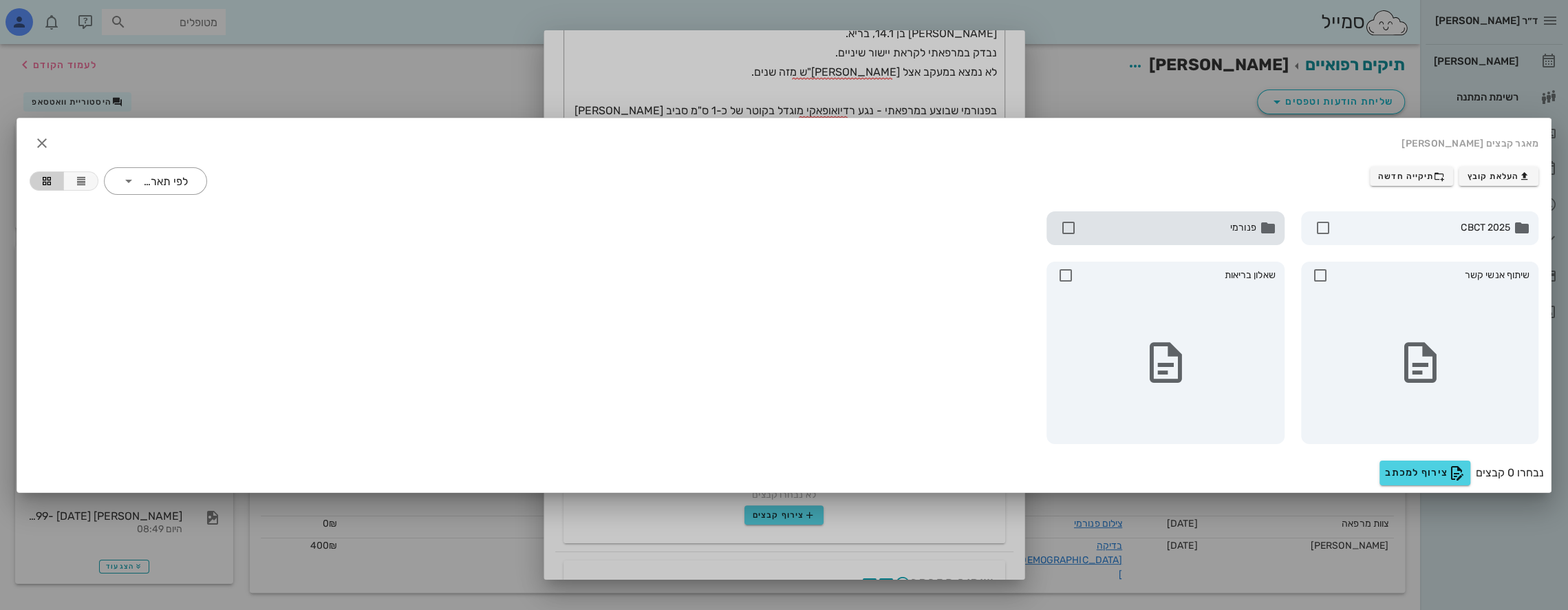
click at [1092, 225] on span "פנורמי" at bounding box center [1168, 228] width 176 height 15
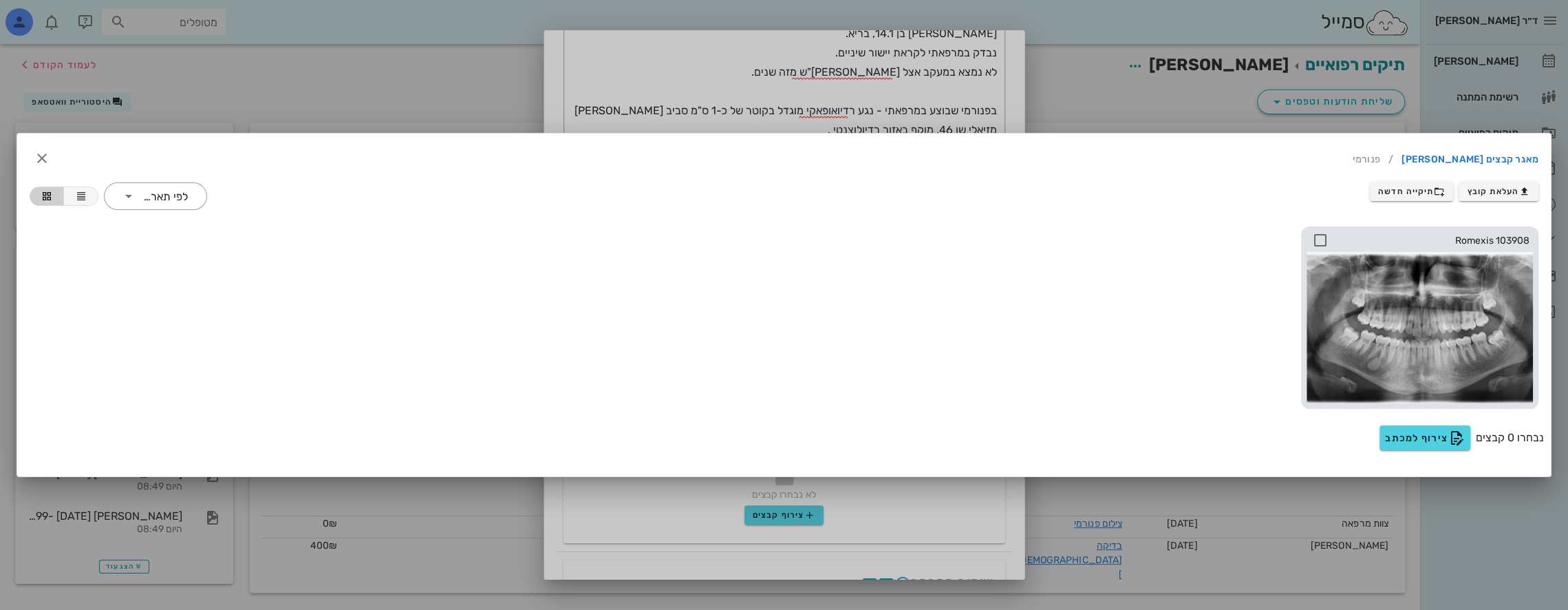
click at [1322, 236] on icon at bounding box center [1320, 240] width 16 height 16
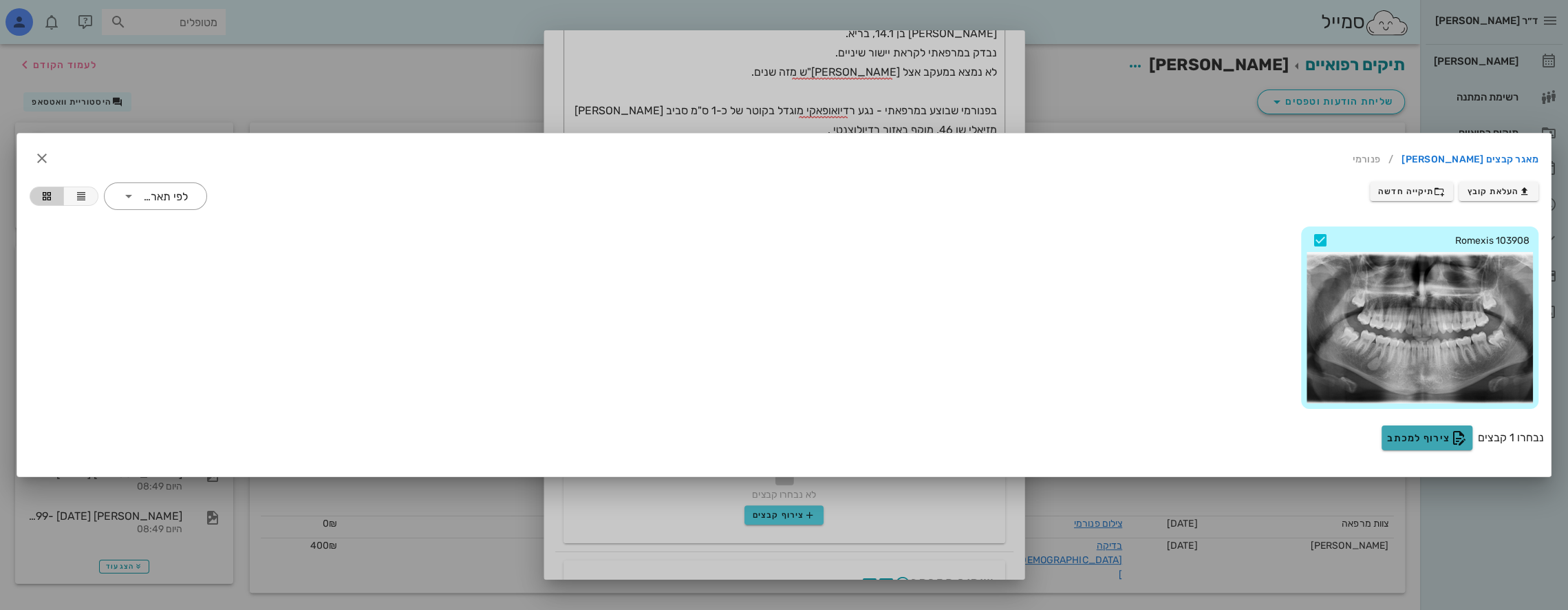
click at [1420, 438] on span "צירוף למכתב" at bounding box center [1427, 437] width 80 height 16
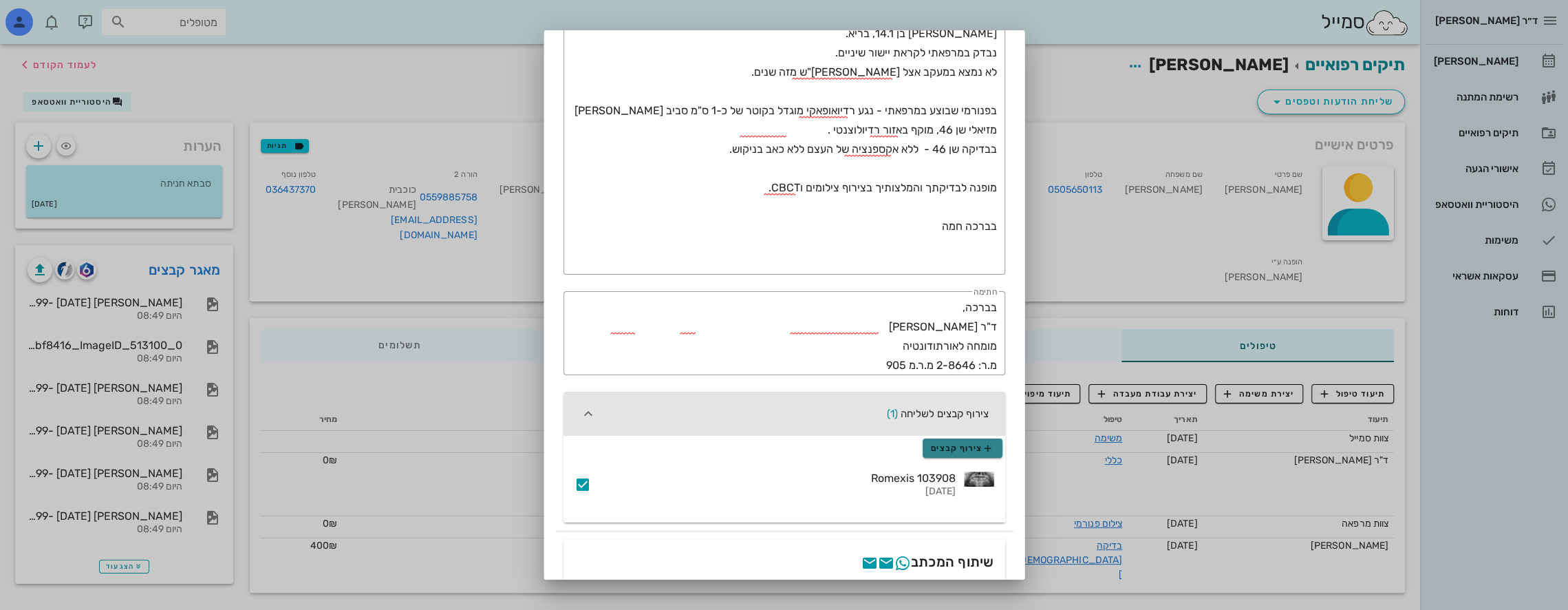
click at [978, 444] on span "צירוף קבצים" at bounding box center [962, 448] width 63 height 11
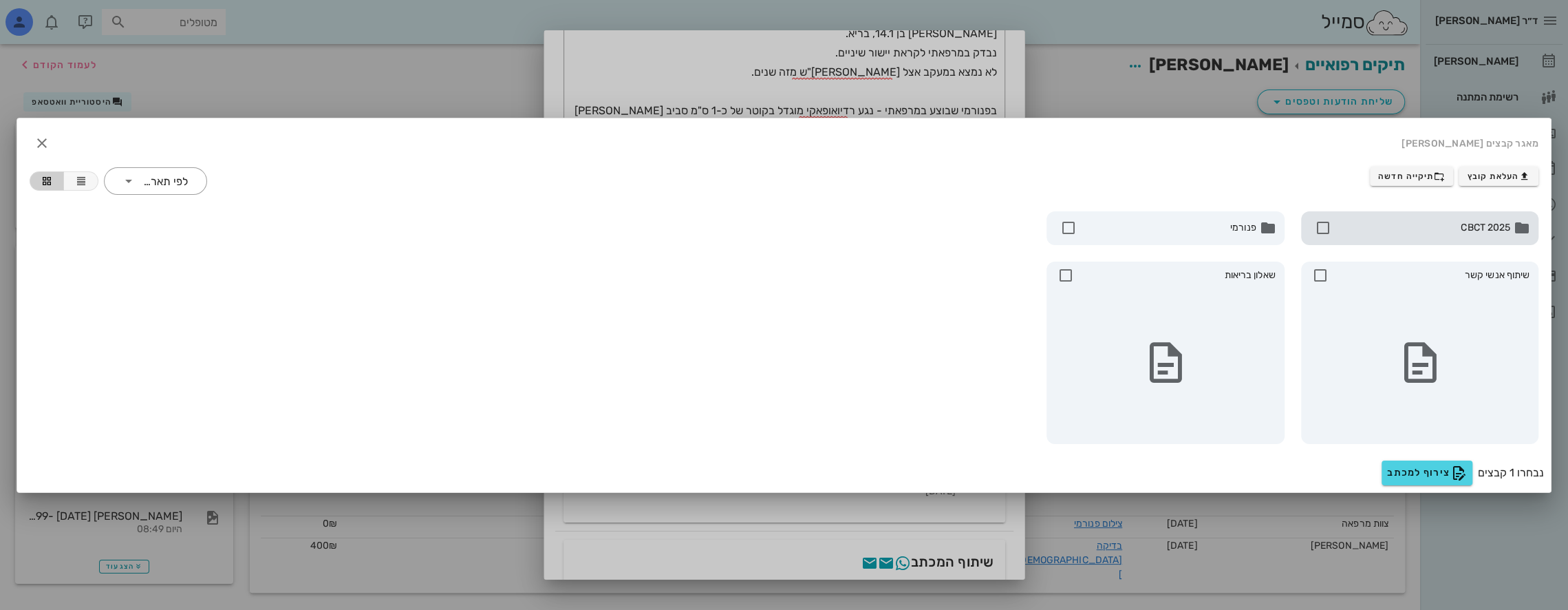
click at [1362, 228] on span "CBCT 2025" at bounding box center [1422, 228] width 176 height 15
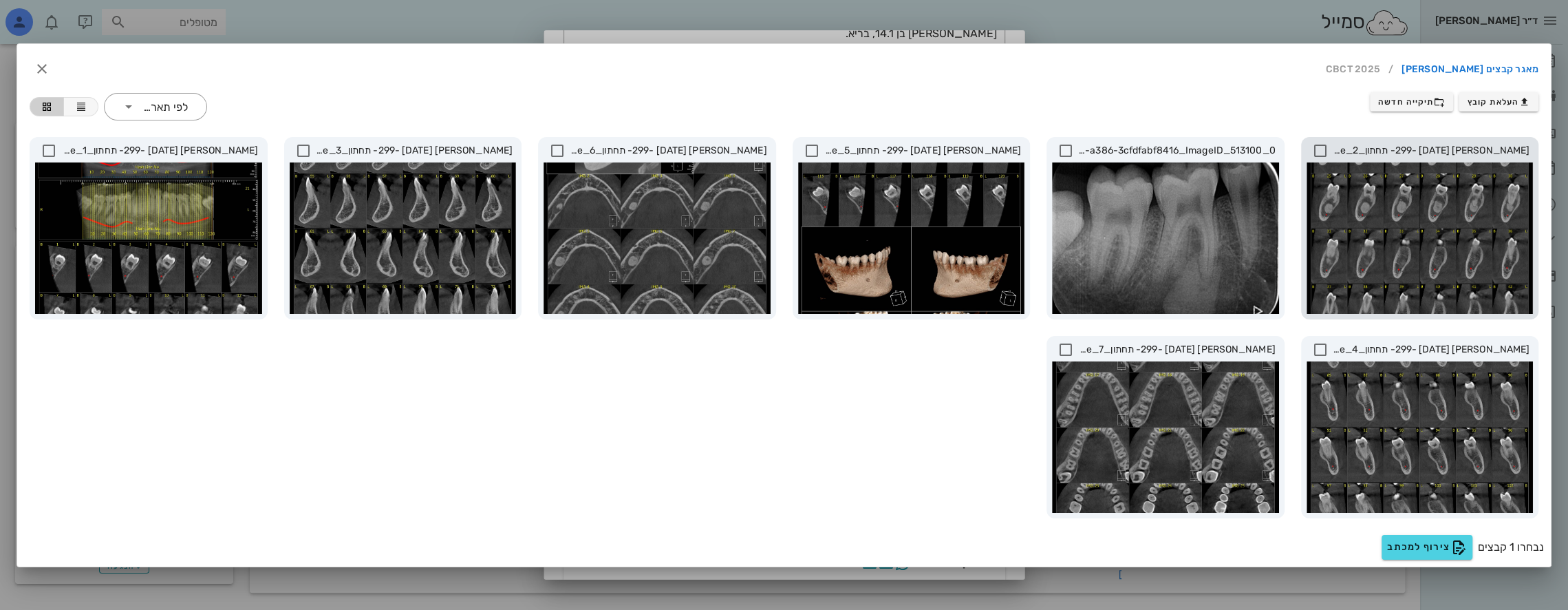
click at [1320, 150] on icon at bounding box center [1320, 150] width 16 height 16
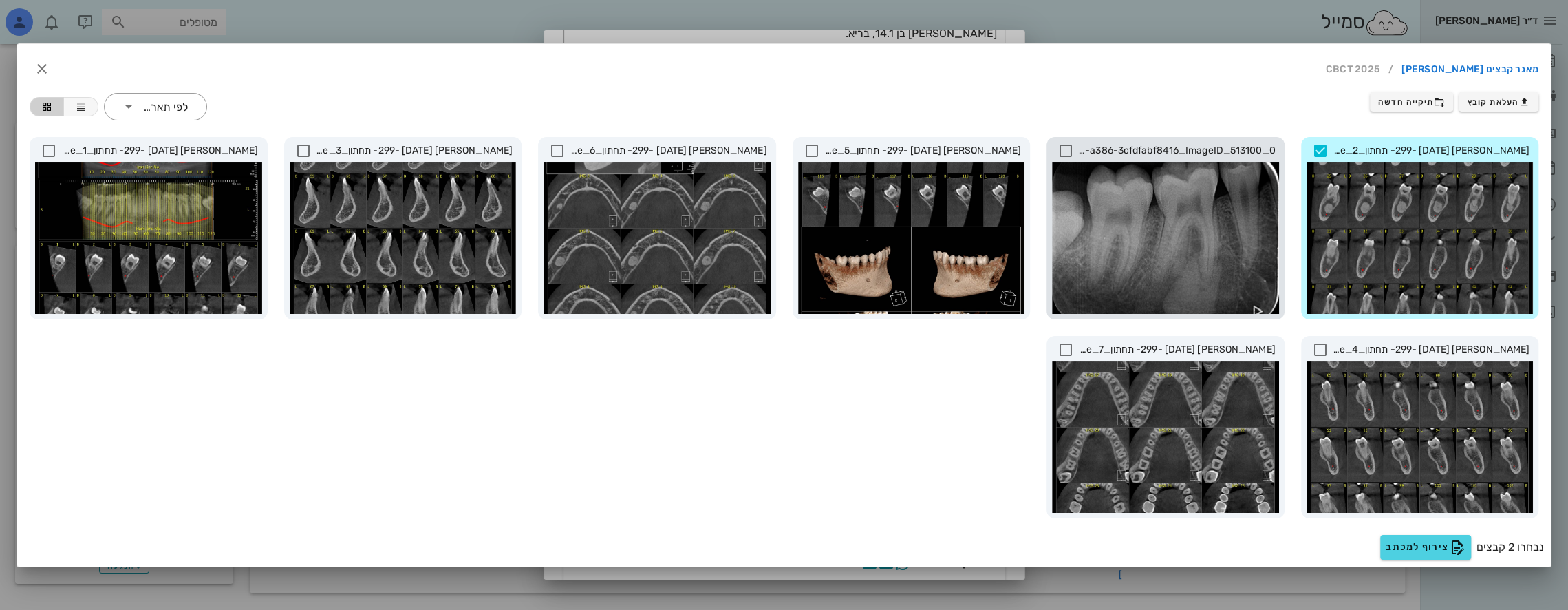
click at [1066, 142] on icon at bounding box center [1065, 150] width 16 height 16
drag, startPoint x: 806, startPoint y: 148, endPoint x: 781, endPoint y: 148, distance: 25.0
click at [807, 148] on icon at bounding box center [812, 150] width 16 height 16
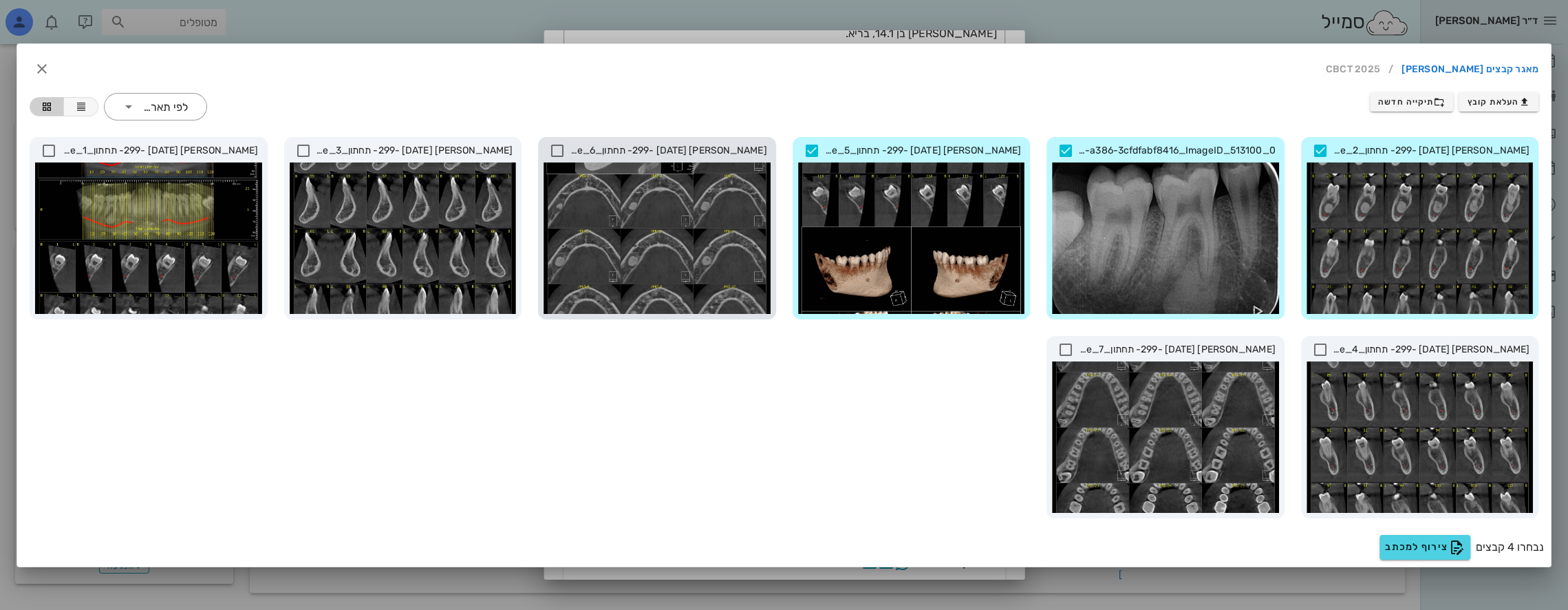
click at [562, 148] on icon at bounding box center [557, 150] width 16 height 16
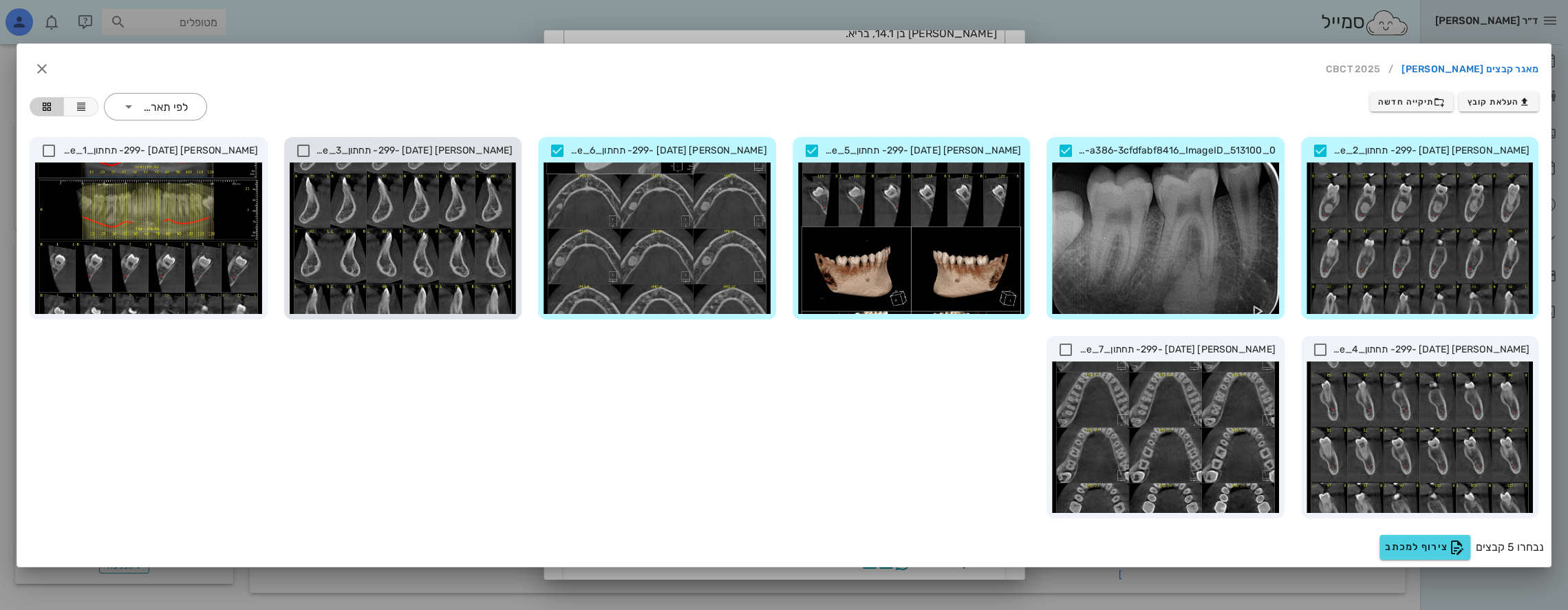
click at [306, 148] on icon at bounding box center [303, 150] width 16 height 16
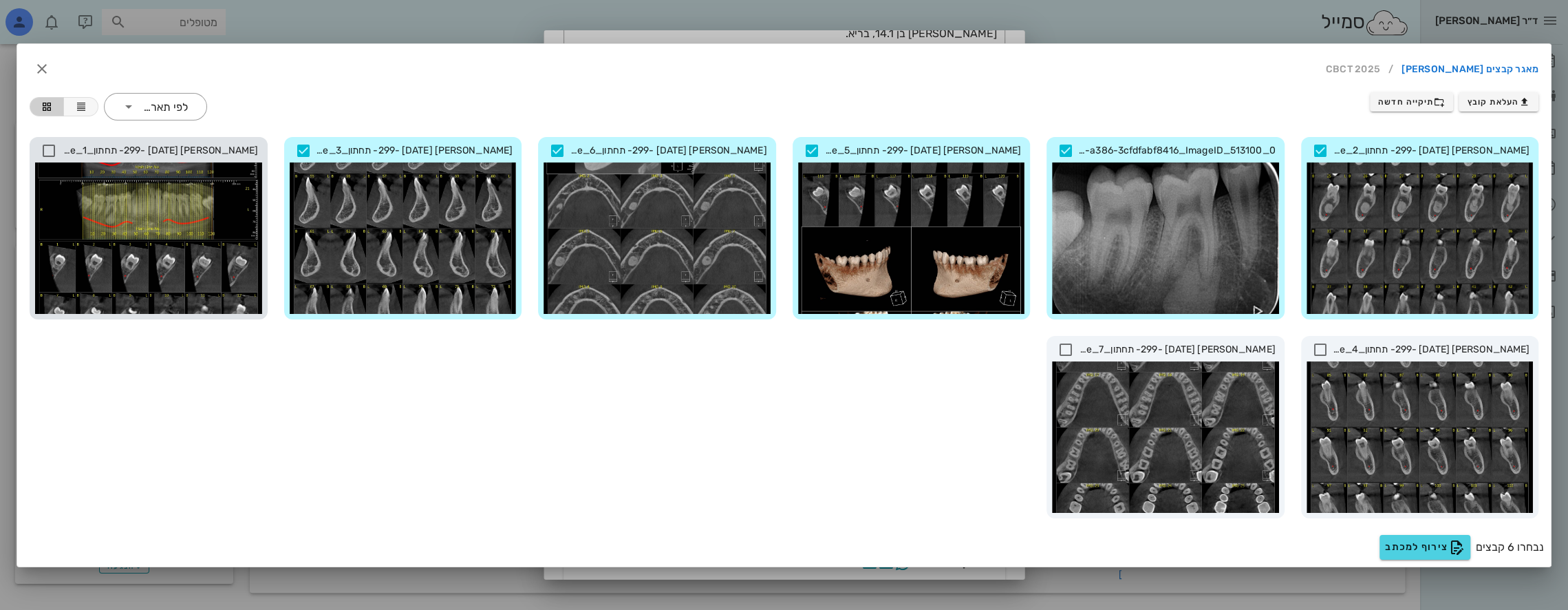
click at [46, 149] on icon at bounding box center [49, 150] width 16 height 16
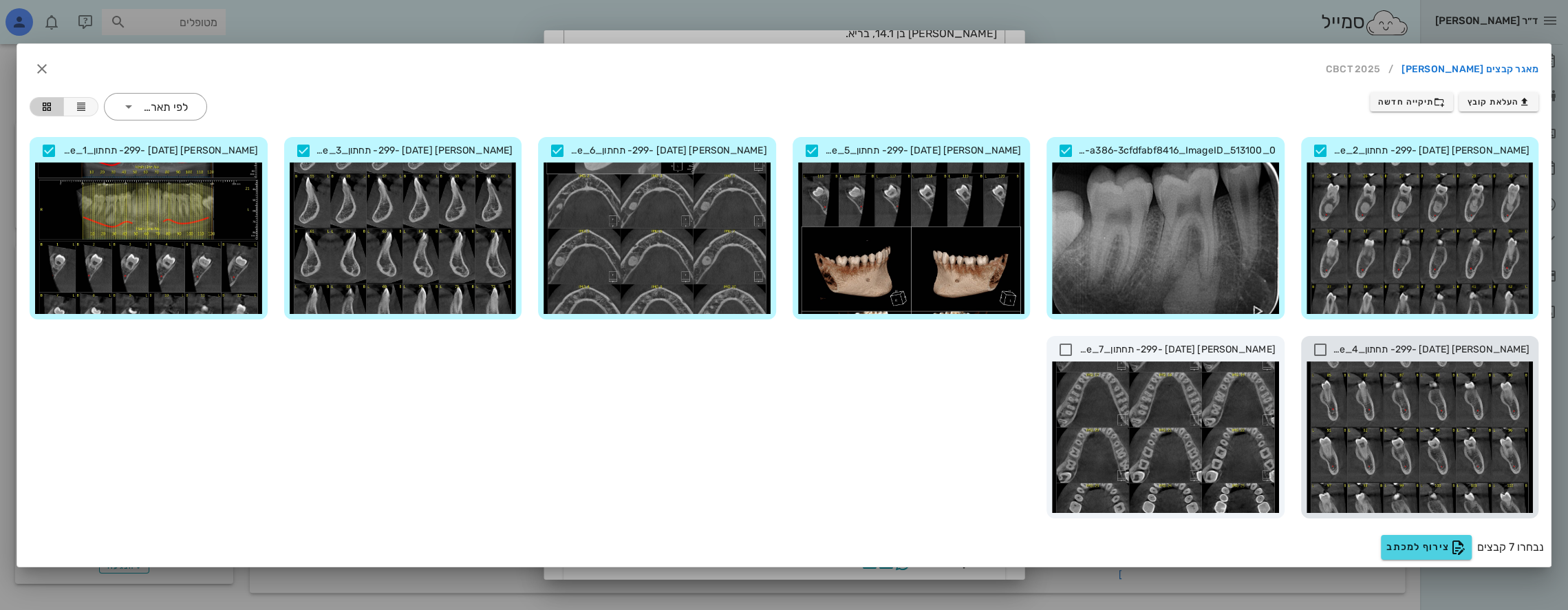
click at [1320, 347] on icon at bounding box center [1320, 350] width 16 height 16
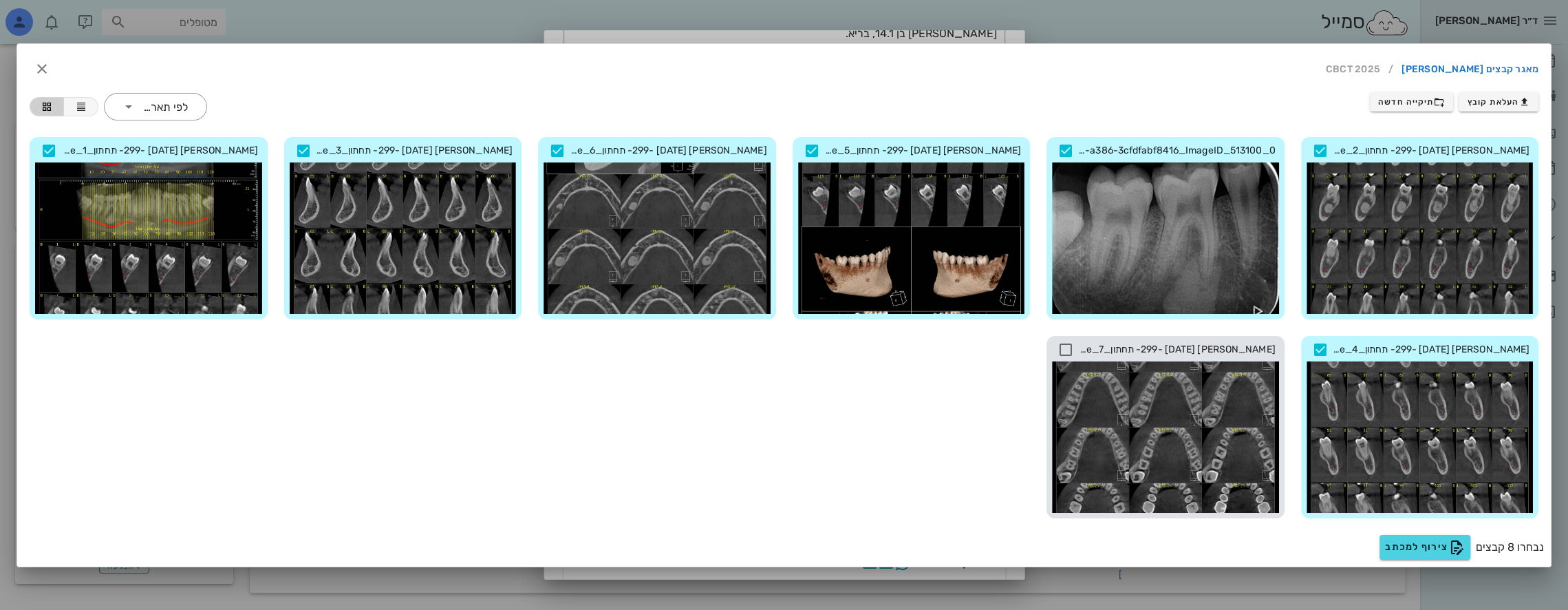
click at [1068, 346] on icon at bounding box center [1065, 350] width 16 height 16
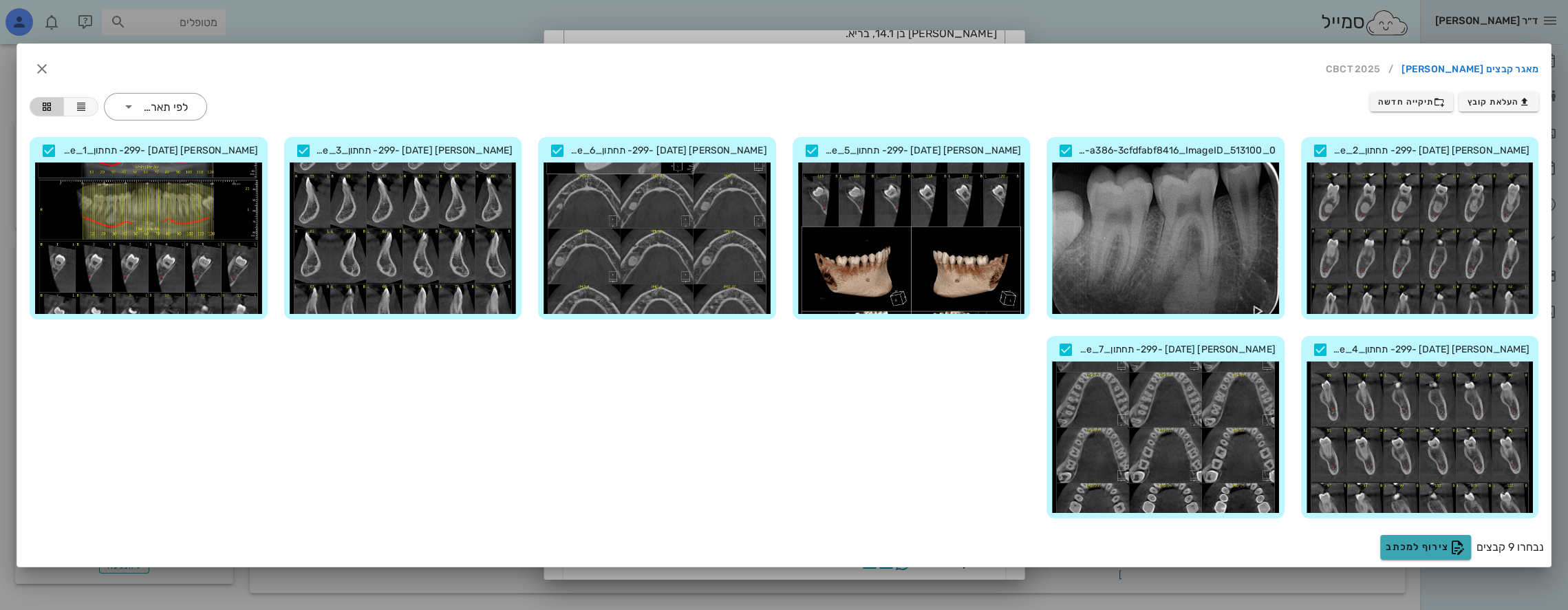
click at [1429, 543] on span "צירוף למכתב" at bounding box center [1425, 547] width 80 height 16
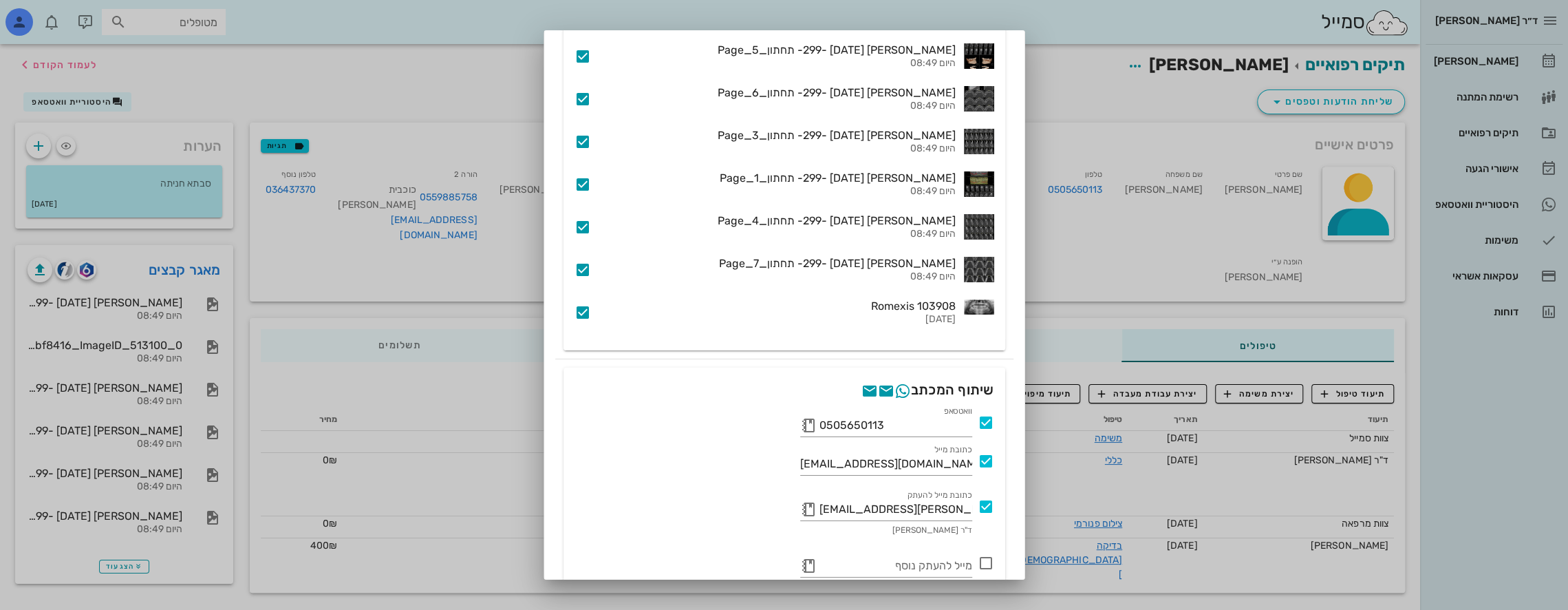
scroll to position [784, 0]
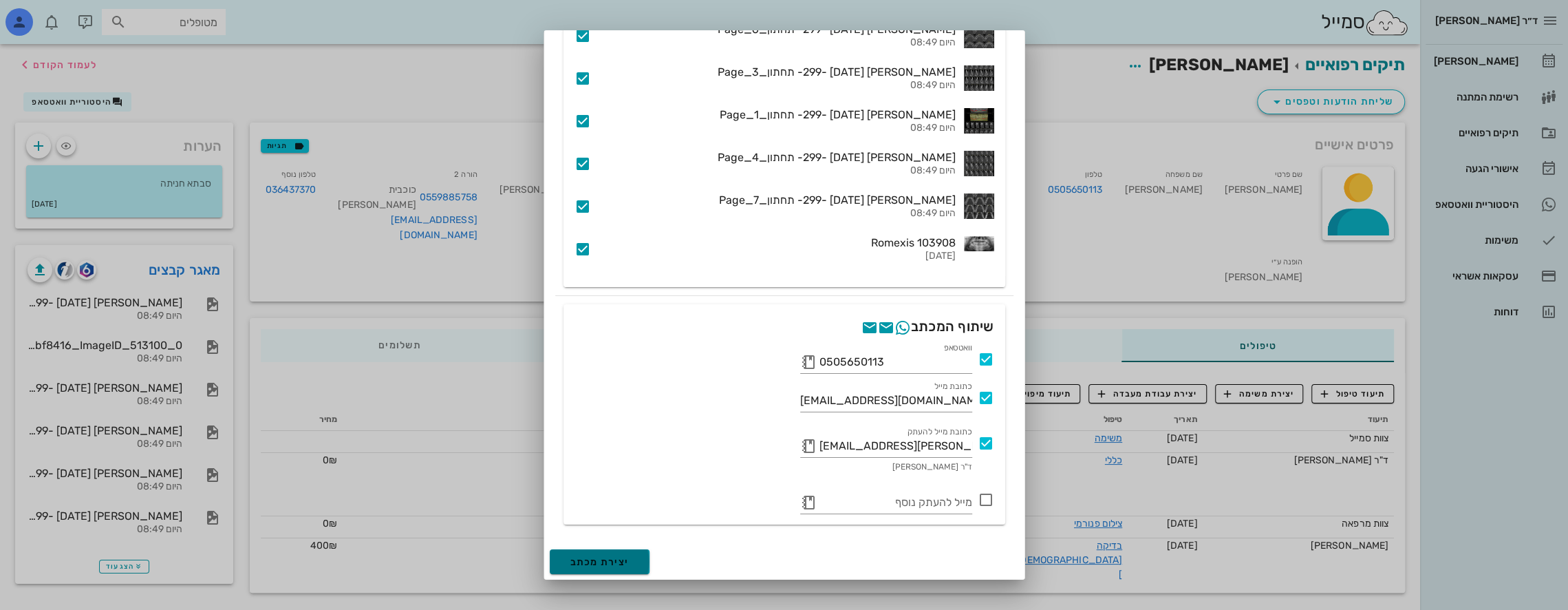
click at [601, 561] on span "יצירת מכתב" at bounding box center [600, 561] width 59 height 12
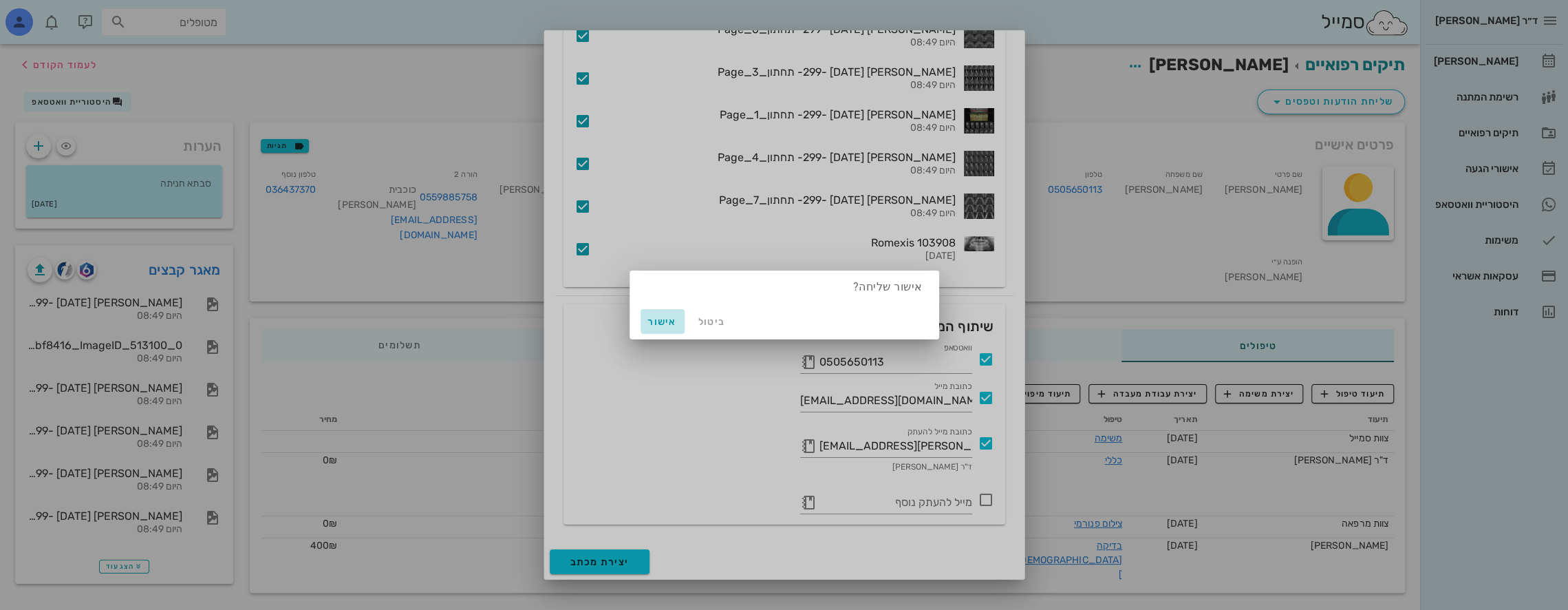
click at [663, 318] on span "אישור" at bounding box center [663, 321] width 33 height 12
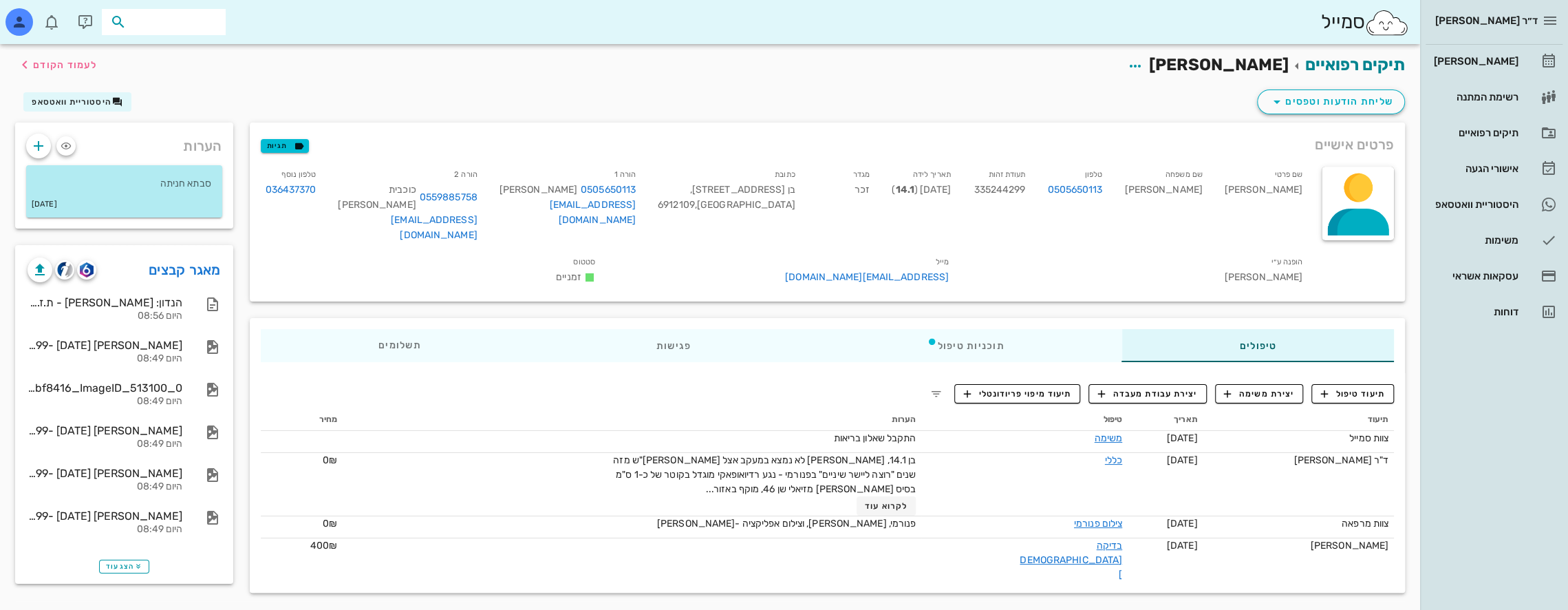
click at [174, 22] on input "text" at bounding box center [174, 22] width 88 height 18
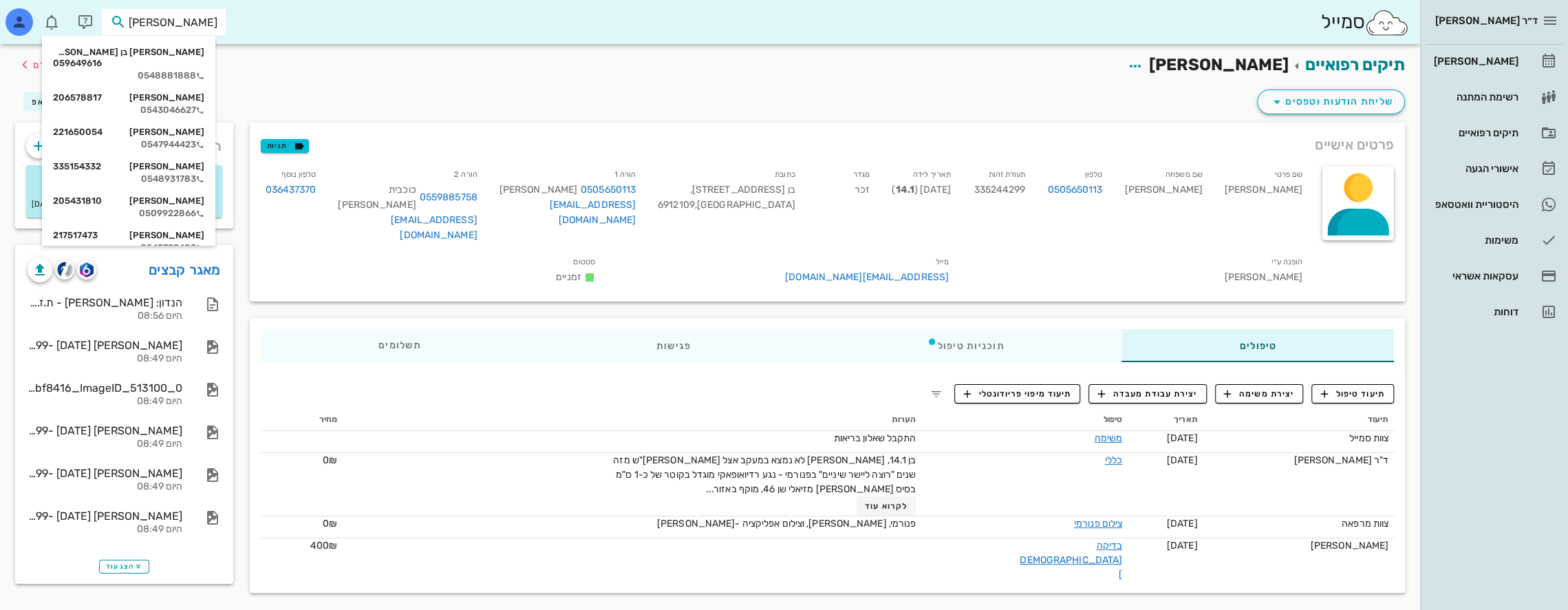
type input "[PERSON_NAME]"
click at [198, 37] on div "[PERSON_NAME] בן [PERSON_NAME] 059649616 0548881888 [PERSON_NAME] 206578817 054…" at bounding box center [129, 391] width 174 height 711
click at [194, 52] on div "[PERSON_NAME] בן [PERSON_NAME] 059649616" at bounding box center [129, 58] width 151 height 22
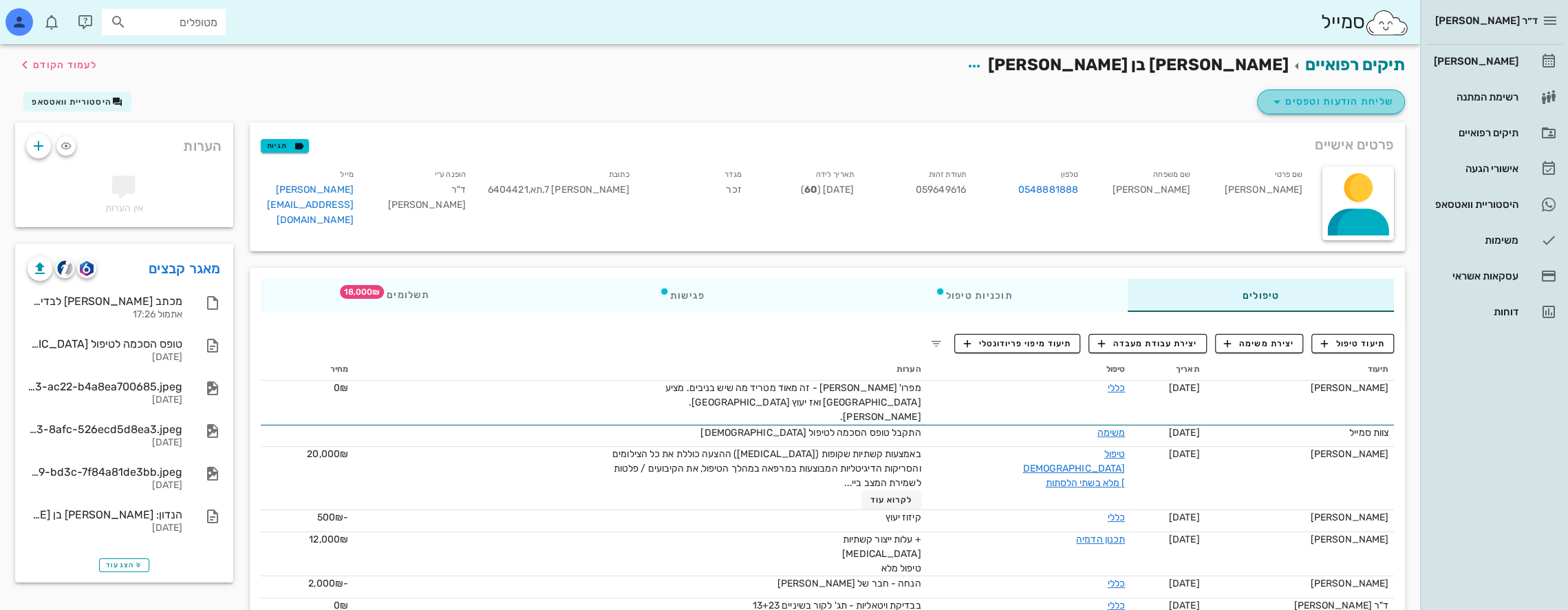
click at [1349, 101] on span "שליחת הודעות וטפסים" at bounding box center [1331, 102] width 124 height 16
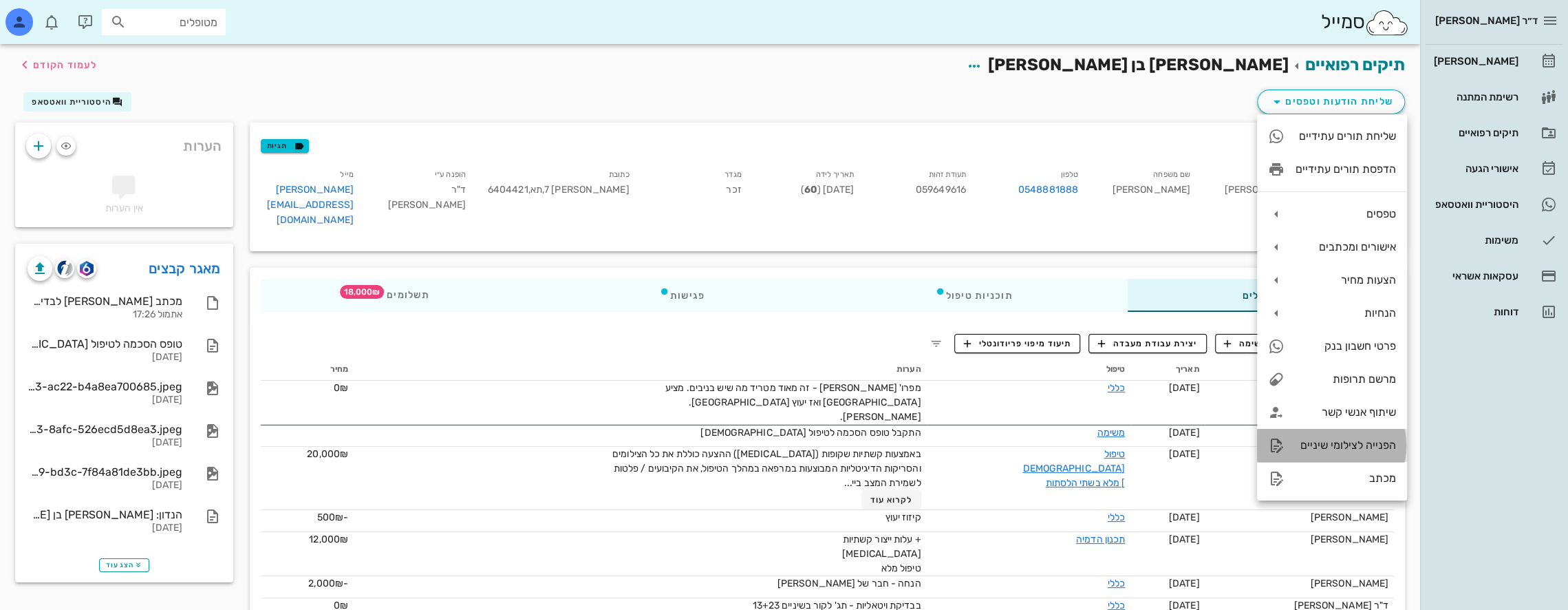
click at [1359, 442] on div "הפנייה לצילומי שיניים" at bounding box center [1346, 444] width 101 height 13
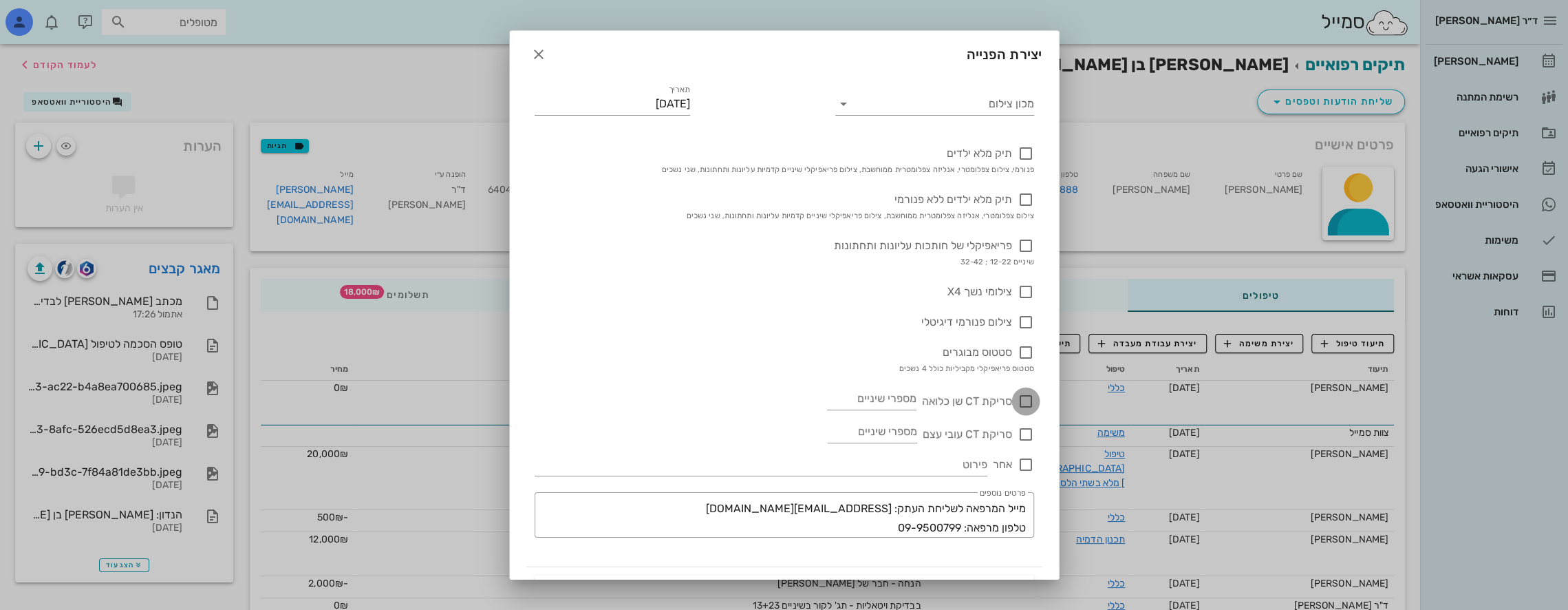
click at [1027, 399] on div at bounding box center [1026, 401] width 23 height 23
checkbox input "true"
click at [885, 400] on input "מספרי שיניים" at bounding box center [871, 399] width 89 height 22
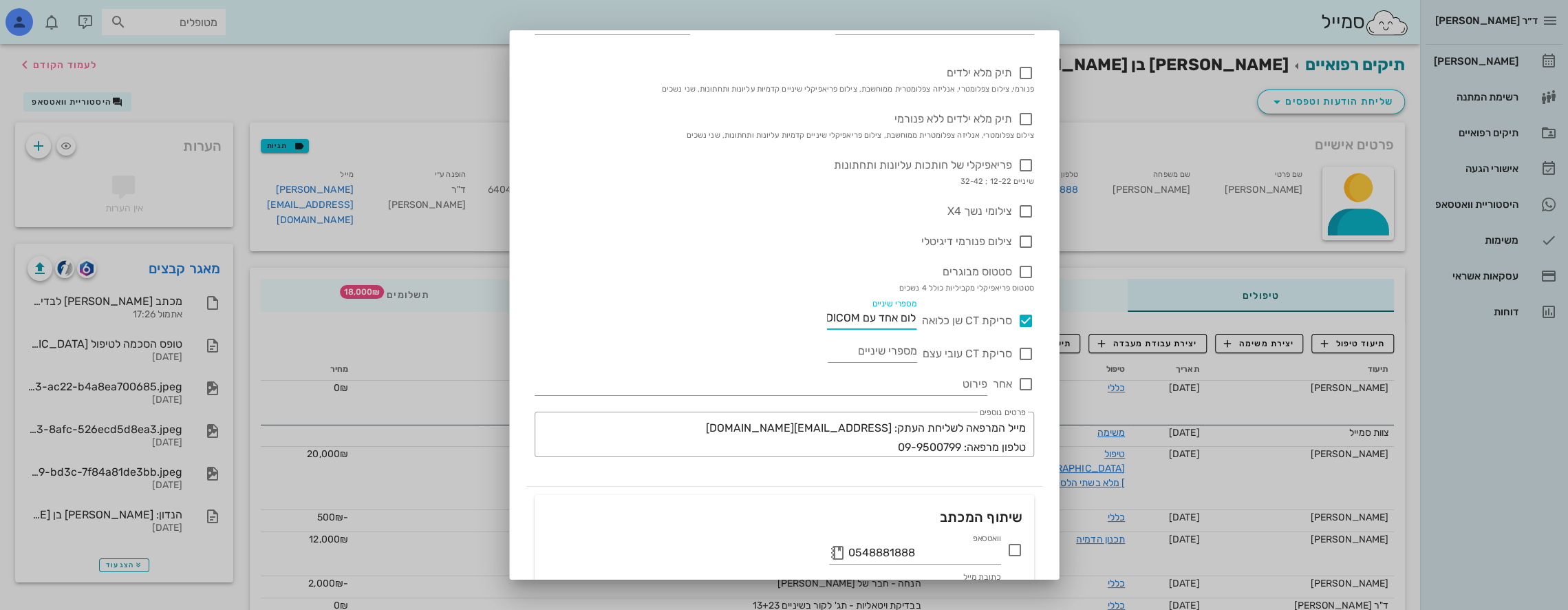
scroll to position [149, 0]
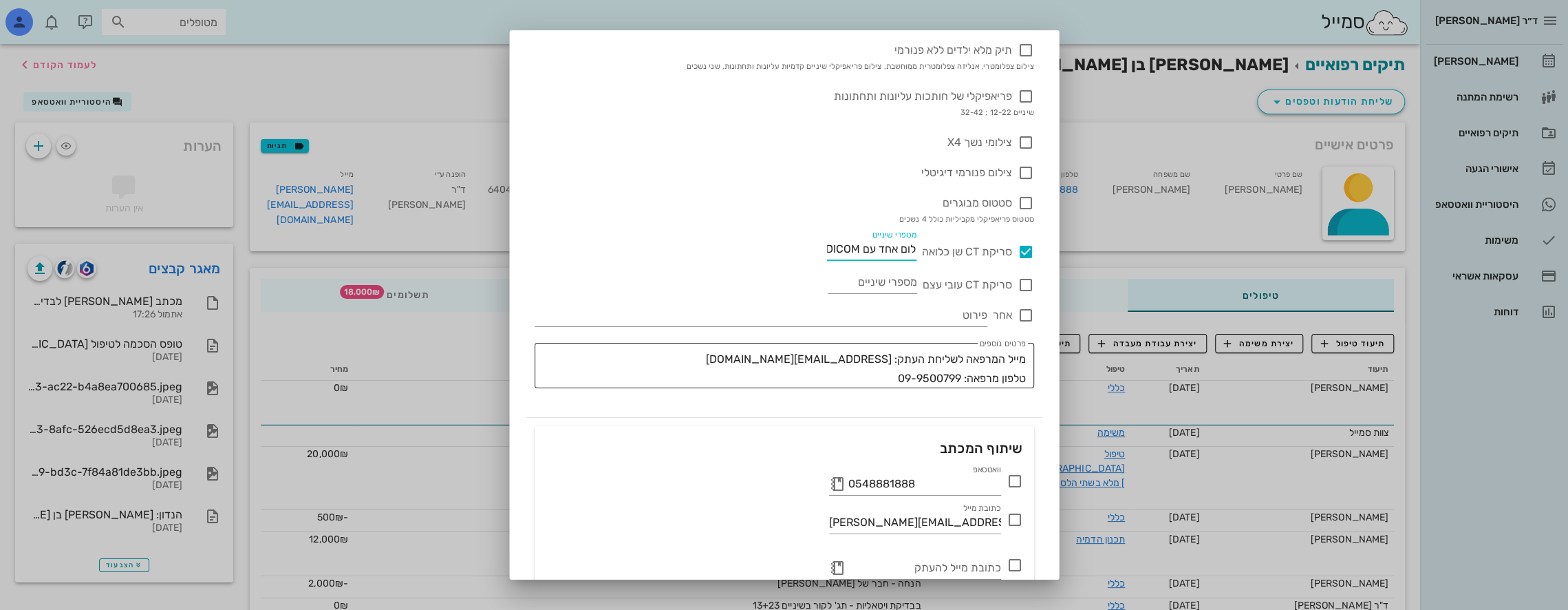
type input "2 לסתות בצילום אחד עם DICOM"
click at [1024, 359] on textarea "מייל המרפאה לשליחת העתק: [EMAIL_ADDRESS][DOMAIN_NAME] טלפון מרפאה: 09-9500799" at bounding box center [780, 369] width 491 height 39
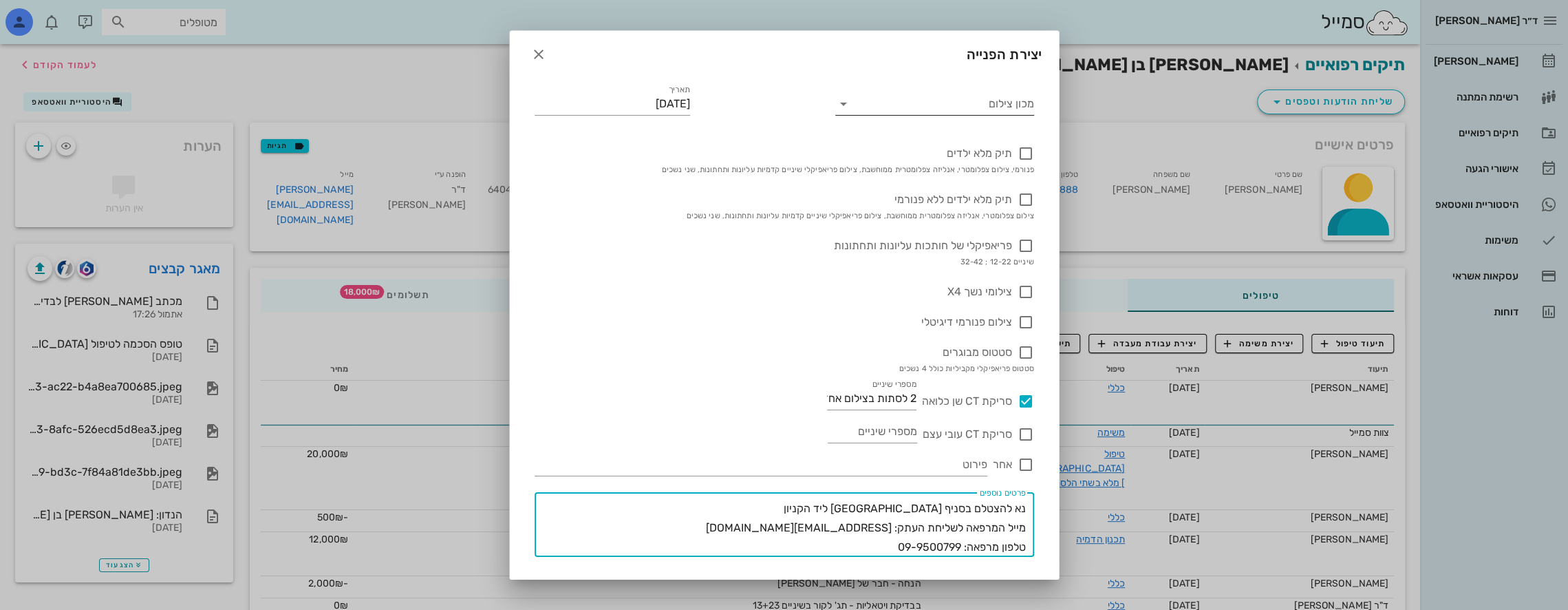
type textarea "נא להצטלם בסניף [GEOGRAPHIC_DATA] ליד הקניון מייל המרפאה לשליחת העתק: [EMAIL_AD…"
click at [851, 103] on icon at bounding box center [843, 103] width 16 height 16
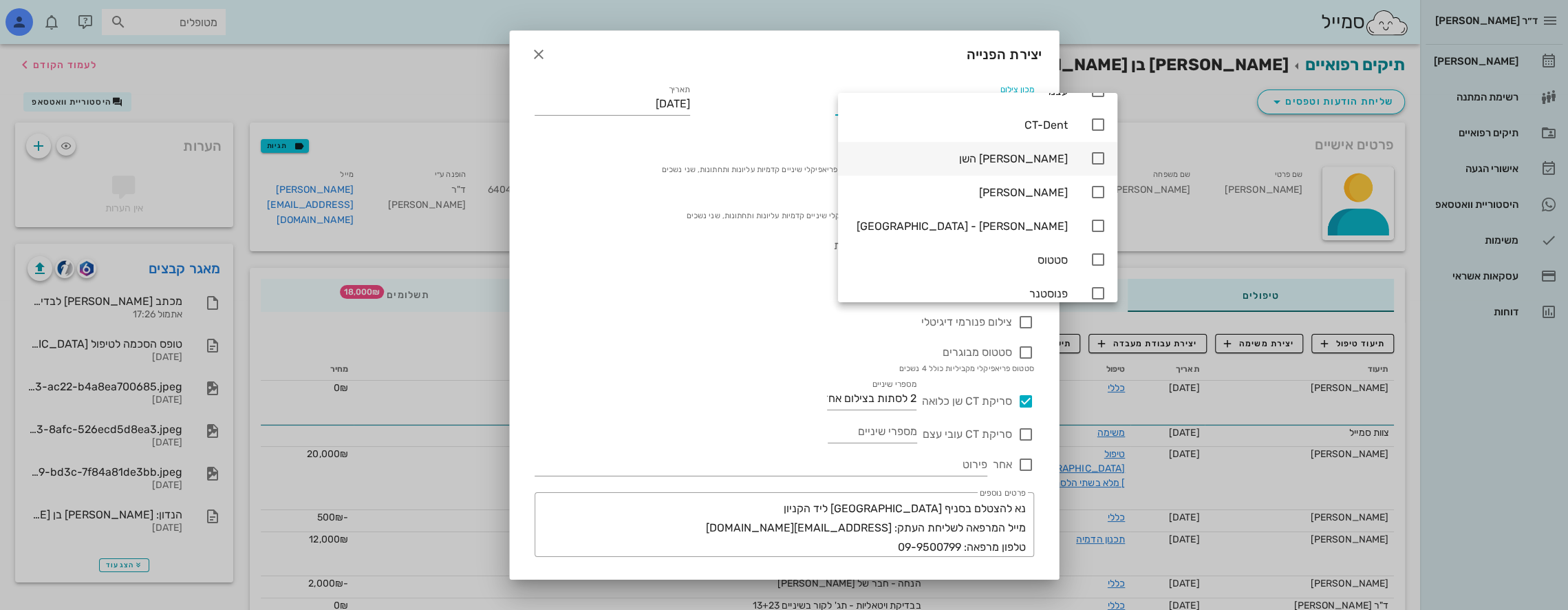
scroll to position [1008, 0]
click at [1090, 212] on icon at bounding box center [1098, 220] width 16 height 16
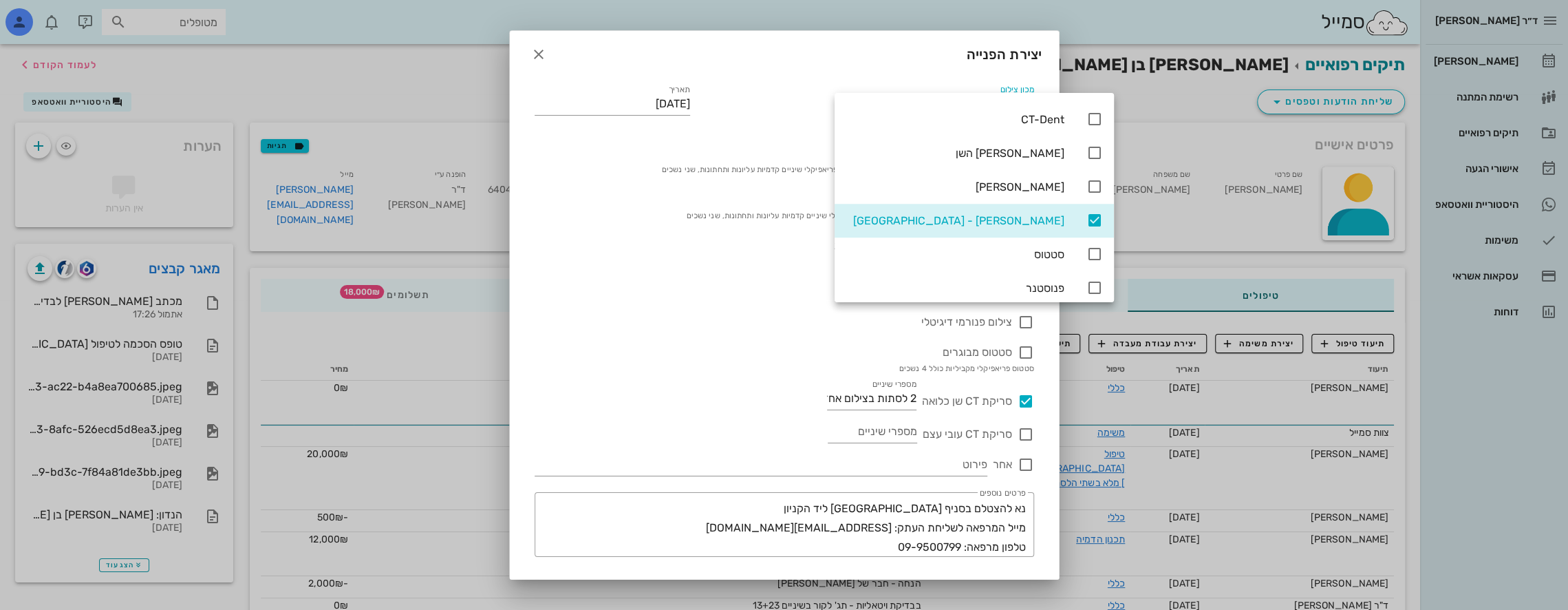
click at [735, 341] on div "סטטוס מבוגרים סטטוס פריאפיקלי מקביליות כולל 4 נשכים" at bounding box center [785, 353] width 500 height 46
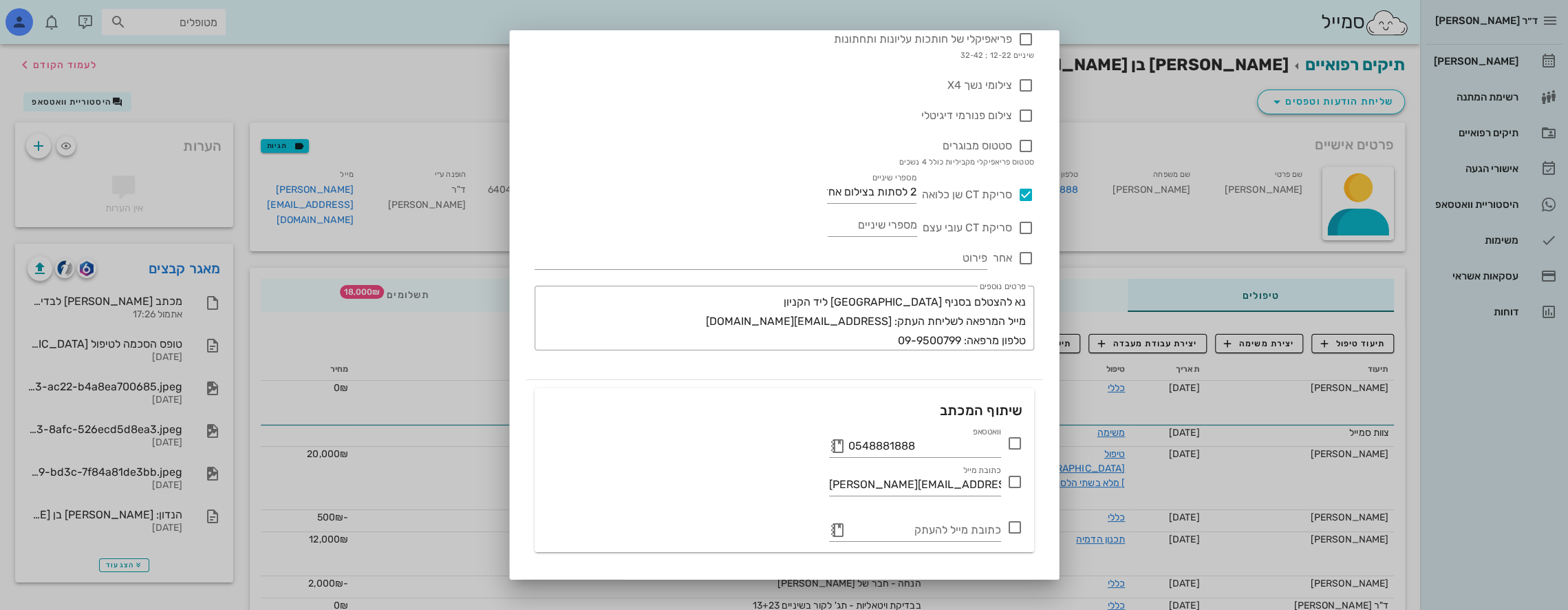
scroll to position [238, 0]
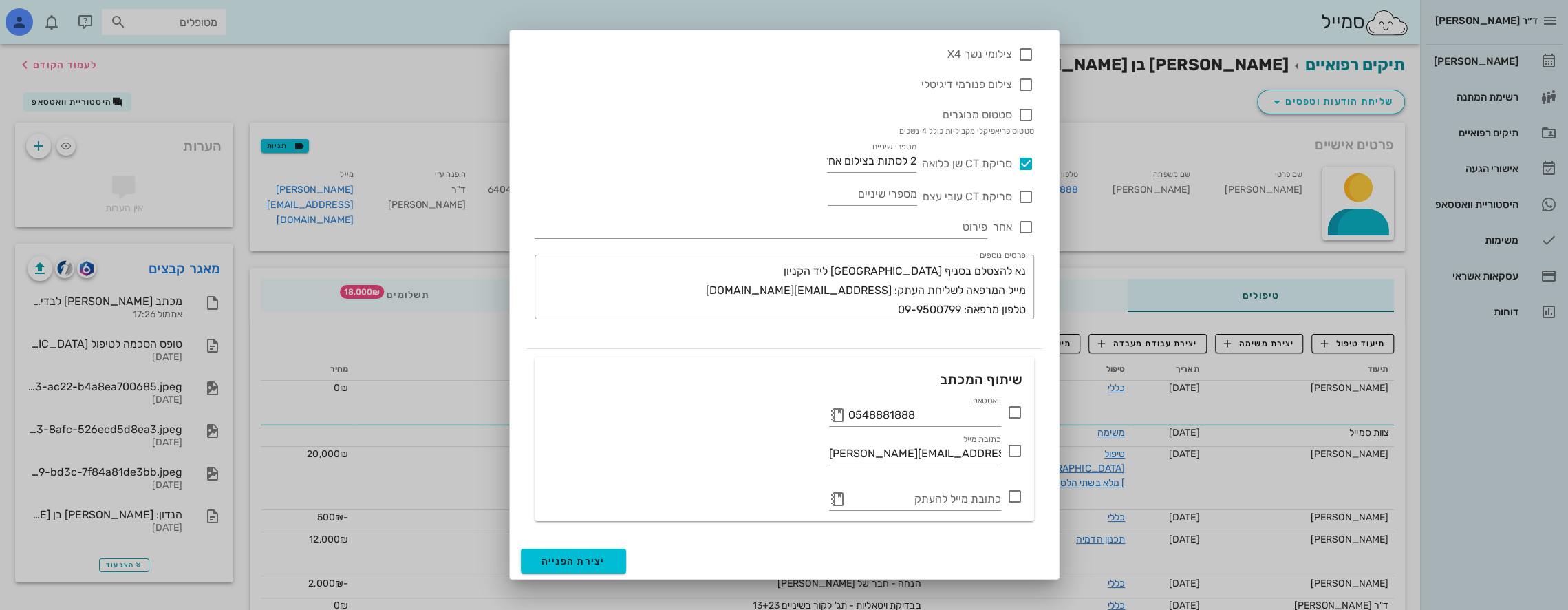
click at [1014, 415] on icon at bounding box center [1014, 412] width 16 height 16
click at [1014, 451] on div at bounding box center [1015, 451] width 23 height 23
checkbox input "true"
click at [601, 561] on span "יצירת הפנייה" at bounding box center [573, 561] width 64 height 12
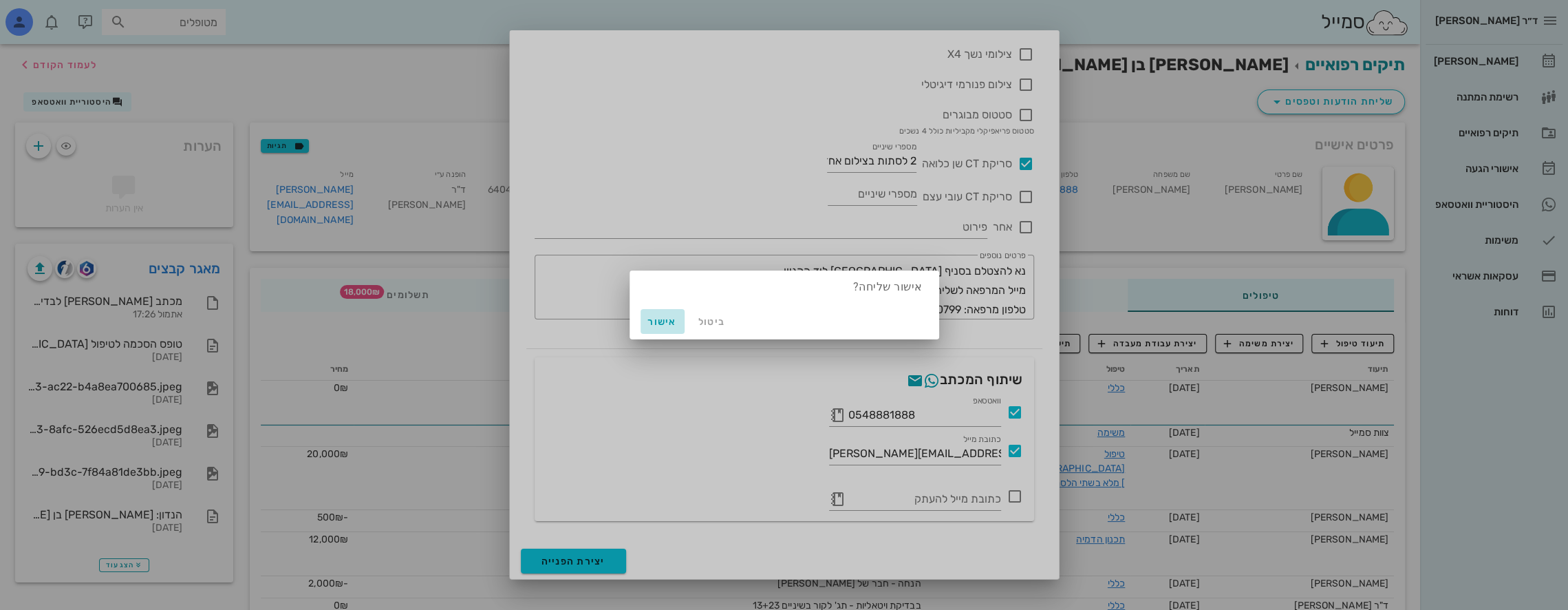
click at [658, 319] on span "אישור" at bounding box center [663, 321] width 33 height 12
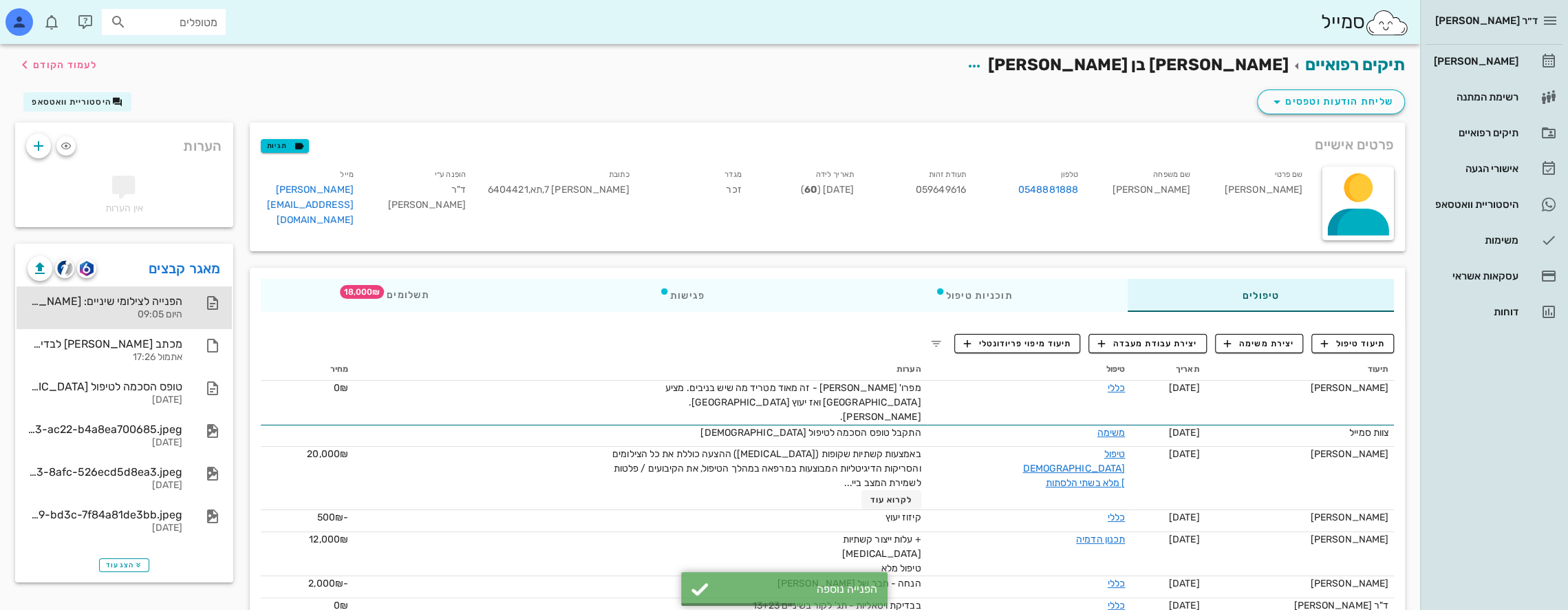
click at [156, 298] on div "הפנייה לצילומי שיניים: [PERSON_NAME] בן [PERSON_NAME] - 059649616" at bounding box center [105, 301] width 155 height 13
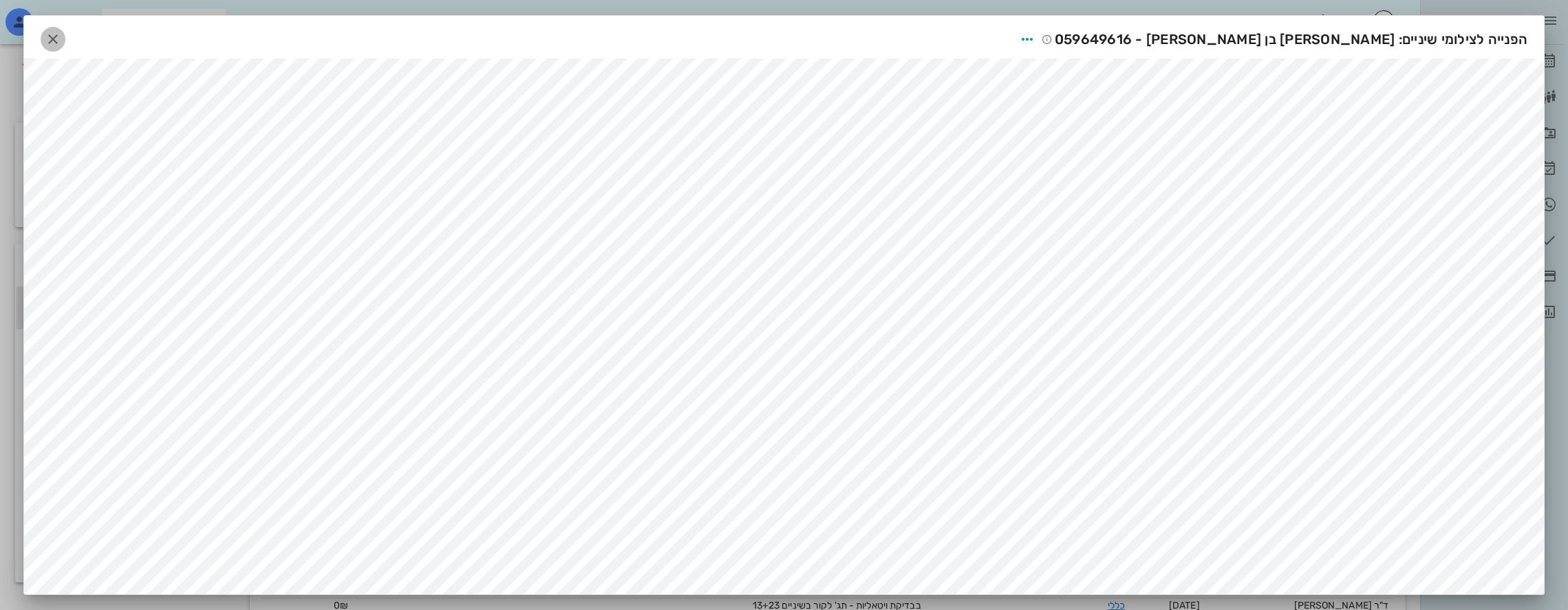
click at [57, 31] on icon "button" at bounding box center [53, 39] width 16 height 16
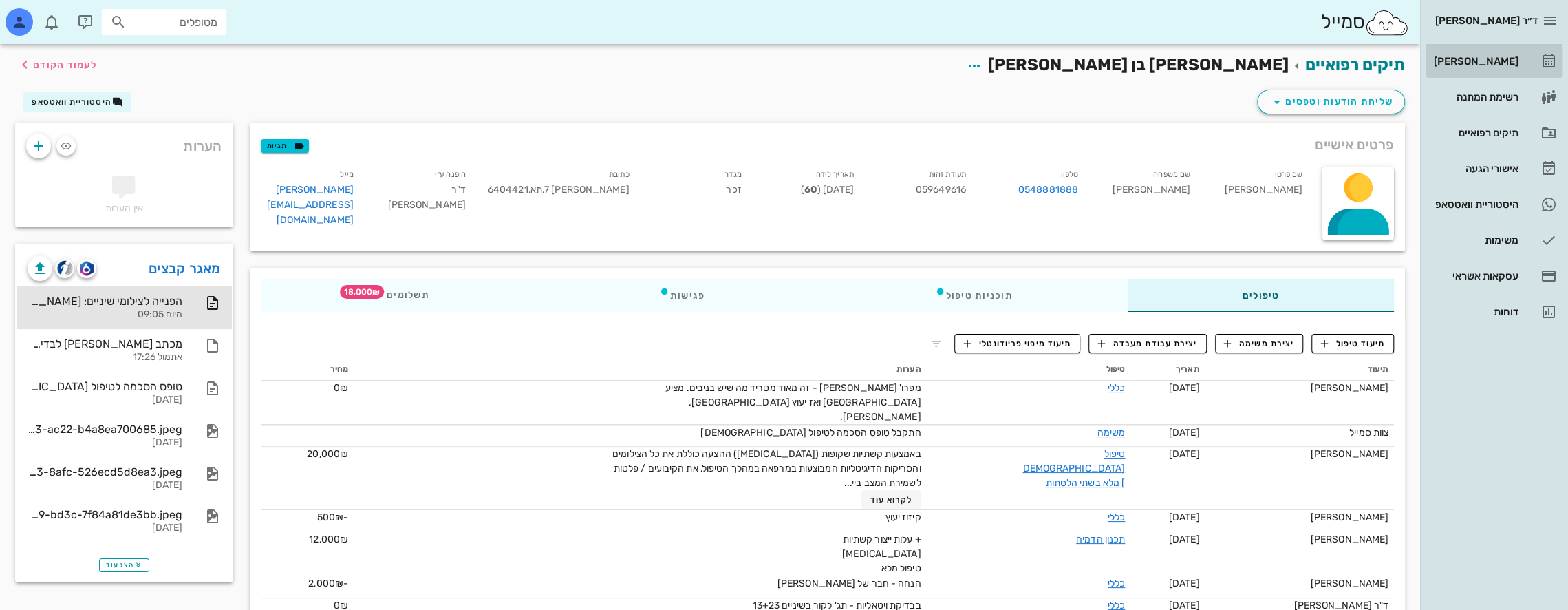
click at [1505, 54] on div "[PERSON_NAME]" at bounding box center [1474, 61] width 87 height 22
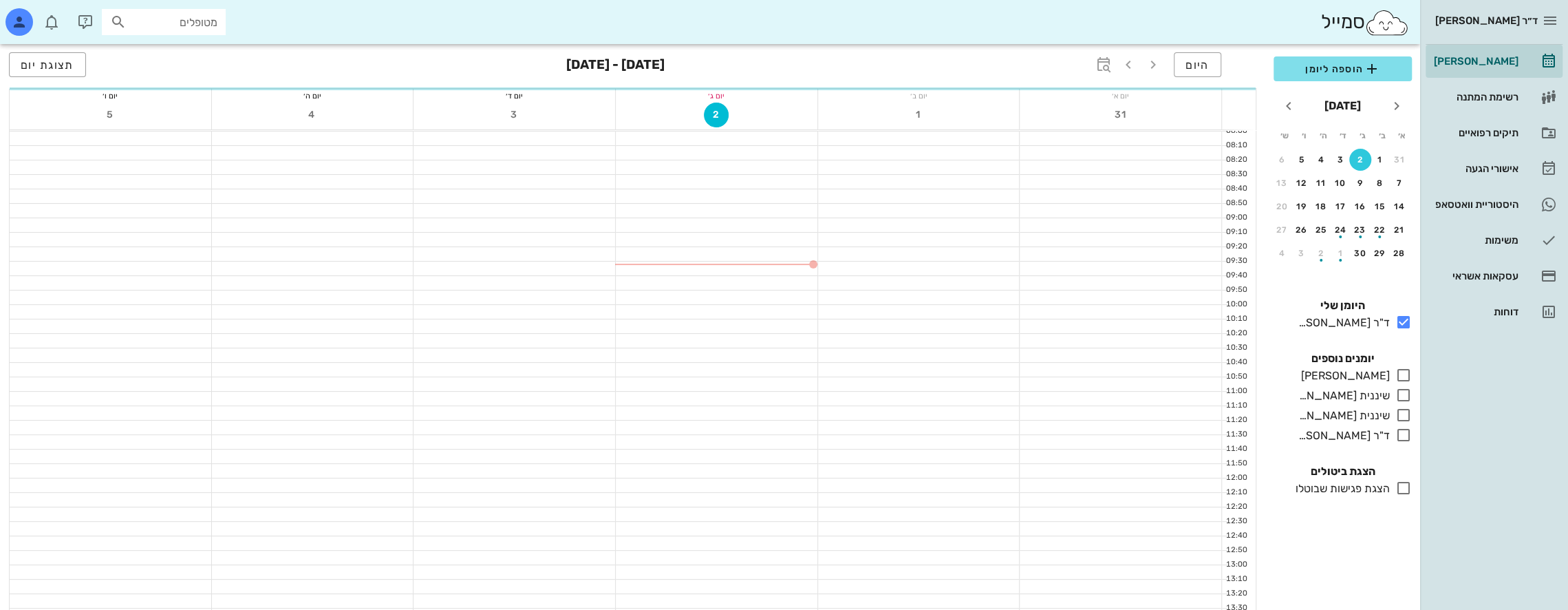
scroll to position [620, 0]
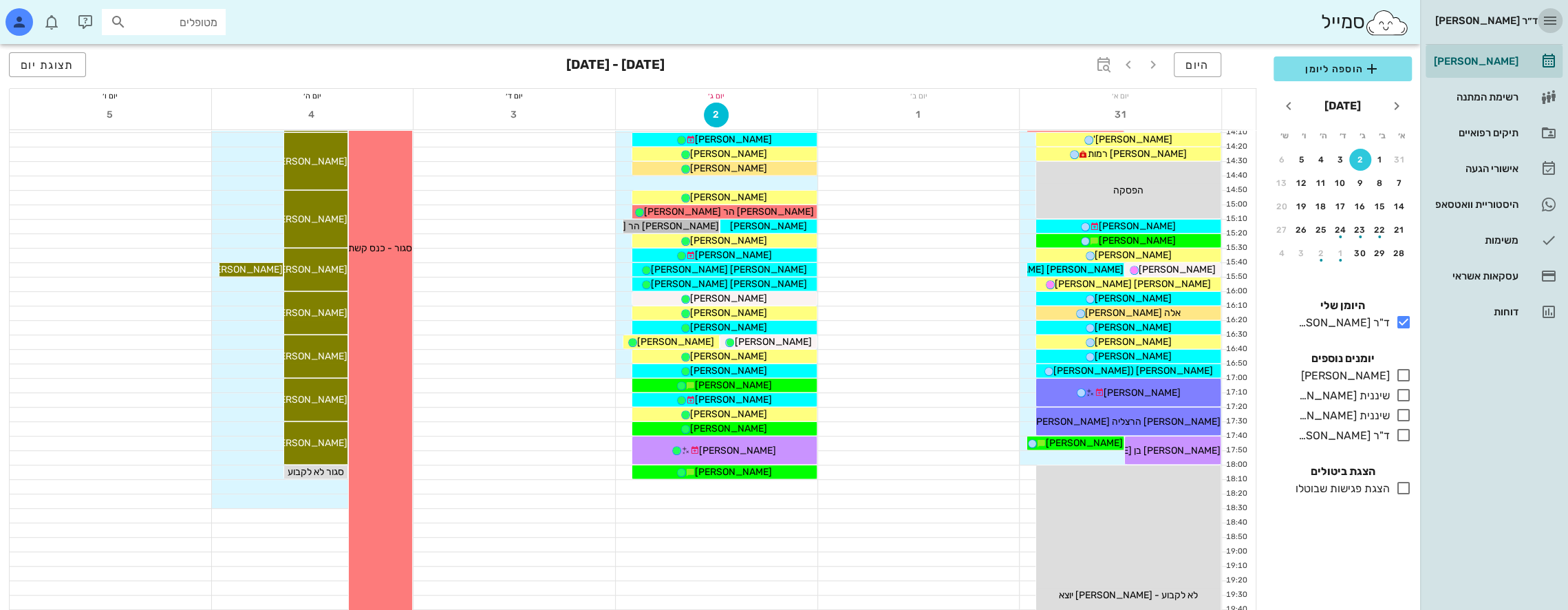
click at [1549, 13] on icon "button" at bounding box center [1550, 21] width 16 height 16
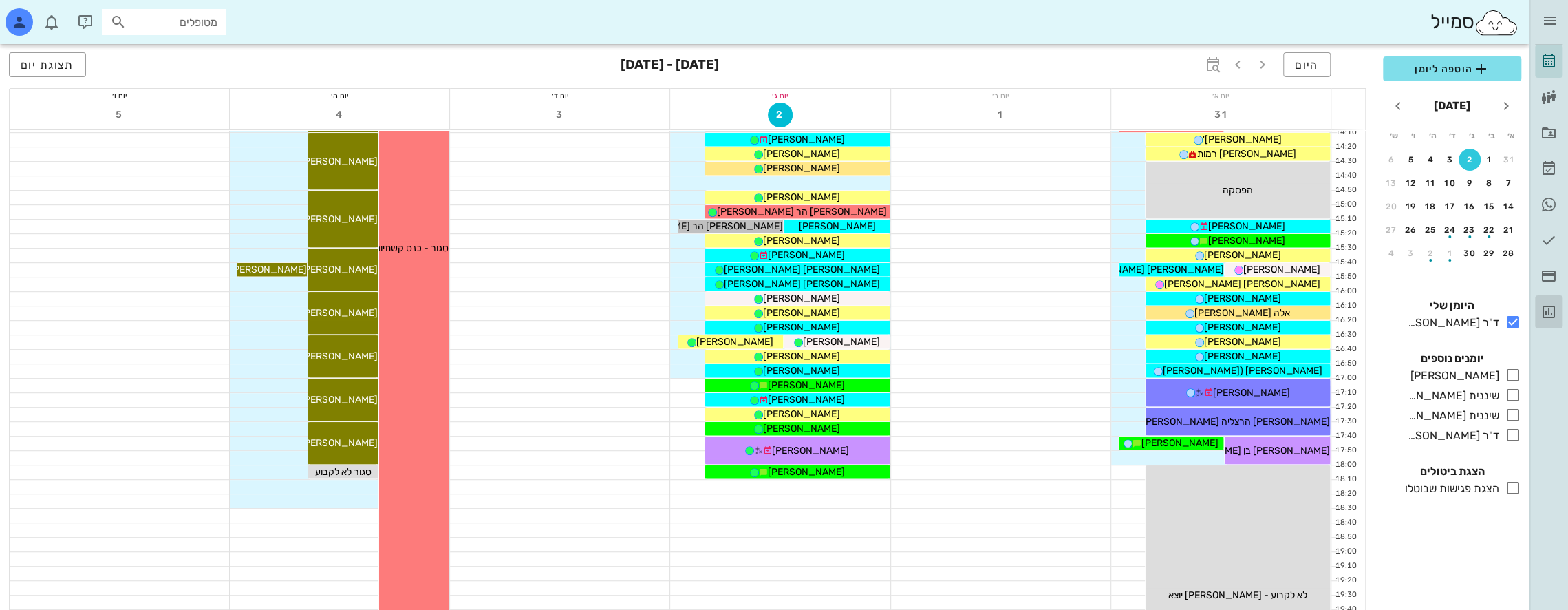
click at [1548, 311] on icon at bounding box center [1548, 311] width 16 height 16
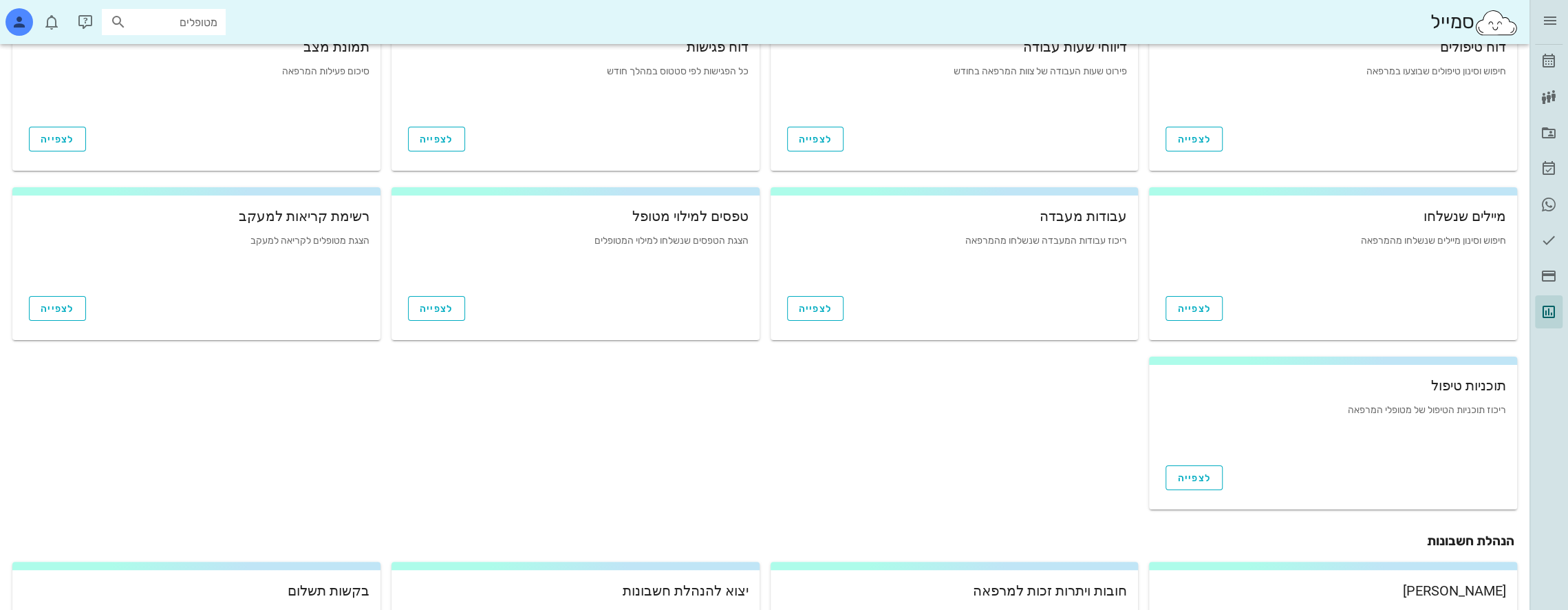
scroll to position [408, 0]
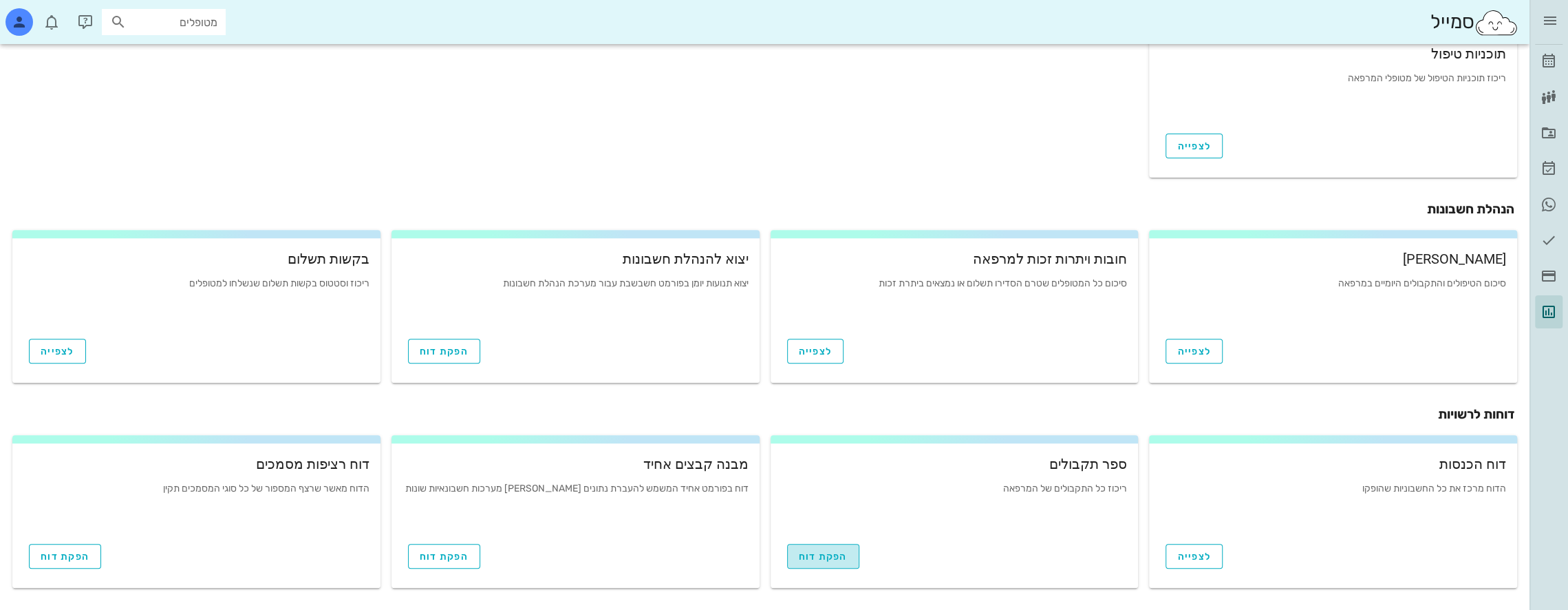
click at [839, 556] on span "הפקת דוח" at bounding box center [823, 556] width 49 height 12
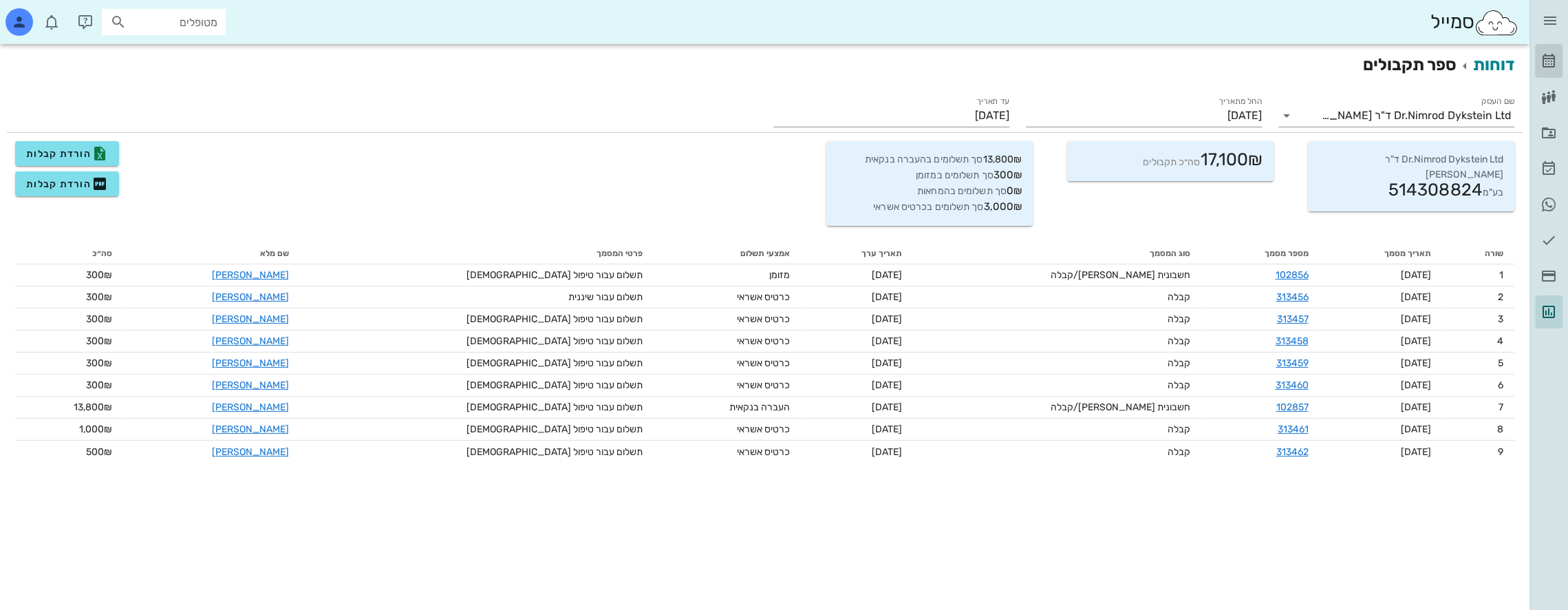
click at [1549, 55] on icon at bounding box center [1548, 61] width 16 height 16
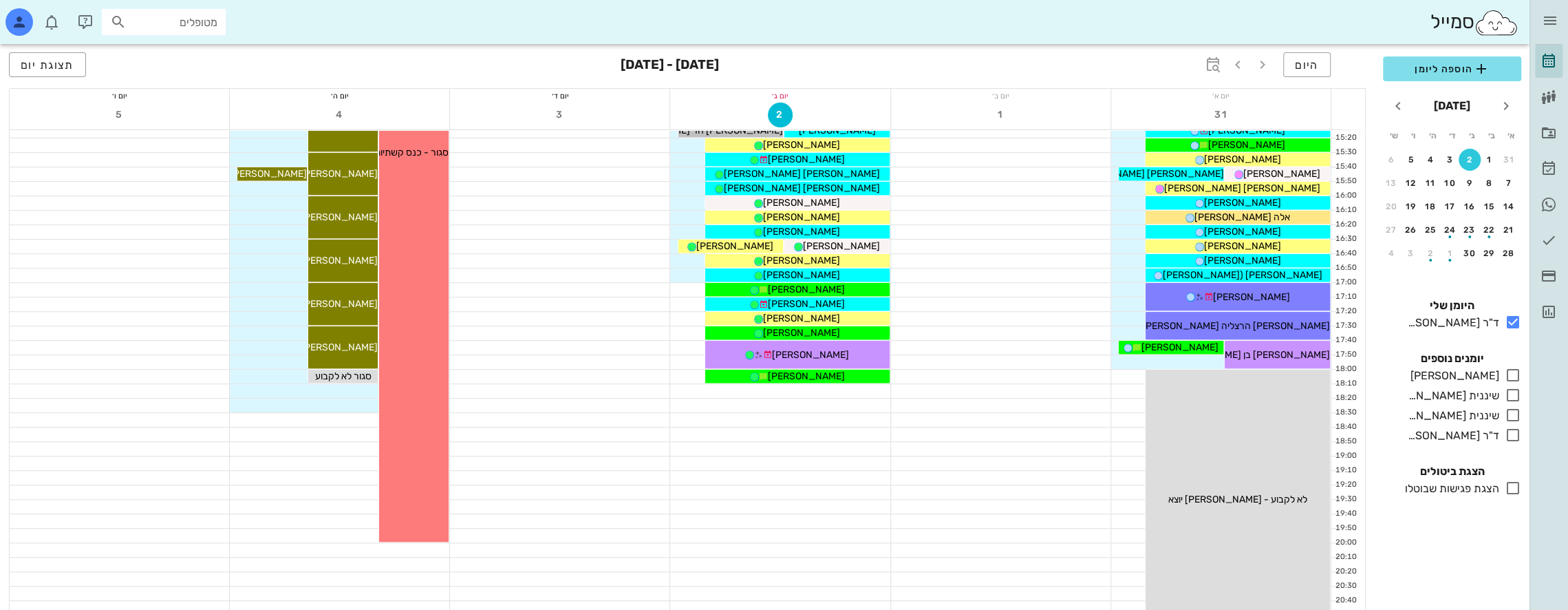
scroll to position [734, 0]
